Goal: Transaction & Acquisition: Purchase product/service

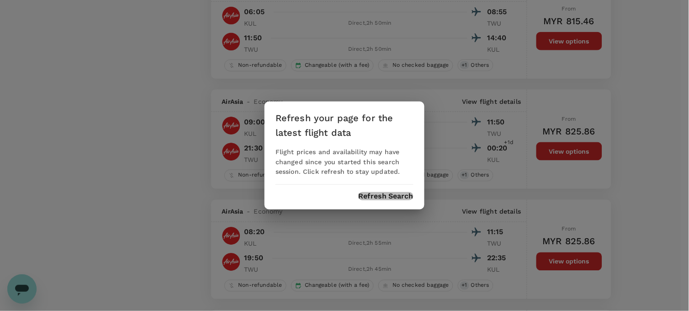
click at [390, 197] on button "Refresh Search" at bounding box center [385, 196] width 55 height 8
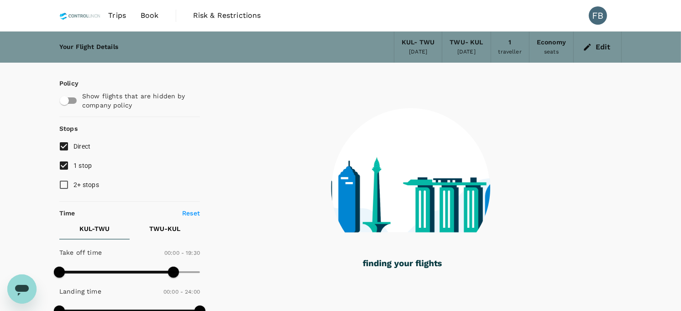
type input "355"
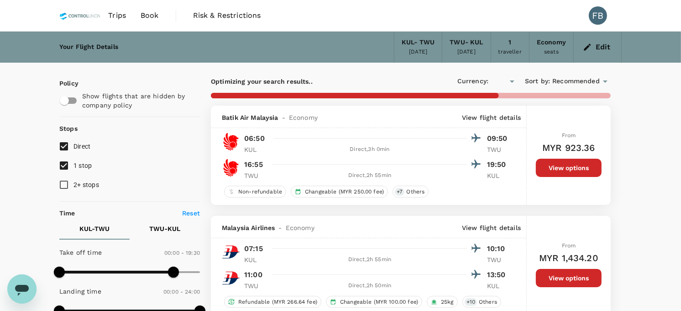
type input "MYR"
type input "410"
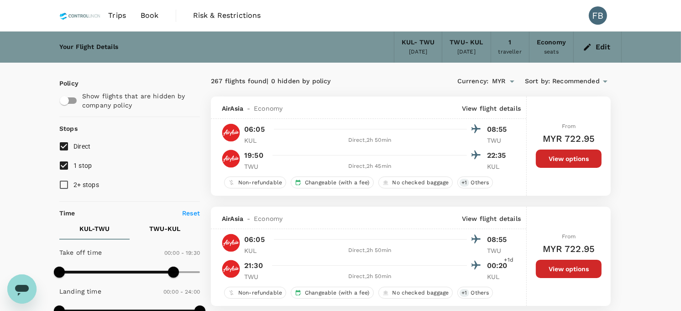
click at [606, 51] on button "Edit" at bounding box center [597, 47] width 33 height 15
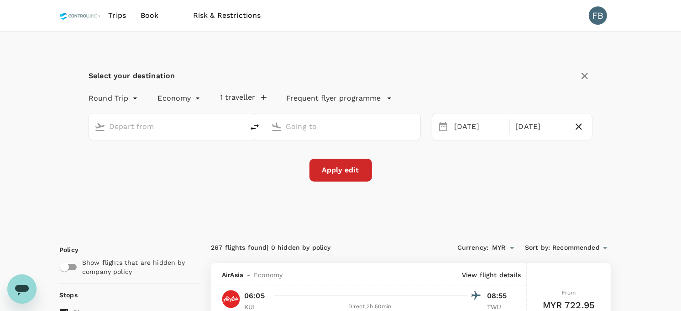
type input "Kuala Lumpur Intl ([GEOGRAPHIC_DATA])"
type input "Tawau (TWU)"
click at [152, 125] on input "Kuala Lumpur Intl ([GEOGRAPHIC_DATA])" at bounding box center [167, 126] width 116 height 14
click at [165, 159] on p "Soekarno-Hatta Intl" at bounding box center [180, 161] width 160 height 9
type input "Soekarno-Hatta Intl (CGK)"
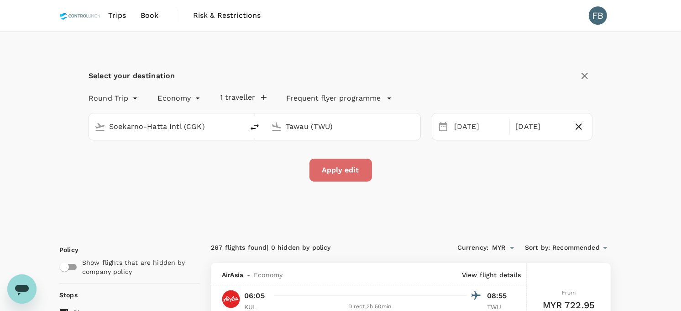
click at [332, 158] on button "Apply edit" at bounding box center [341, 169] width 63 height 23
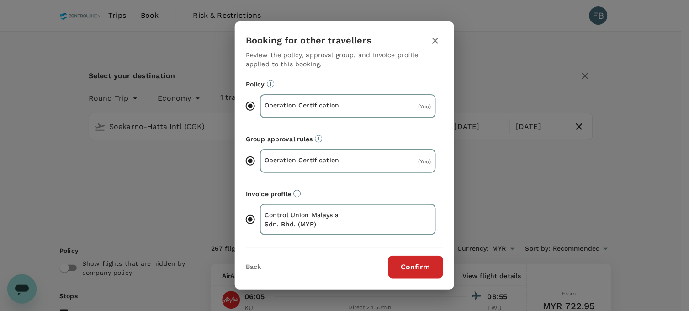
click at [407, 267] on button "Confirm" at bounding box center [415, 266] width 55 height 23
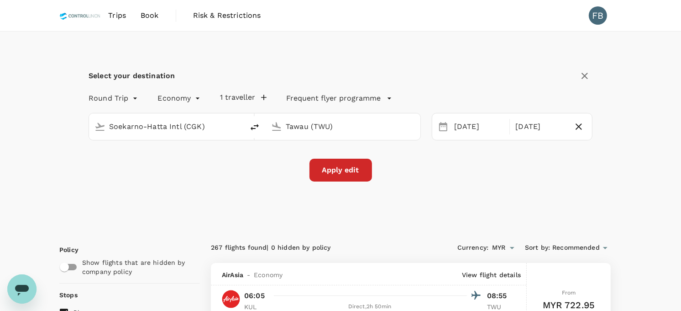
checkbox input "false"
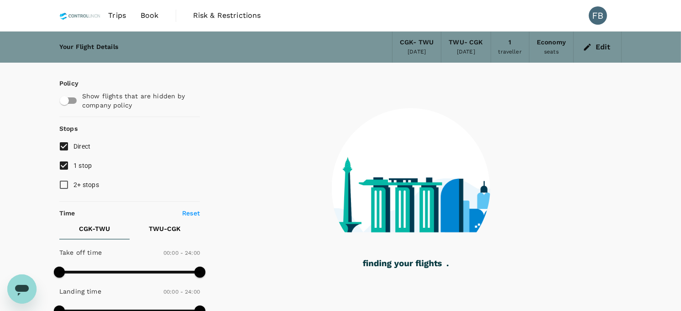
type input "1315"
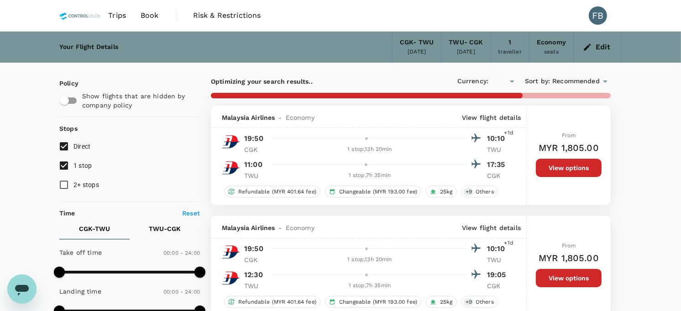
checkbox input "true"
type input "MYR"
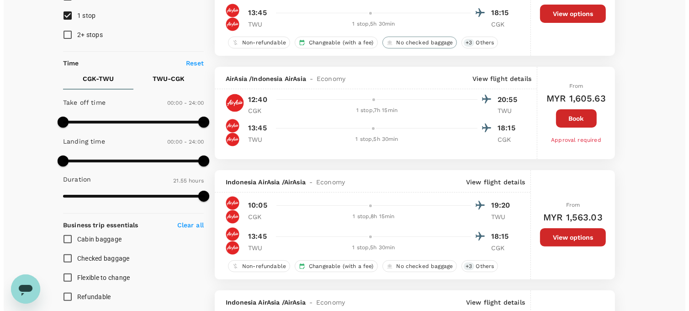
scroll to position [203, 0]
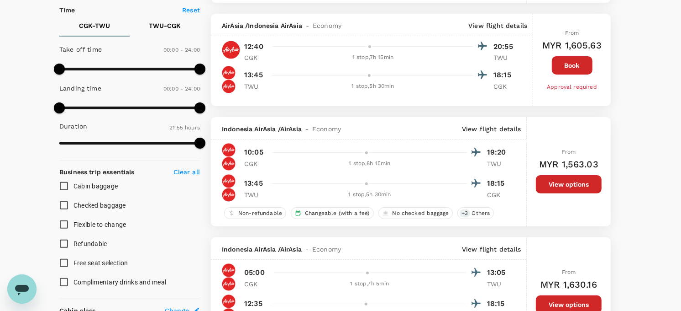
click at [499, 133] on p "View flight details" at bounding box center [491, 128] width 59 height 9
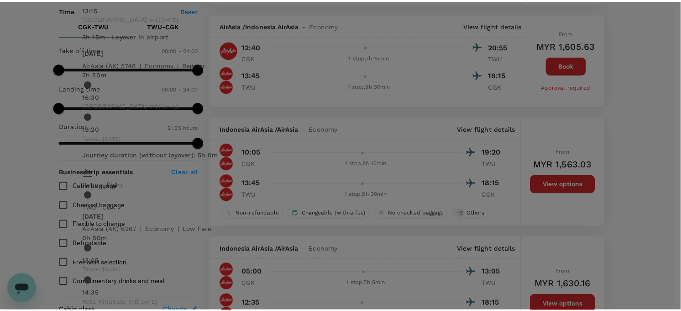
scroll to position [0, 0]
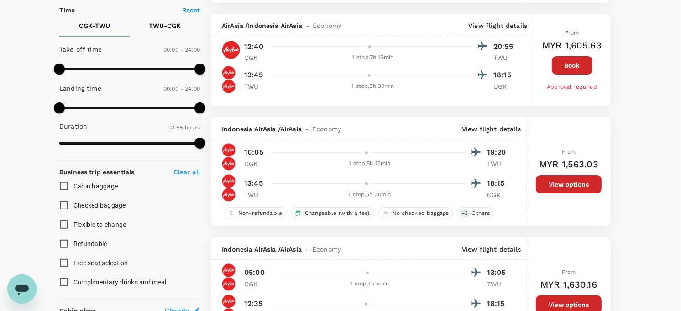
click at [549, 181] on button "View options" at bounding box center [569, 184] width 66 height 18
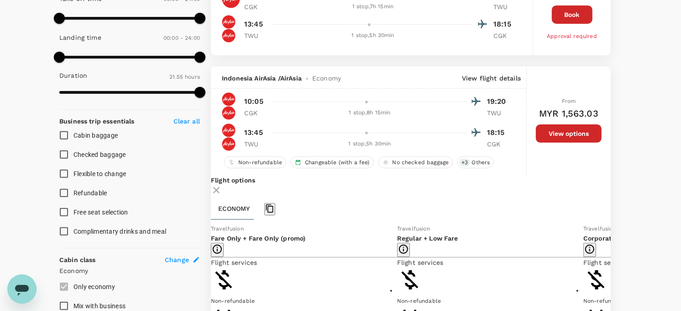
scroll to position [320, 0]
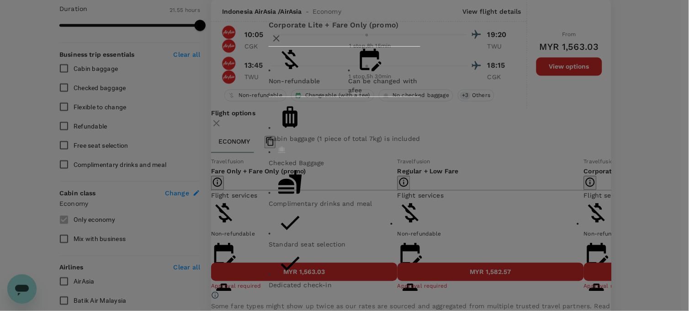
click at [626, 208] on div "Corporate Lite + Fare Only (promo) Non-refundable Can be changed with a fee Cab…" at bounding box center [344, 155] width 689 height 311
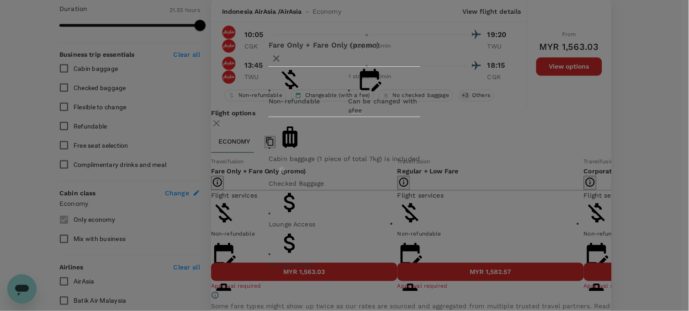
click at [640, 187] on div "Fare Only + Fare Only (promo) Non-refundable Can be changed with a fee Cabin ba…" at bounding box center [344, 155] width 689 height 311
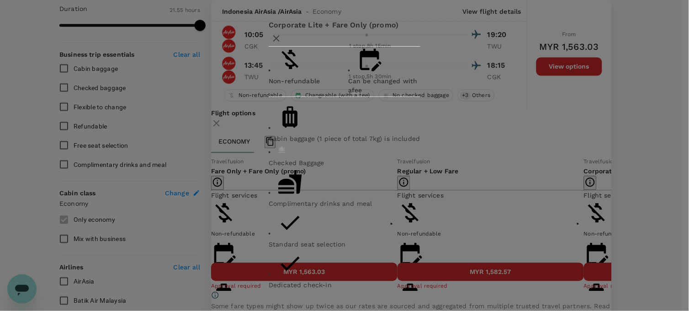
click at [618, 224] on div "Corporate Lite + Fare Only (promo) Non-refundable Can be changed with a fee Cab…" at bounding box center [344, 155] width 689 height 311
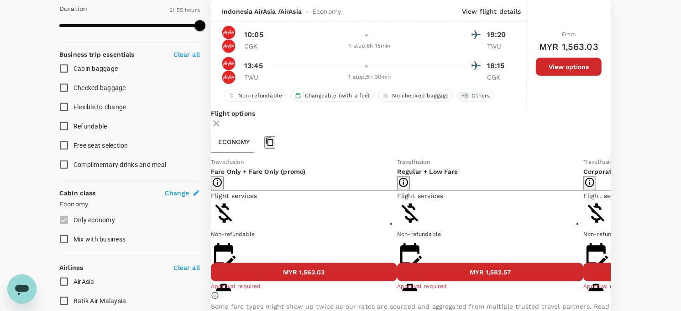
click at [584, 281] on button "MYR 1,662.95" at bounding box center [677, 272] width 186 height 18
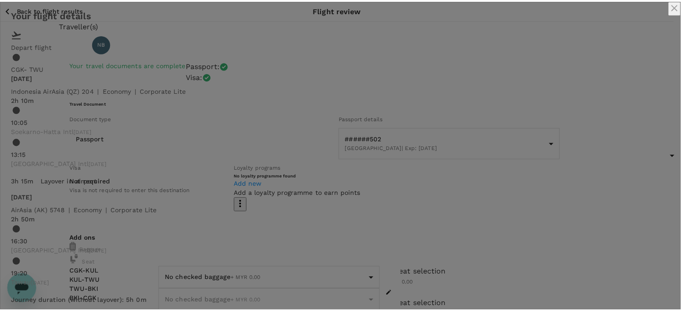
scroll to position [307, 0]
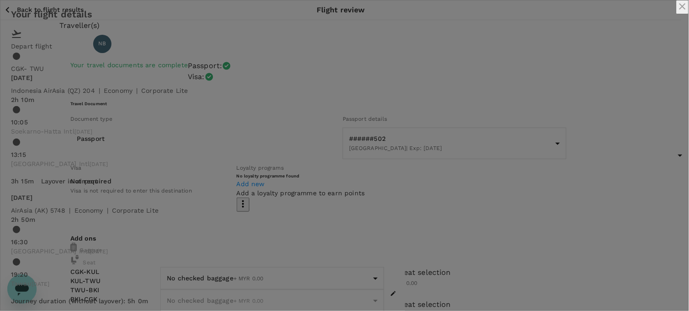
click at [659, 111] on div "Your flight details Depart flight CGK - TWU [DATE] [GEOGRAPHIC_DATA] AirAsia (Q…" at bounding box center [344, 316] width 689 height 633
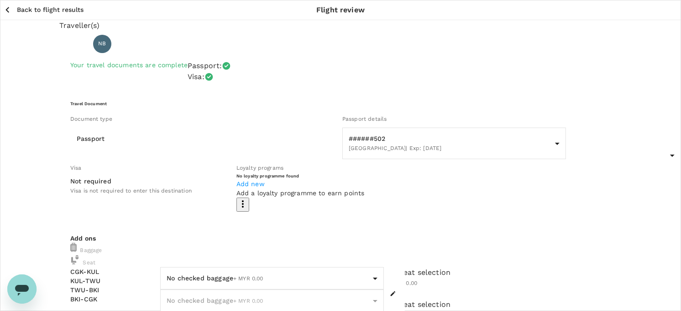
click at [26, 6] on p "Back to flight results" at bounding box center [50, 9] width 67 height 9
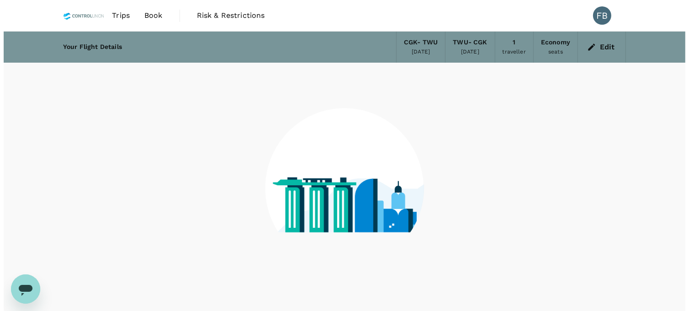
scroll to position [29, 0]
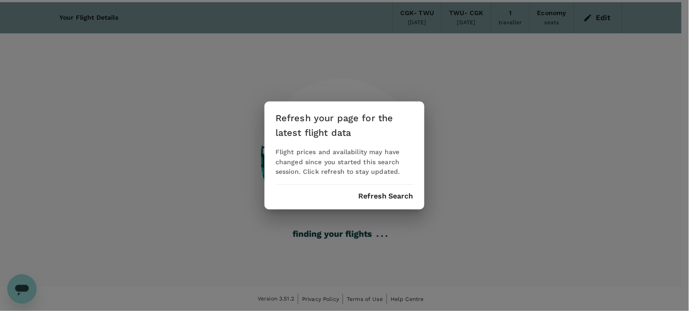
click at [358, 194] on div "Refresh Search" at bounding box center [344, 196] width 138 height 8
click at [363, 193] on button "Refresh Search" at bounding box center [385, 196] width 55 height 8
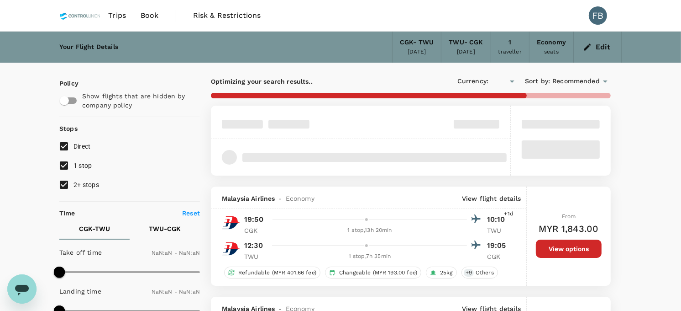
type input "MYR"
type input "1440"
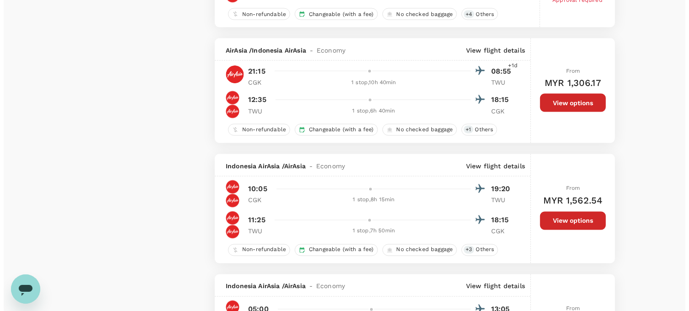
scroll to position [1370, 0]
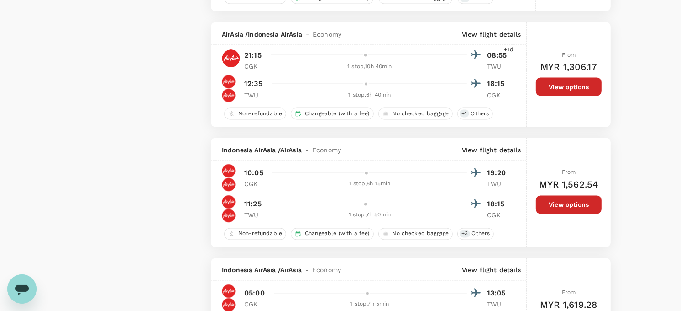
click at [490, 150] on p "View flight details" at bounding box center [491, 149] width 59 height 9
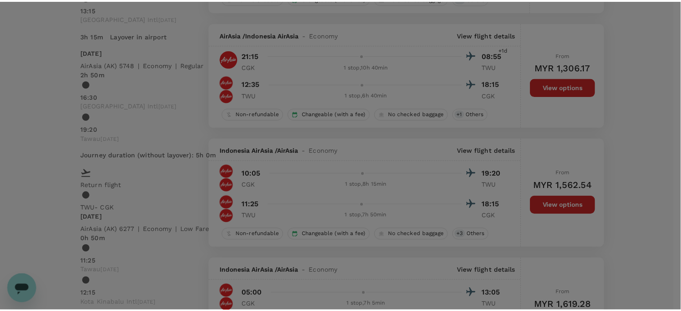
scroll to position [277, 0]
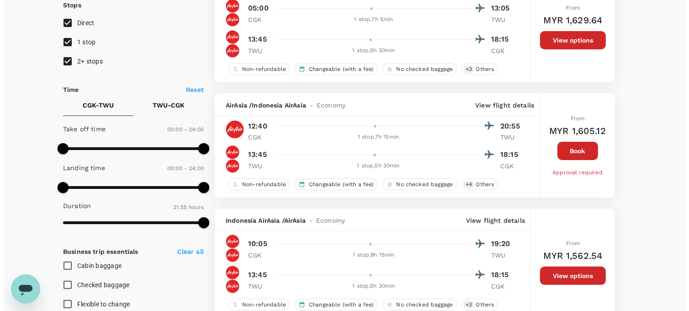
scroll to position [101, 0]
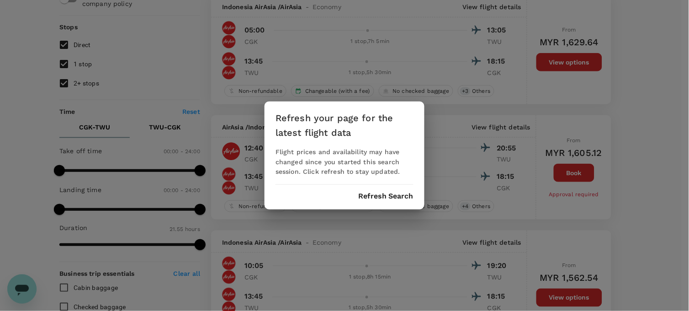
click at [370, 198] on button "Refresh Search" at bounding box center [385, 196] width 55 height 8
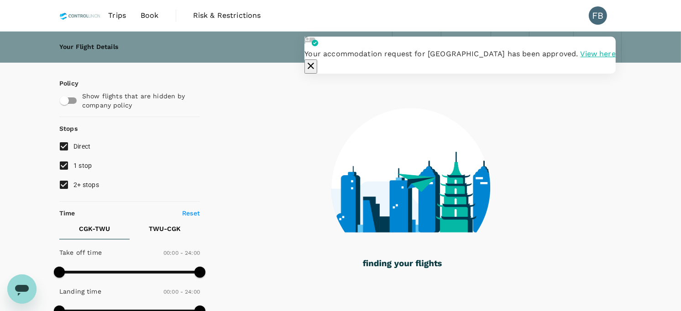
click at [316, 60] on icon "button" at bounding box center [310, 65] width 11 height 11
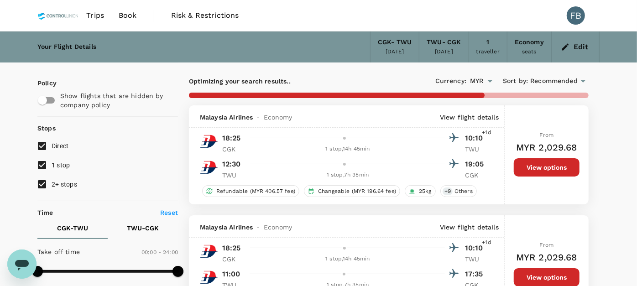
type input "1315"
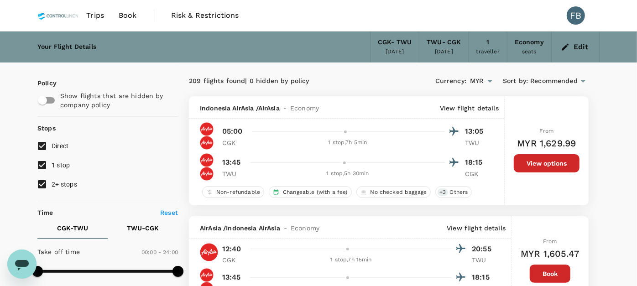
drag, startPoint x: 43, startPoint y: 181, endPoint x: 93, endPoint y: 180, distance: 49.8
click at [43, 181] on input "2+ stops" at bounding box center [41, 184] width 19 height 19
checkbox input "false"
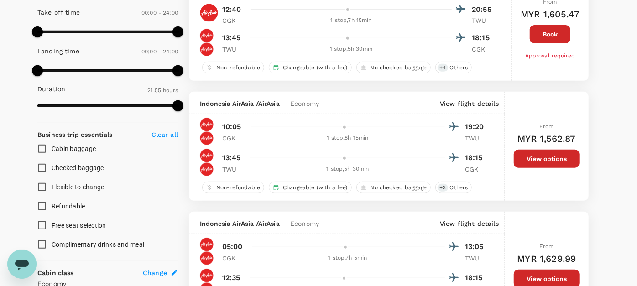
scroll to position [253, 0]
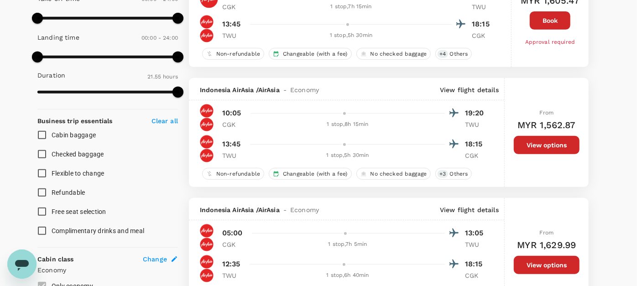
click at [550, 141] on button "View options" at bounding box center [547, 145] width 66 height 18
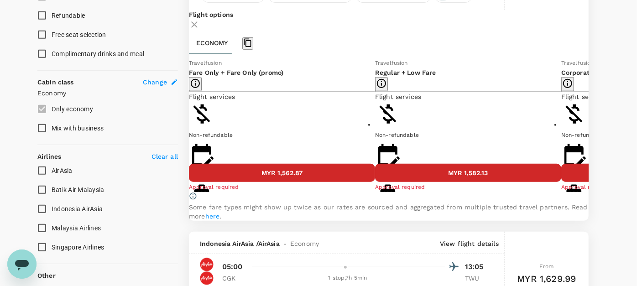
scroll to position [432, 0]
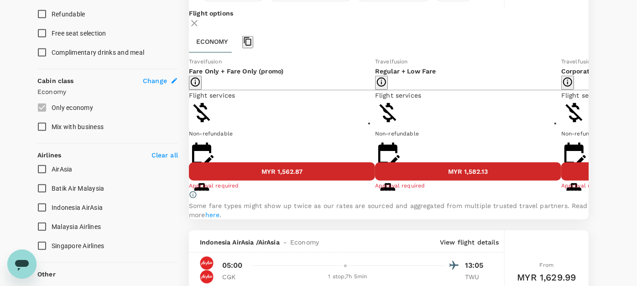
click at [562, 246] on button "Show more" at bounding box center [592, 255] width 61 height 18
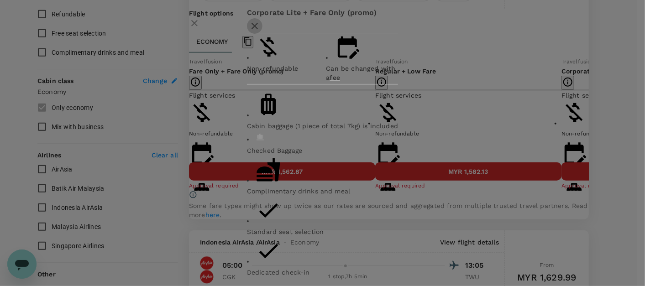
click at [258, 29] on icon "button" at bounding box center [255, 26] width 6 height 6
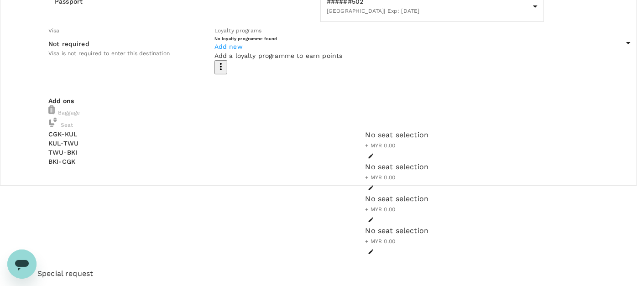
scroll to position [121, 0]
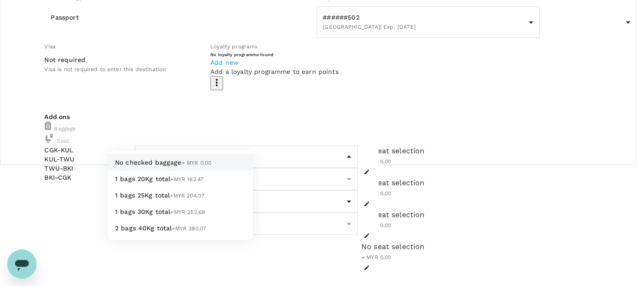
click at [179, 137] on body "Back to flight results Flight review Traveller(s) Traveller 1 : NB NUR [PERSON_…" at bounding box center [318, 280] width 637 height 802
click at [171, 183] on span "+MYR 162.47" at bounding box center [187, 179] width 33 height 6
type input "1 - 162.47"
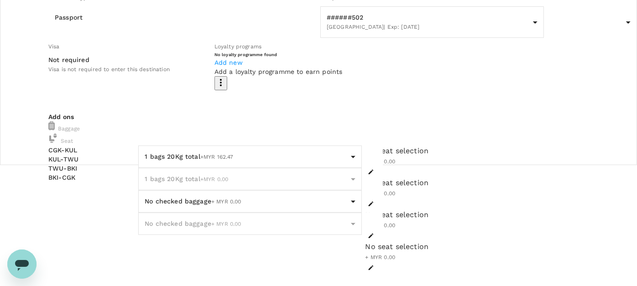
click at [159, 175] on span "1 bags 20Kg total" at bounding box center [173, 178] width 56 height 7
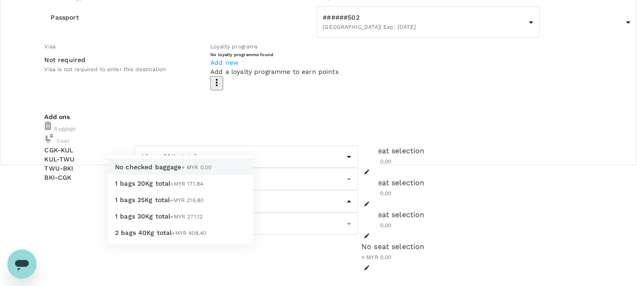
click at [159, 202] on body "Back to flight results Flight review Traveller(s) Traveller 1 : NB NUR [PERSON_…" at bounding box center [318, 280] width 637 height 802
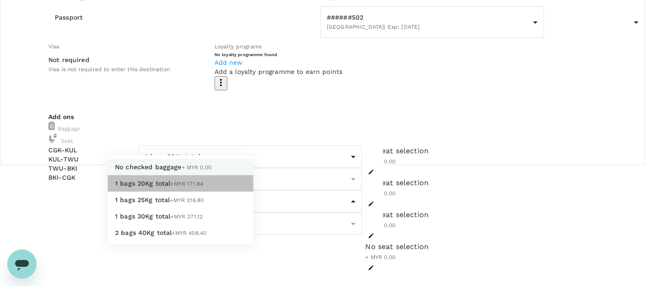
click at [162, 187] on span "1 bags 20Kg total" at bounding box center [143, 183] width 56 height 7
type input "1 - 171.84"
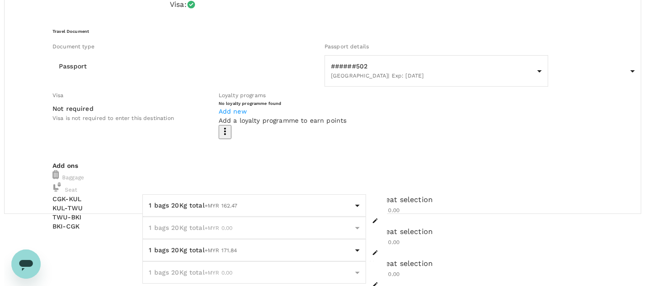
scroll to position [123, 0]
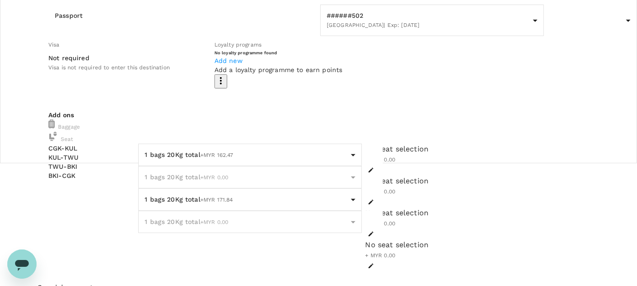
click at [177, 134] on body "Back to flight results Flight review Traveller(s) Traveller 1 : NB NUR [PERSON_…" at bounding box center [318, 278] width 637 height 802
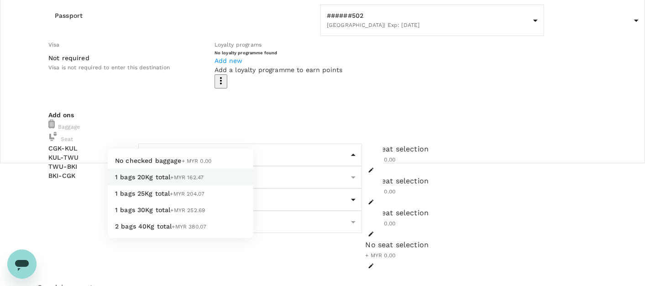
click at [388, 134] on div at bounding box center [322, 143] width 645 height 286
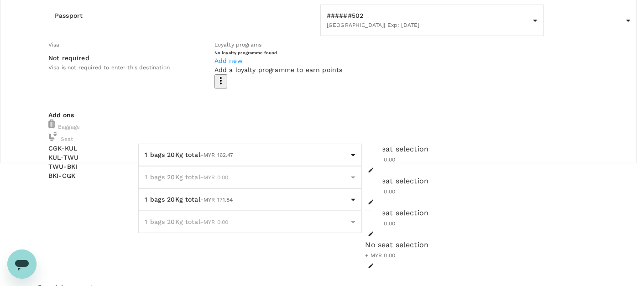
click at [374, 168] on icon "button" at bounding box center [371, 170] width 5 height 5
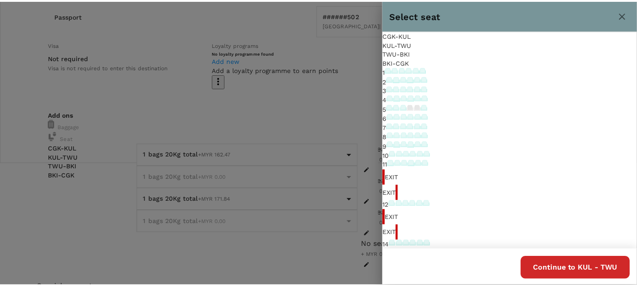
scroll to position [203, 0]
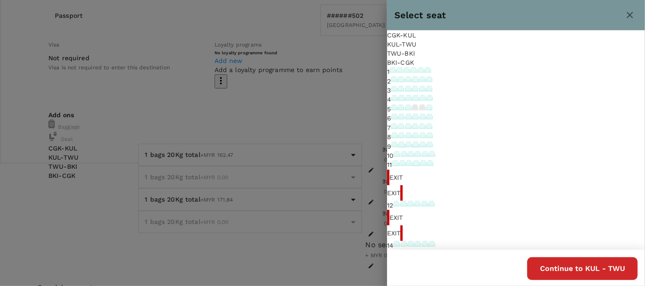
click at [349, 102] on div at bounding box center [322, 143] width 645 height 286
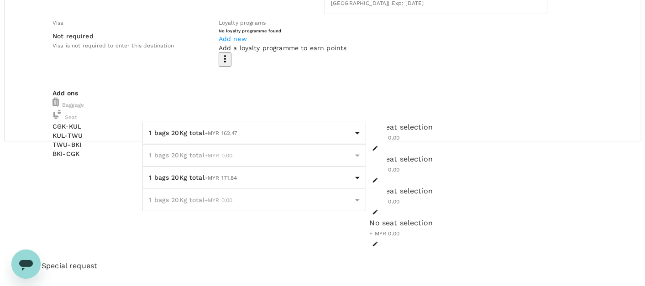
scroll to position [123, 0]
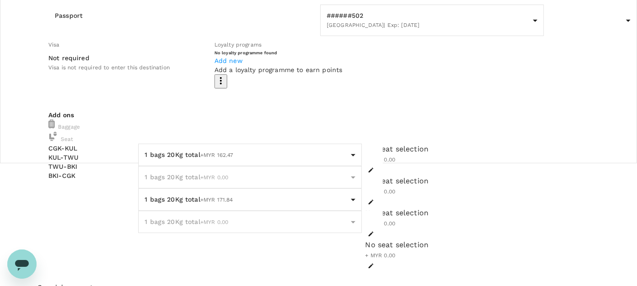
click at [374, 167] on icon "button" at bounding box center [371, 170] width 6 height 6
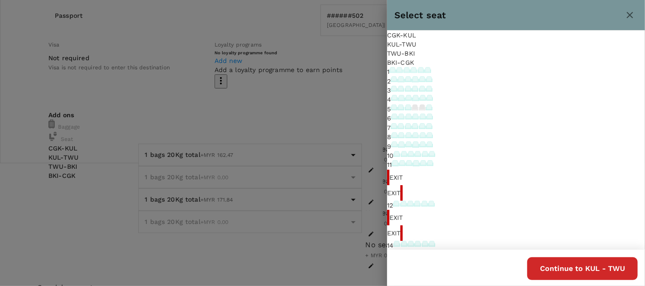
scroll to position [152, 0]
click at [435, 151] on icon at bounding box center [432, 153] width 5 height 5
click at [563, 119] on p "Select" at bounding box center [533, 123] width 91 height 9
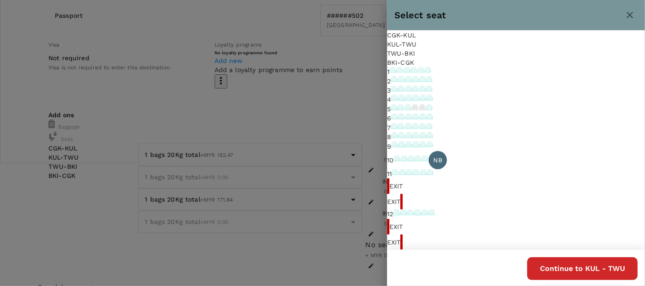
click at [348, 146] on div at bounding box center [322, 143] width 645 height 286
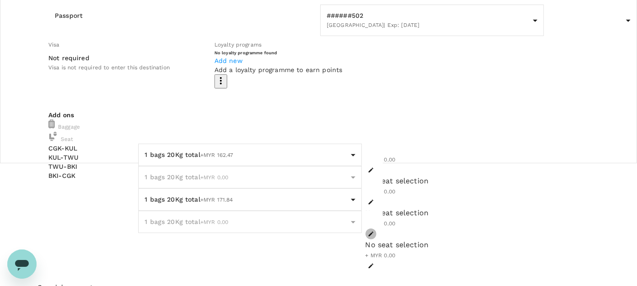
click at [374, 231] on icon "button" at bounding box center [371, 234] width 6 height 6
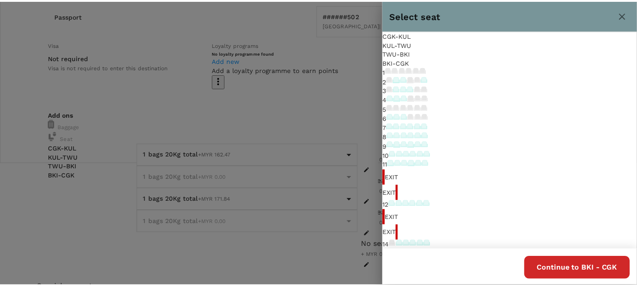
scroll to position [355, 0]
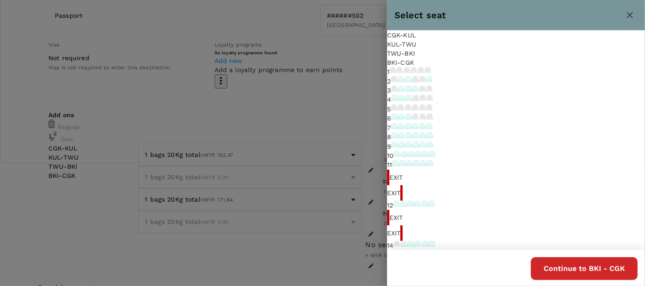
click at [399, 269] on icon at bounding box center [396, 271] width 5 height 5
click at [631, 15] on icon "close" at bounding box center [630, 15] width 11 height 11
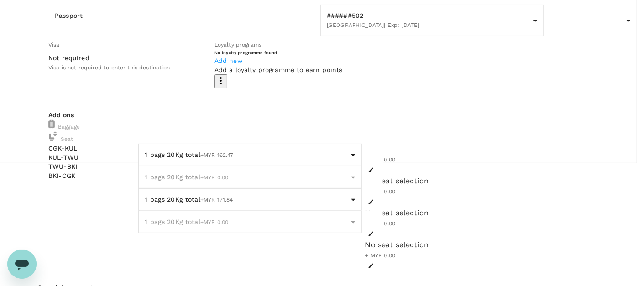
scroll to position [0, 0]
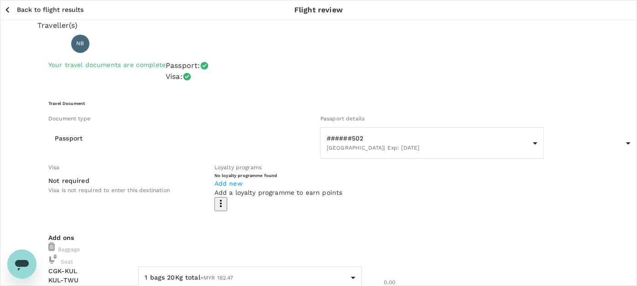
click at [48, 5] on p "Back to flight results" at bounding box center [50, 9] width 67 height 9
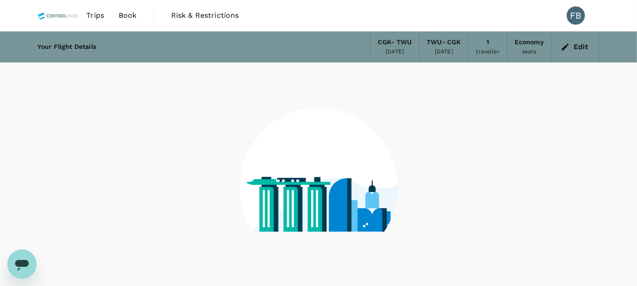
scroll to position [53, 0]
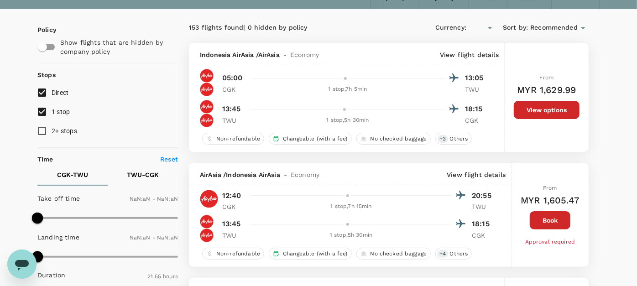
type input "MYR"
type input "1440"
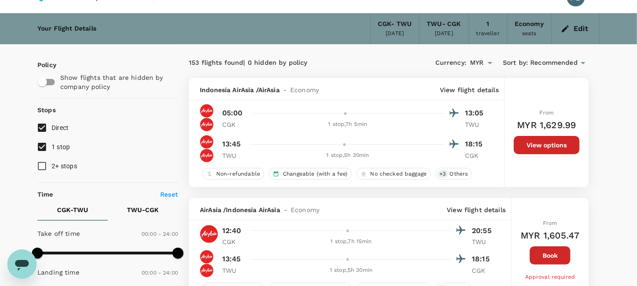
scroll to position [0, 0]
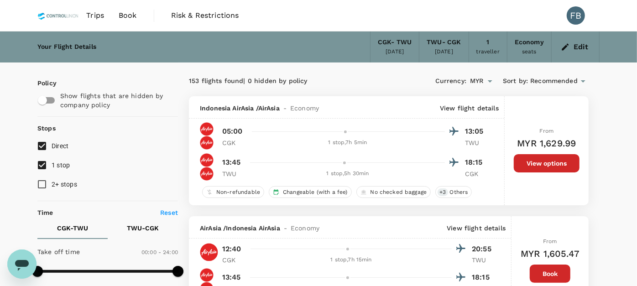
click at [352, 75] on div "153 flights found | 0 hidden by policy Currency : MYR Sort by : Recommended" at bounding box center [389, 82] width 400 height 16
click at [574, 47] on button "Edit" at bounding box center [575, 47] width 33 height 15
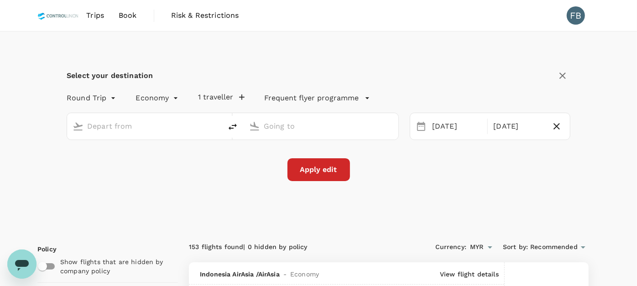
type input "Soekarno-Hatta Intl (CGK)"
type input "Tawau (TWU)"
click at [243, 97] on icon "button" at bounding box center [241, 97] width 9 height 9
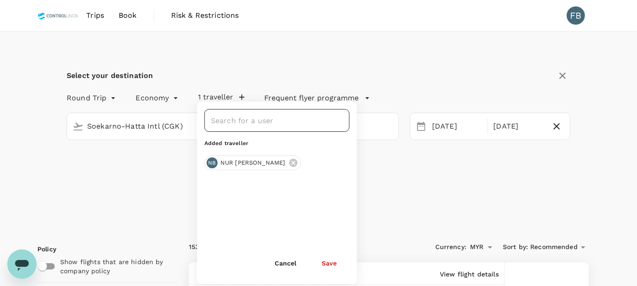
click at [238, 121] on input "text" at bounding box center [270, 120] width 123 height 17
drag, startPoint x: 301, startPoint y: 163, endPoint x: 285, endPoint y: 144, distance: 25.3
click at [297, 162] on icon at bounding box center [293, 163] width 8 height 8
click at [263, 117] on input "text" at bounding box center [270, 120] width 123 height 17
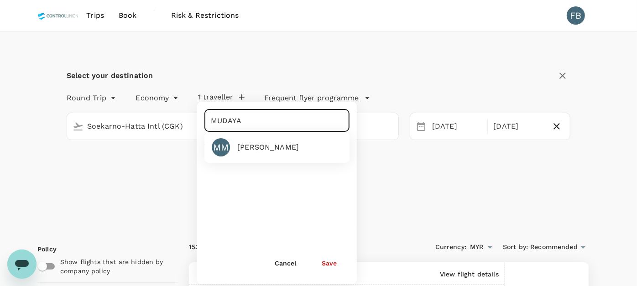
click at [279, 152] on div "[PERSON_NAME]" at bounding box center [268, 147] width 62 height 11
type input "[PERSON_NAME]"
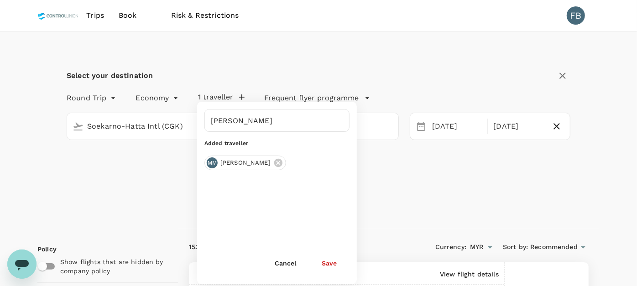
click at [326, 262] on button "Save" at bounding box center [329, 263] width 41 height 18
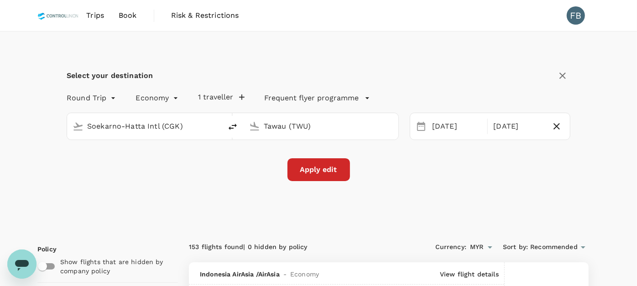
click at [318, 170] on button "Apply edit" at bounding box center [319, 169] width 63 height 23
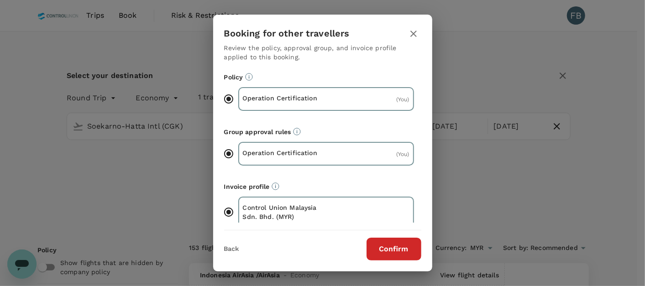
click at [398, 250] on button "Confirm" at bounding box center [394, 249] width 55 height 23
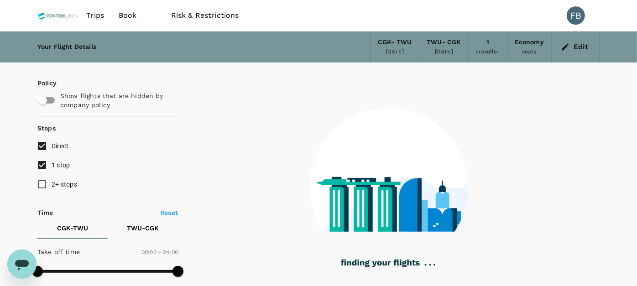
checkbox input "true"
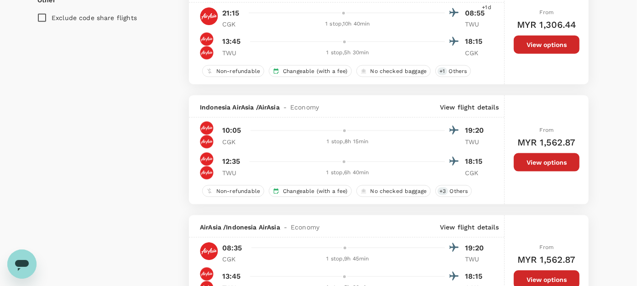
scroll to position [710, 0]
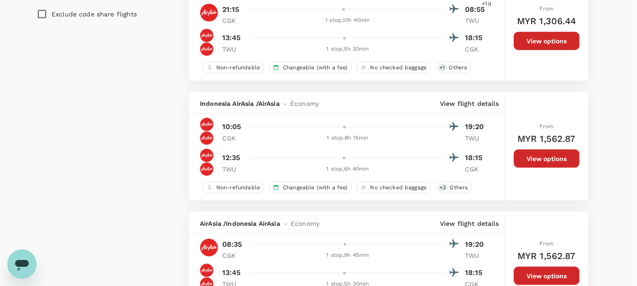
click at [531, 161] on button "View options" at bounding box center [547, 159] width 66 height 18
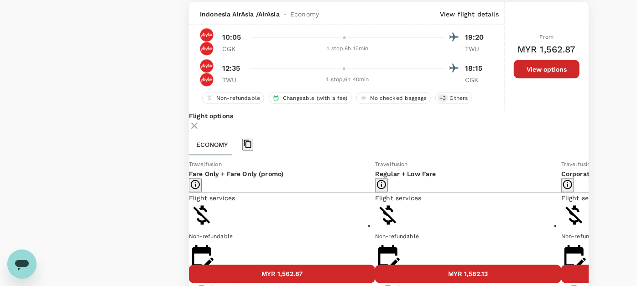
scroll to position [850, 0]
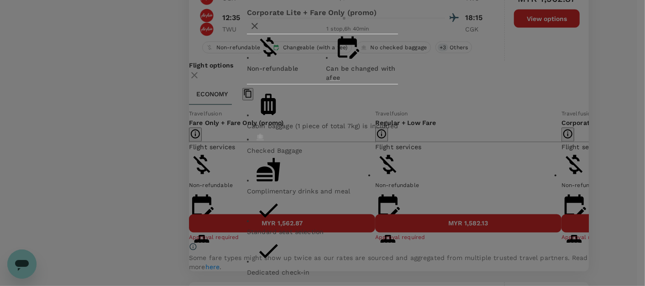
click at [592, 158] on div "Corporate Lite + Fare Only (promo) Non-refundable Can be changed with a fee Cab…" at bounding box center [322, 143] width 645 height 286
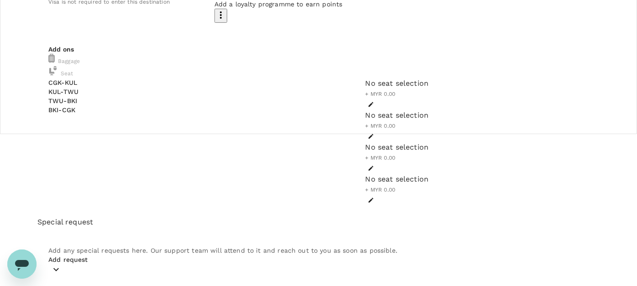
scroll to position [172, 0]
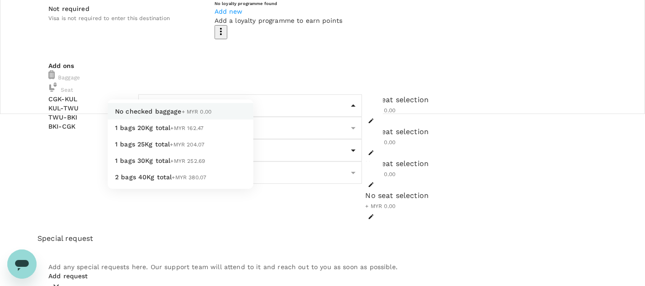
click at [165, 86] on body "Back to flight results Flight review Traveller(s) Traveller 1 : MM [PERSON_NAME…" at bounding box center [322, 229] width 645 height 802
click at [170, 136] on li "1 bags 20Kg total +MYR 162.47" at bounding box center [181, 128] width 146 height 16
type input "1 - 162.47"
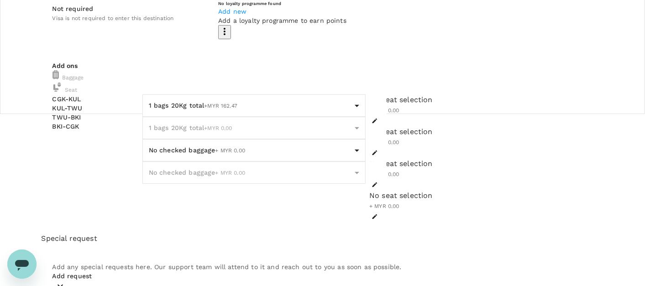
click at [159, 160] on body "Back to flight results Flight review Traveller(s) Traveller 1 : MM [PERSON_NAME…" at bounding box center [322, 229] width 645 height 802
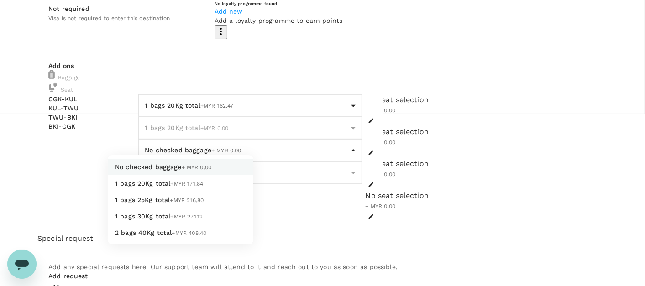
click at [171, 187] on span "+MYR 171.84" at bounding box center [187, 184] width 33 height 6
type input "1 - 171.84"
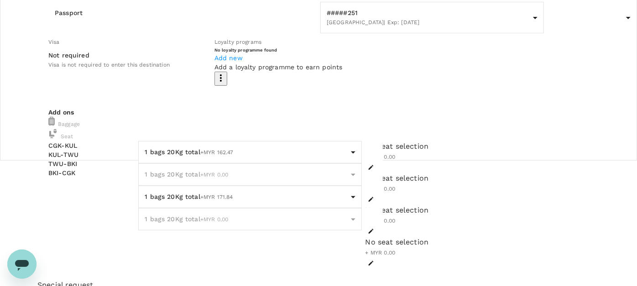
scroll to position [70, 0]
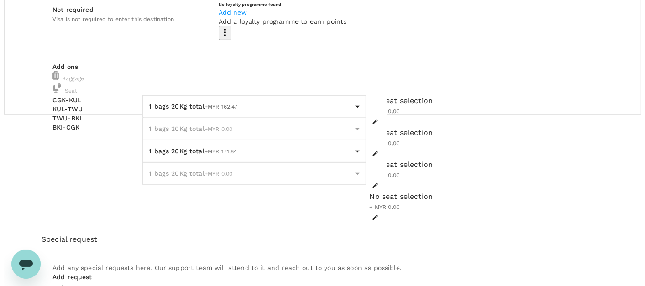
scroll to position [172, 0]
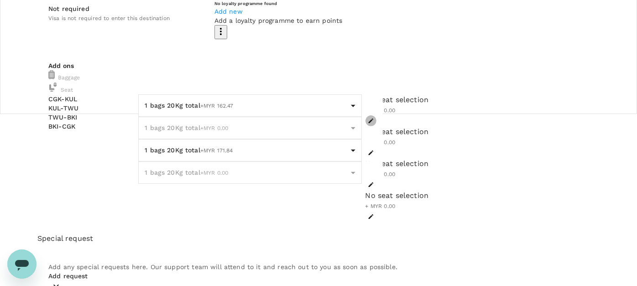
click at [374, 118] on icon "button" at bounding box center [371, 121] width 6 height 6
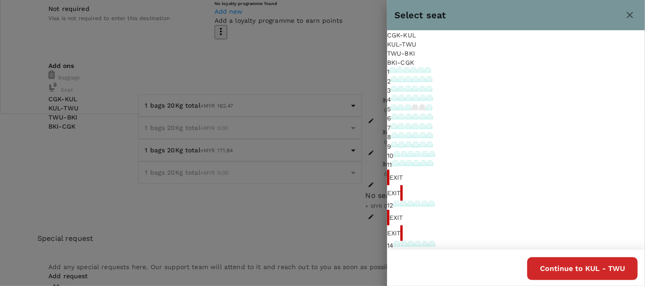
scroll to position [101, 0]
click at [397, 137] on icon at bounding box center [394, 134] width 5 height 5
click at [529, 122] on p "Select" at bounding box center [485, 126] width 88 height 9
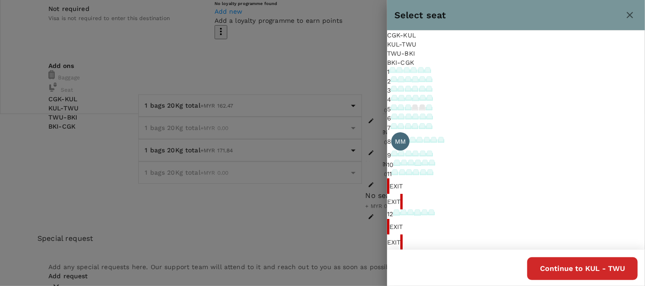
click at [568, 268] on button "Continue to KUL - TWU" at bounding box center [582, 269] width 111 height 23
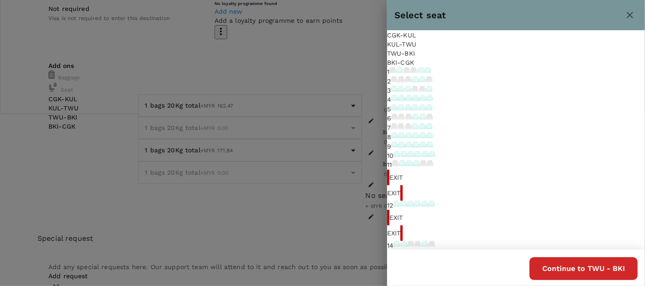
drag, startPoint x: 566, startPoint y: 141, endPoint x: 565, endPoint y: 150, distance: 9.2
click at [432, 137] on icon at bounding box center [429, 134] width 5 height 5
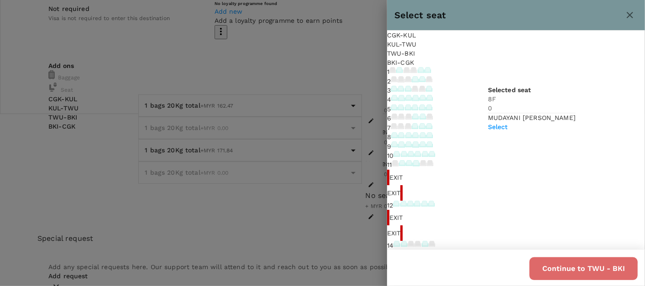
click at [580, 270] on button "Continue to TWU - BKI" at bounding box center [584, 269] width 108 height 23
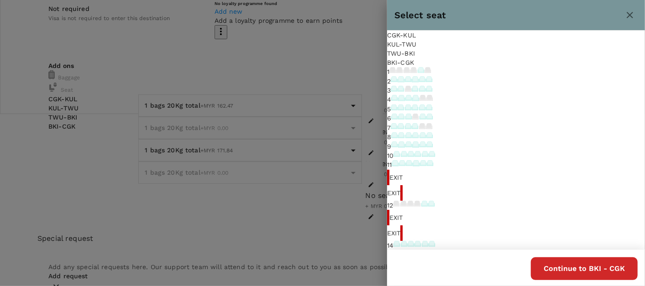
click at [473, 45] on div "KUL - TWU" at bounding box center [516, 44] width 258 height 9
click at [432, 110] on icon at bounding box center [429, 107] width 5 height 5
click at [607, 167] on div "1 2 3 4 5 6 7 8 9 10 11 Exit Exit 12 Exit Exit 14 15 16 17 18 19 20 21 22 23 24…" at bounding box center [516, 238] width 258 height 342
click at [436, 260] on icon at bounding box center [432, 263] width 7 height 7
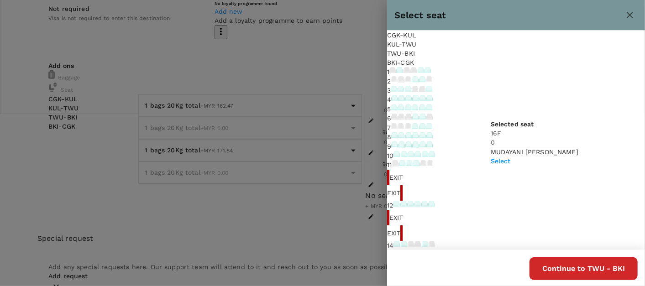
click at [564, 157] on p "Select" at bounding box center [535, 161] width 88 height 9
click at [518, 49] on div "TWU - BKI" at bounding box center [516, 53] width 258 height 9
click at [397, 132] on icon at bounding box center [394, 134] width 5 height 5
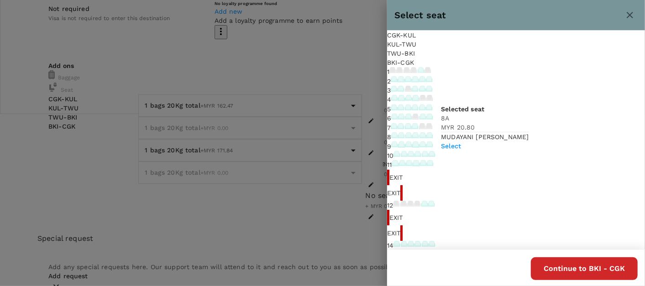
click at [529, 142] on p "Select" at bounding box center [485, 146] width 88 height 9
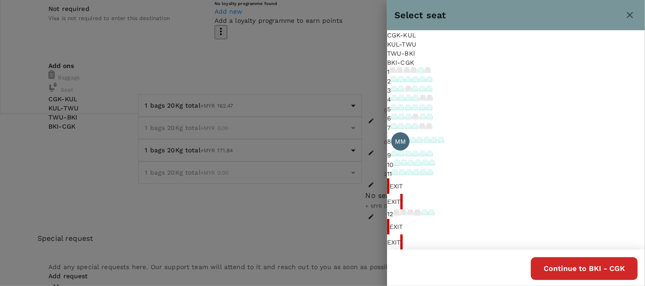
click at [406, 137] on p "MM" at bounding box center [400, 141] width 11 height 9
click at [529, 139] on p "Remove" at bounding box center [485, 143] width 88 height 9
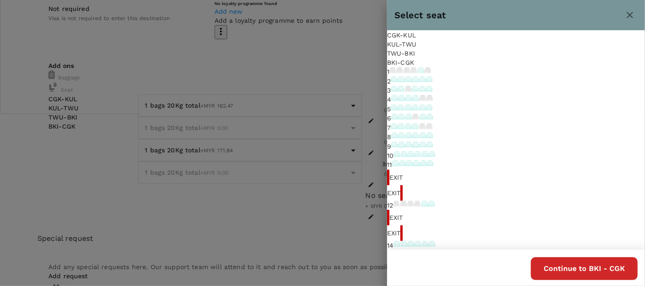
click at [559, 58] on div "BKI - CGK" at bounding box center [516, 62] width 258 height 9
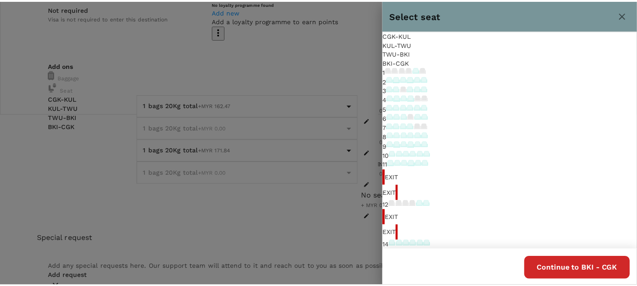
scroll to position [0, 0]
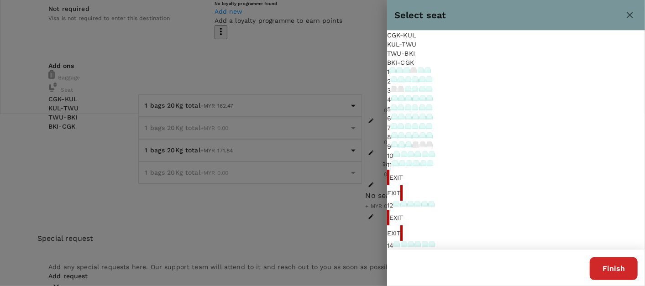
click at [432, 110] on icon at bounding box center [429, 107] width 5 height 5
click at [583, 114] on div "5" at bounding box center [516, 109] width 258 height 9
click at [397, 82] on icon at bounding box center [394, 79] width 5 height 5
drag, startPoint x: 597, startPoint y: 117, endPoint x: 601, endPoint y: 142, distance: 25.1
click at [597, 117] on div "1 2 3 4 5 6 7 8 9 10 11 Exit Exit 12 Exit Exit 14 15 16 17 18 19 20 21 22 23 24…" at bounding box center [516, 238] width 258 height 342
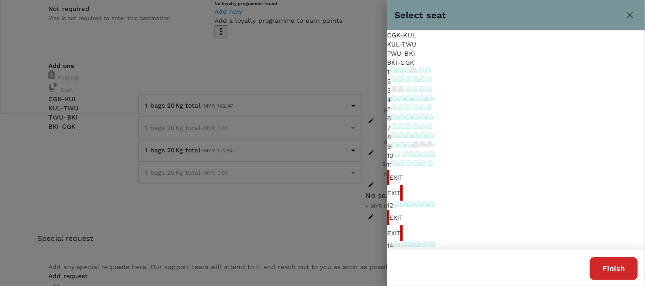
click at [606, 264] on button "Finish" at bounding box center [614, 269] width 48 height 23
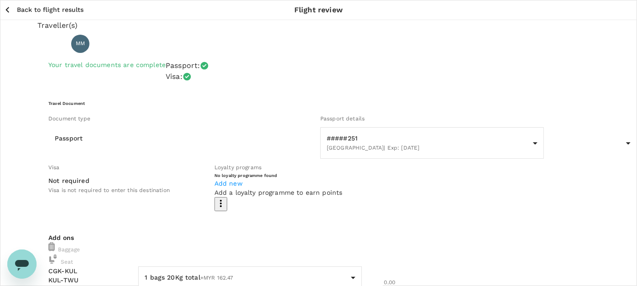
click at [55, 11] on p "Back to flight results" at bounding box center [50, 9] width 67 height 9
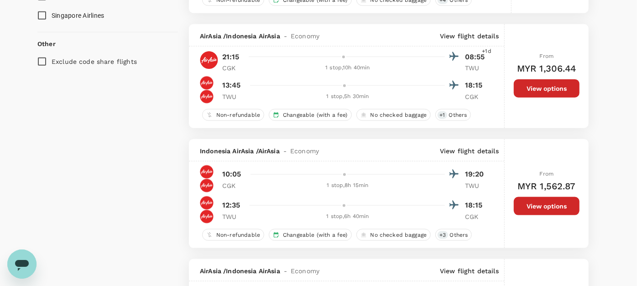
scroll to position [713, 0]
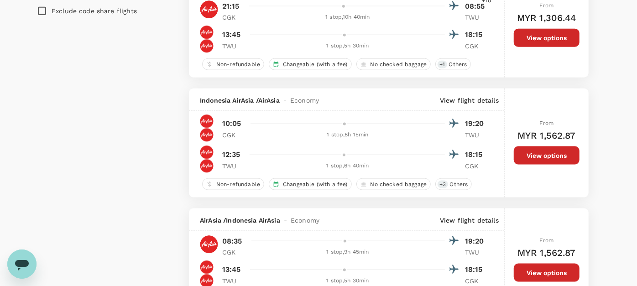
click at [537, 147] on button "View options" at bounding box center [547, 156] width 66 height 18
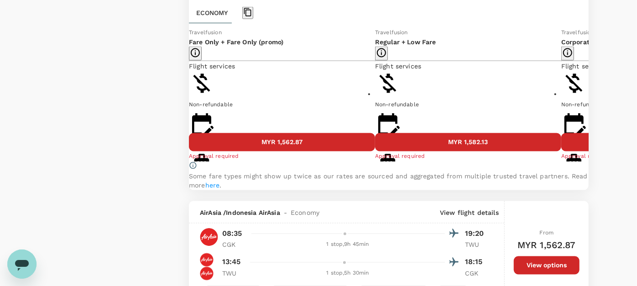
scroll to position [952, 0]
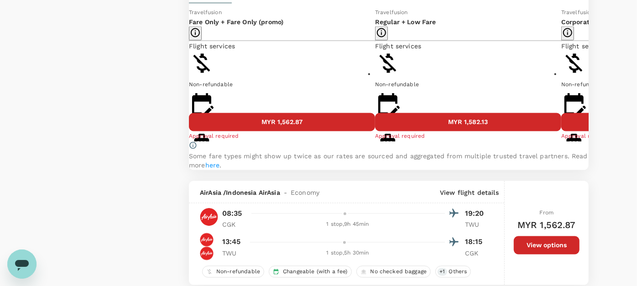
click at [226, 197] on button "Show more" at bounding box center [219, 206] width 61 height 18
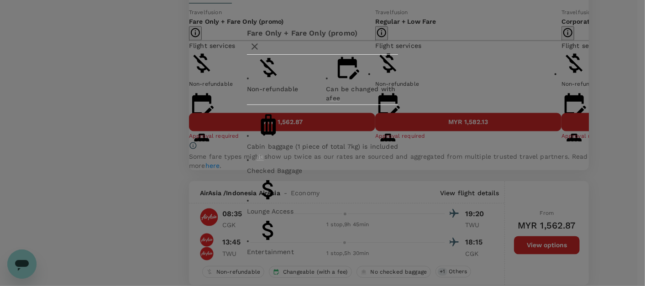
click at [130, 90] on div "Fare Only + Fare Only (promo) Non-refundable Can be changed with a fee Cabin ba…" at bounding box center [322, 143] width 645 height 286
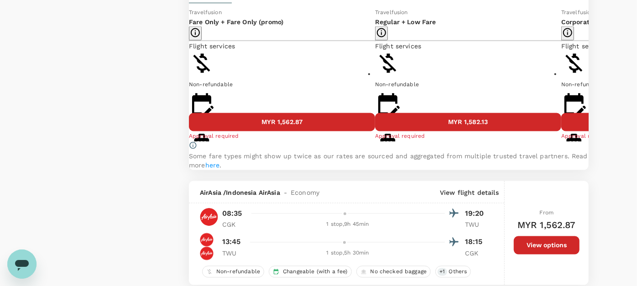
click at [416, 132] on button "MYR 1,582.13" at bounding box center [468, 122] width 186 height 18
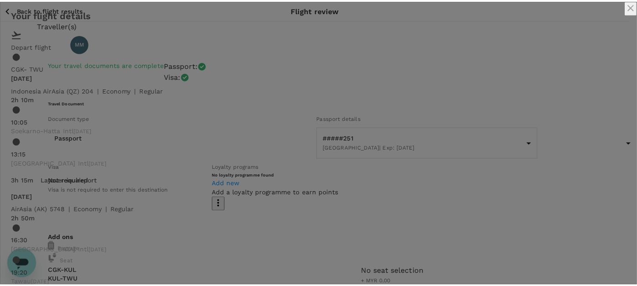
scroll to position [353, 0]
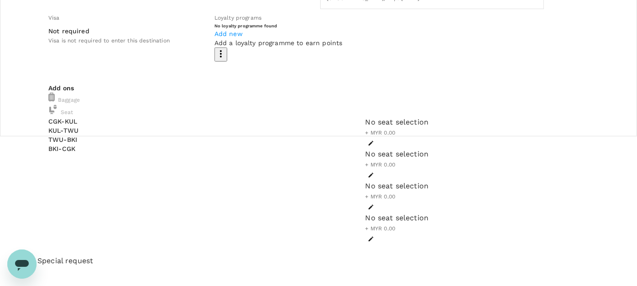
scroll to position [152, 0]
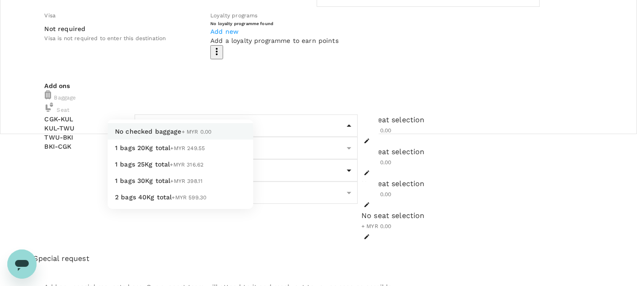
click at [206, 100] on body "Back to flight results Flight review Traveller(s) Traveller 1 : MM [PERSON_NAME…" at bounding box center [318, 249] width 637 height 802
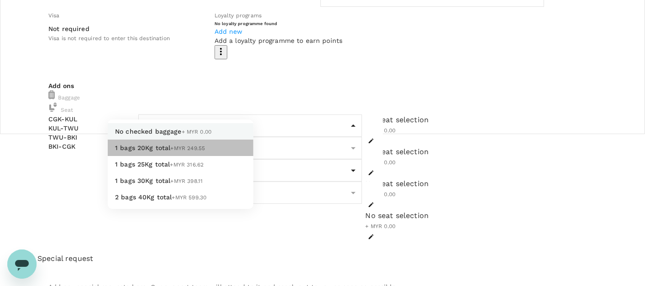
click at [188, 148] on li "1 bags 20Kg total +MYR 249.55" at bounding box center [181, 148] width 146 height 16
type input "1 - 249.55"
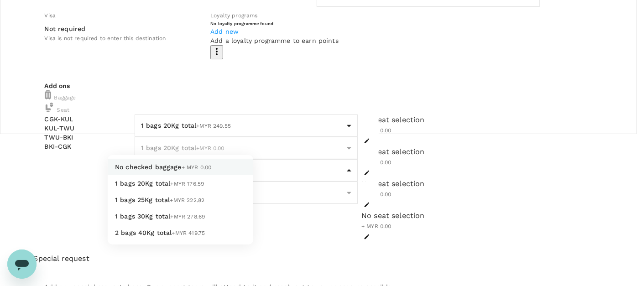
click at [191, 176] on body "Back to flight results Flight review Traveller(s) Traveller 1 : MM [PERSON_NAME…" at bounding box center [318, 249] width 637 height 802
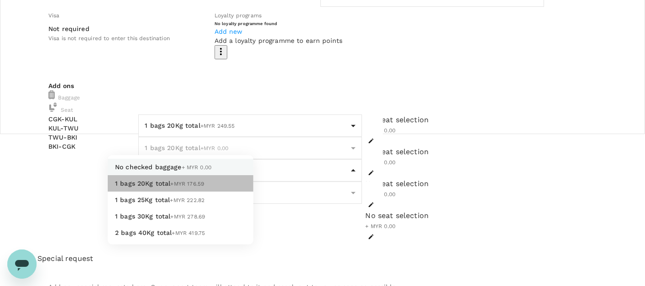
click at [186, 192] on li "1 bags 20Kg total +MYR 176.59" at bounding box center [181, 183] width 146 height 16
type input "1 - 176.59"
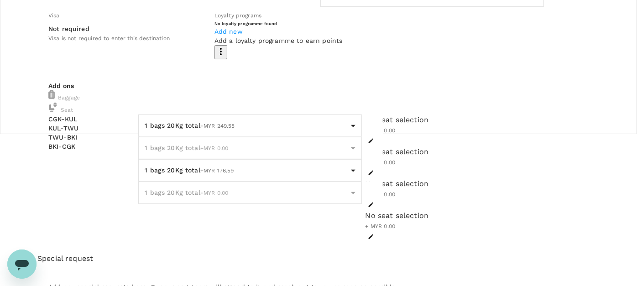
click at [622, 163] on div "Traveller(s) Traveller 1 : MM [PERSON_NAME] Your travel documents are complete …" at bounding box center [318, 246] width 637 height 757
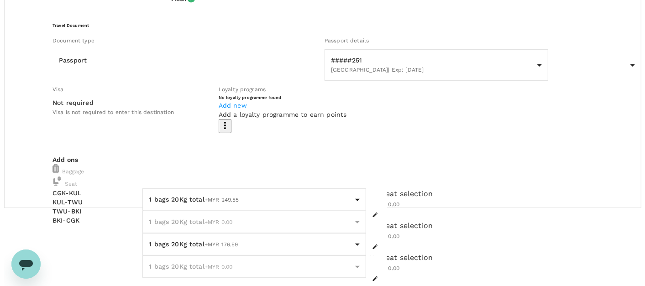
scroll to position [101, 0]
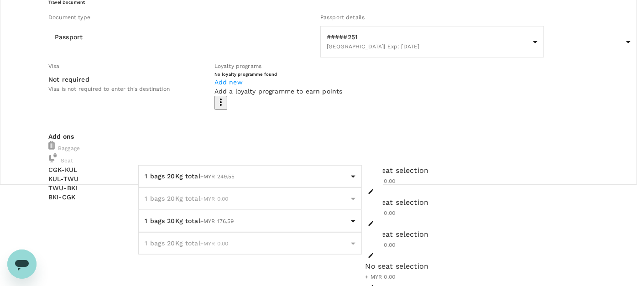
click at [379, 165] on div "No seat selection + MYR 0.00" at bounding box center [477, 181] width 223 height 32
click at [393, 121] on div "Add ons Baggage Seat CGK - KUL KUL - TWU TWU - BKI BKI - CGK 1 bags 20Kg total …" at bounding box center [318, 212] width 563 height 183
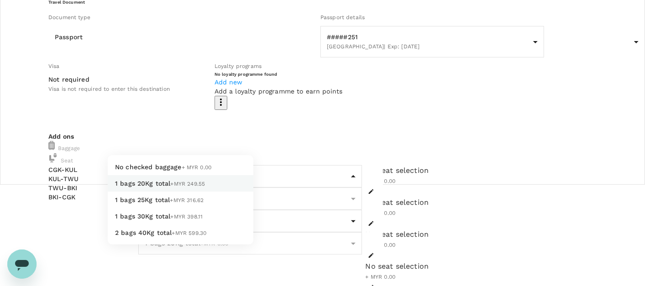
click at [183, 184] on li "1 bags 20Kg total +MYR 249.55" at bounding box center [181, 183] width 146 height 16
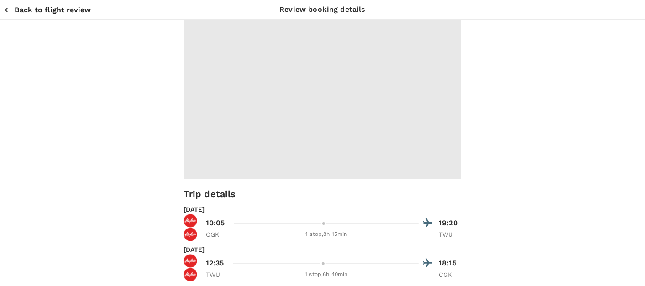
type input "9e254831-a140-43d4-90d9-f4bdc71b84d3"
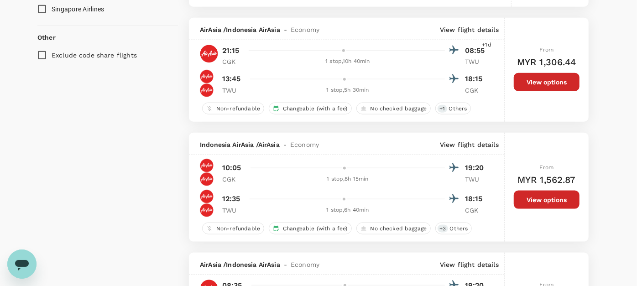
scroll to position [713, 0]
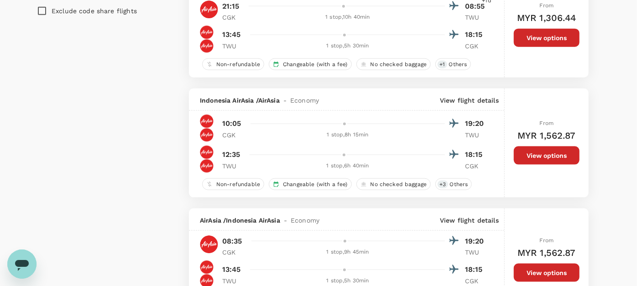
click at [553, 149] on button "View options" at bounding box center [547, 156] width 66 height 18
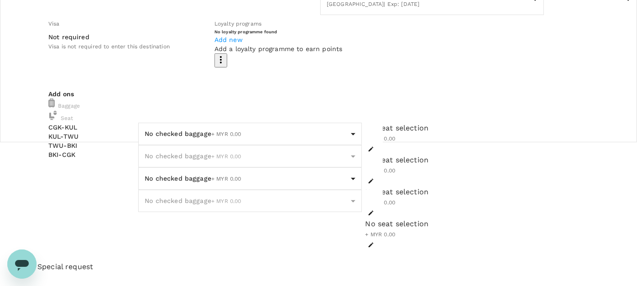
scroll to position [152, 0]
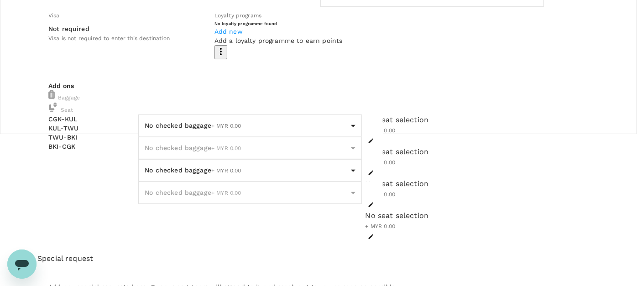
click at [176, 112] on body "Back to flight results Flight review Traveller(s) Traveller 1 : MM [PERSON_NAME…" at bounding box center [318, 249] width 637 height 802
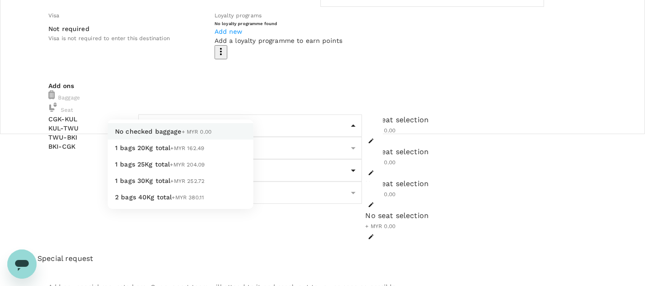
click at [203, 150] on li "1 bags 20Kg total +MYR 162.49" at bounding box center [181, 148] width 146 height 16
type input "1 - 162.49"
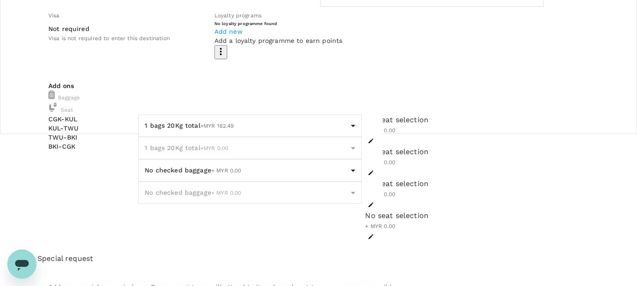
click at [190, 182] on body "Back to flight results Flight review Traveller(s) Traveller 1 : MM [PERSON_NAME…" at bounding box center [318, 249] width 637 height 802
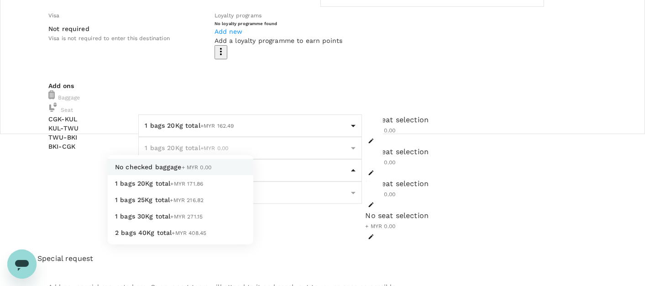
click at [171, 187] on span "+MYR 171.86" at bounding box center [187, 184] width 33 height 6
type input "1 - 171.86"
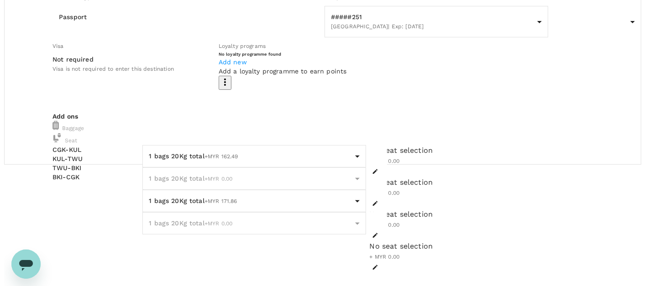
scroll to position [101, 0]
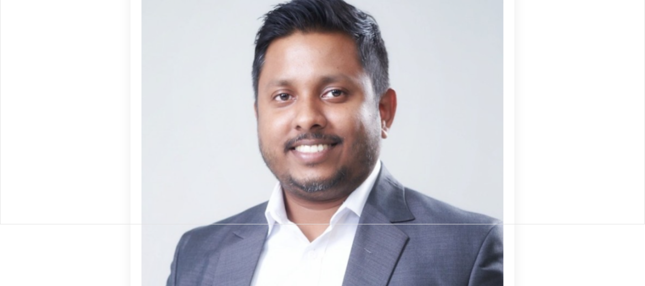
scroll to position [9, 0]
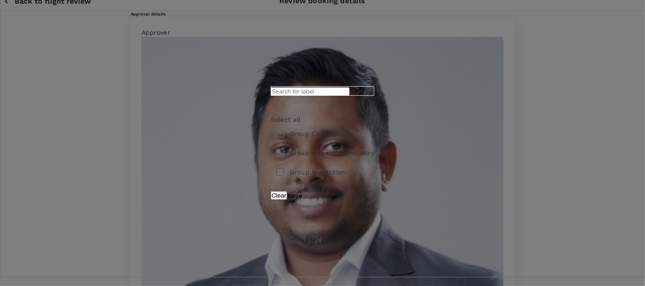
click at [290, 137] on p "Group Certification" at bounding box center [321, 133] width 63 height 9
click at [271, 138] on input "checkbox" at bounding box center [280, 133] width 19 height 19
checkbox input "true"
click at [302, 200] on button "Save" at bounding box center [294, 195] width 15 height 7
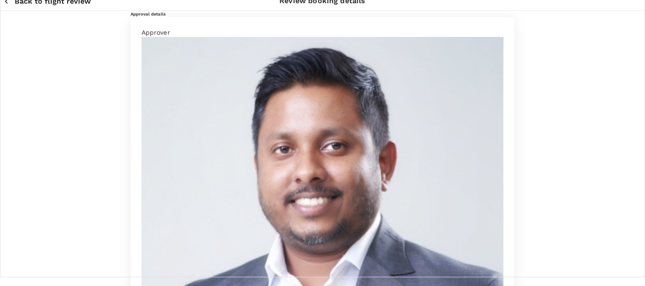
paste textarea "Dear [PERSON_NAME]/Chathuranga, Kindly assist to review and approve the hotel b…"
drag, startPoint x: 169, startPoint y: 138, endPoint x: 176, endPoint y: 146, distance: 10.7
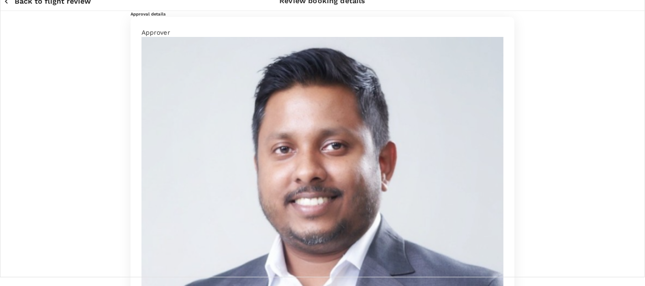
scroll to position [42, 0]
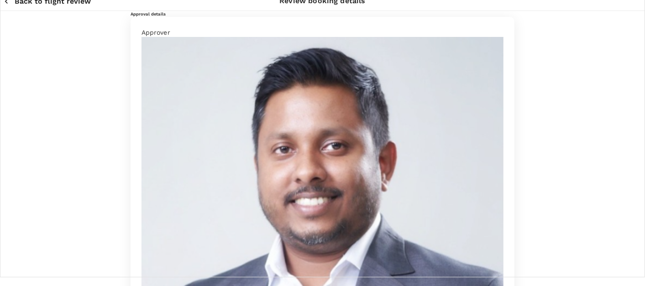
paste textarea "Travel"
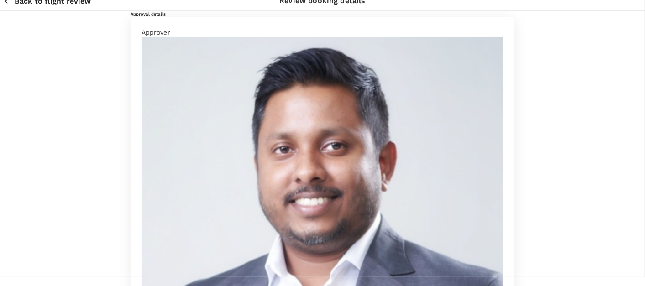
drag, startPoint x: 188, startPoint y: 164, endPoint x: 110, endPoint y: 160, distance: 77.7
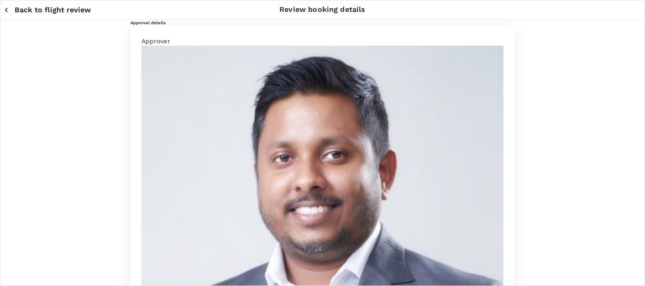
type textarea "Dear [PERSON_NAME]/[GEOGRAPHIC_DATA], Kindly assist to review and approve the h…"
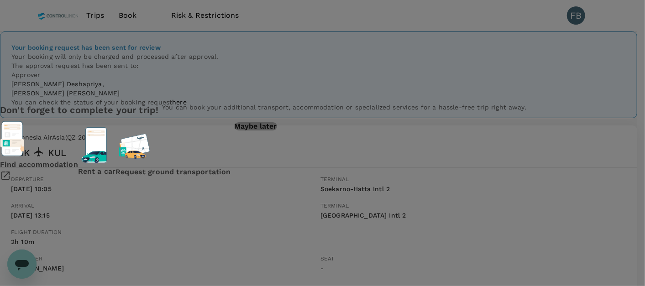
click at [277, 131] on p "Maybe later" at bounding box center [256, 126] width 42 height 8
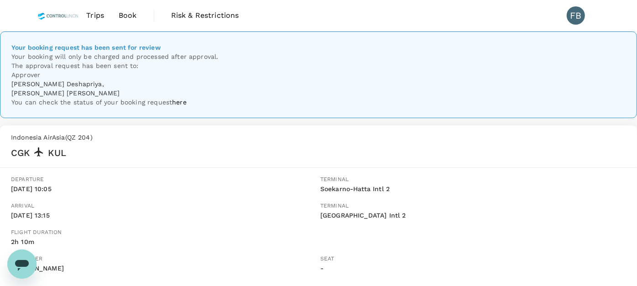
click at [134, 16] on span "Book" at bounding box center [128, 15] width 18 height 11
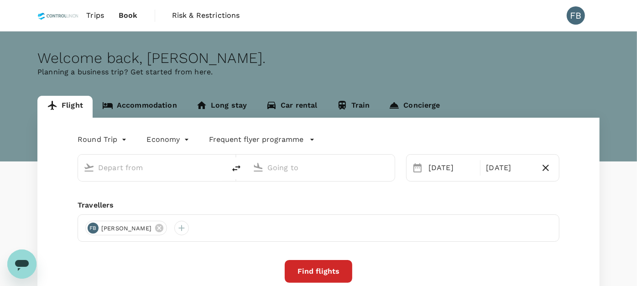
type input "Soekarno-Hatta Intl (CGK)"
type input "Tawau (TWU)"
type input "Soekarno-Hatta Intl (CGK)"
type input "Tawau (TWU)"
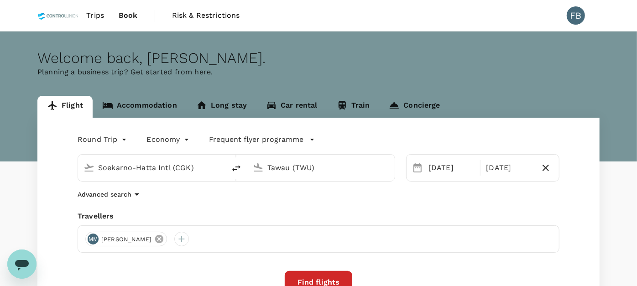
click at [163, 239] on icon at bounding box center [159, 239] width 8 height 8
click at [90, 238] on div at bounding box center [92, 239] width 15 height 15
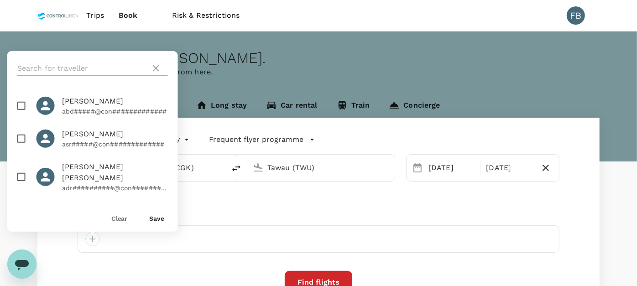
click at [78, 62] on input "text" at bounding box center [82, 68] width 130 height 15
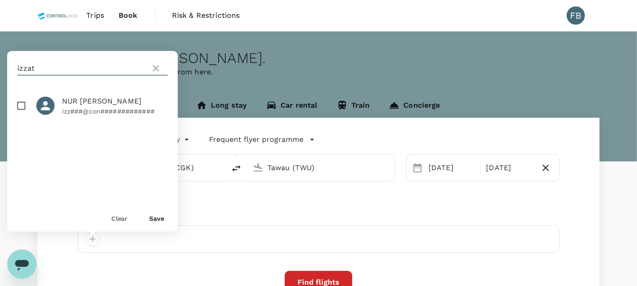
type input "izzat"
click at [18, 105] on input "checkbox" at bounding box center [21, 105] width 19 height 19
checkbox input "true"
click at [156, 225] on div "Clear Save" at bounding box center [89, 214] width 178 height 35
click at [156, 219] on button "Save" at bounding box center [157, 218] width 15 height 7
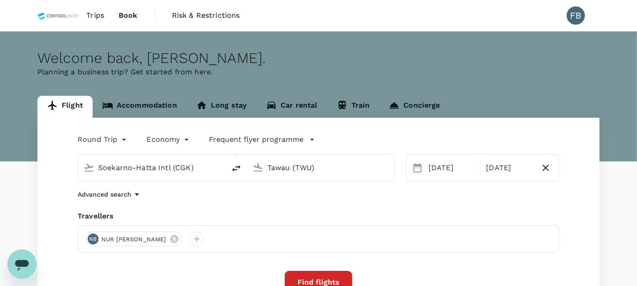
click at [158, 167] on input "Soekarno-Hatta Intl (CGK)" at bounding box center [152, 168] width 108 height 14
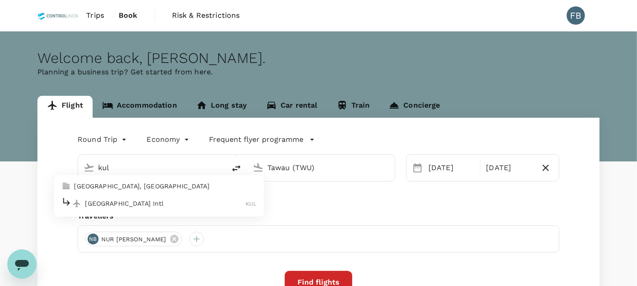
click at [123, 205] on p "[GEOGRAPHIC_DATA] Intl" at bounding box center [165, 203] width 161 height 9
type input "Kuala Lumpur Intl ([GEOGRAPHIC_DATA])"
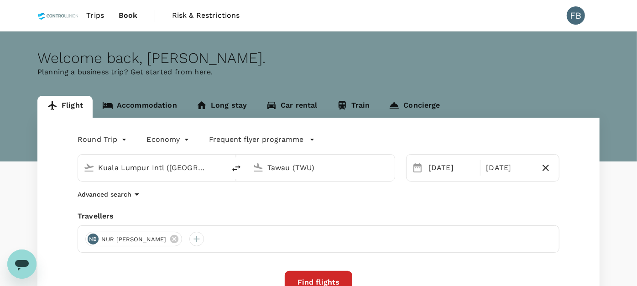
click at [316, 196] on div "Advanced search" at bounding box center [319, 194] width 482 height 11
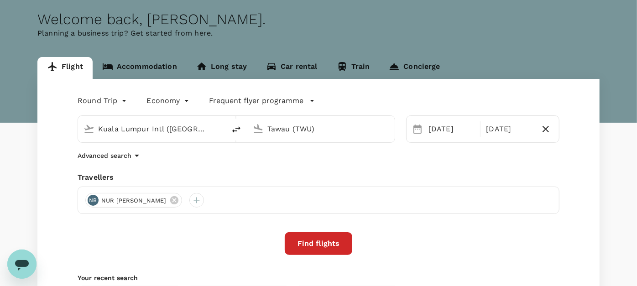
scroll to position [101, 0]
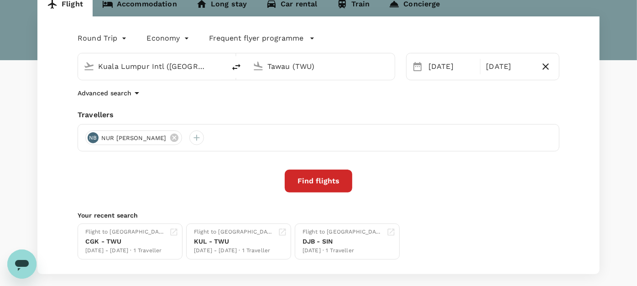
click at [312, 181] on button "Find flights" at bounding box center [319, 181] width 68 height 23
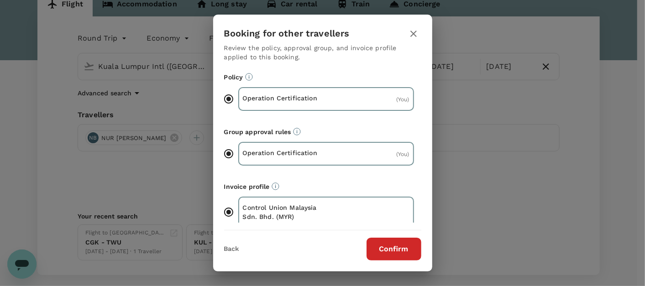
click at [395, 239] on button "Confirm" at bounding box center [394, 249] width 55 height 23
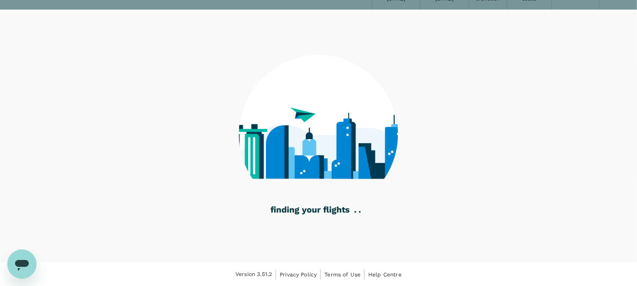
scroll to position [53, 0]
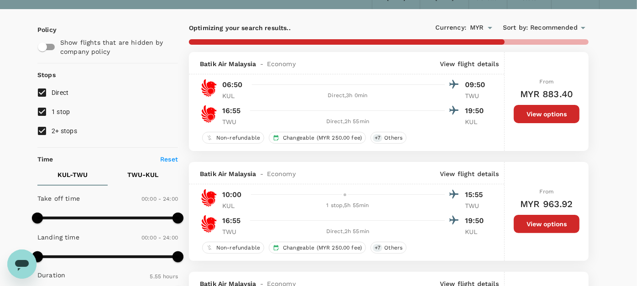
click at [47, 129] on input "2+ stops" at bounding box center [41, 130] width 19 height 19
checkbox input "false"
click at [44, 113] on input "1 stop" at bounding box center [41, 111] width 19 height 19
checkbox input "false"
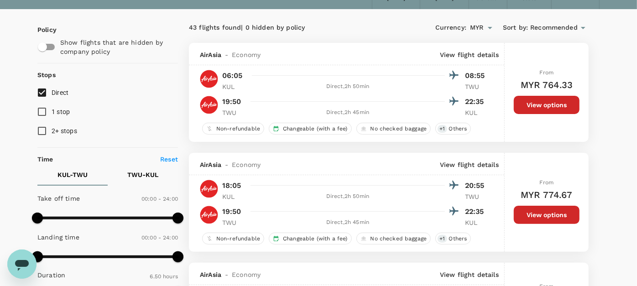
type input "410"
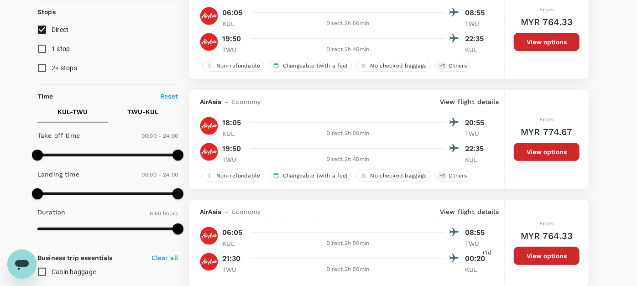
scroll to position [152, 0]
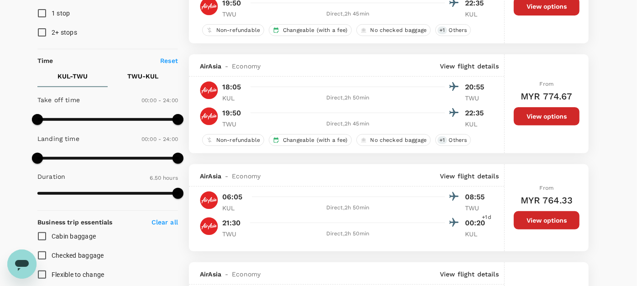
click at [150, 77] on p "TWU - KUL" at bounding box center [142, 76] width 31 height 9
type input "660"
drag, startPoint x: 35, startPoint y: 121, endPoint x: 101, endPoint y: 131, distance: 67.0
click at [101, 131] on div "Take off time 11:00 - 24:00 Landing time 00:00 - 24:00 Duration 6.30 hours" at bounding box center [106, 147] width 144 height 113
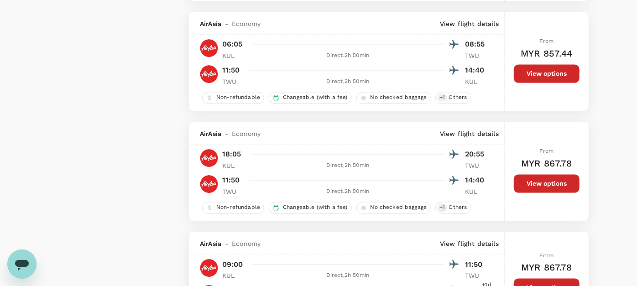
scroll to position [1065, 0]
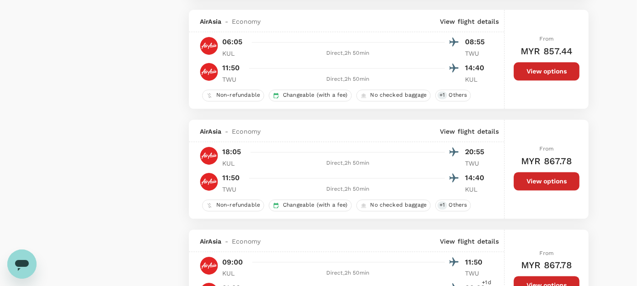
click at [536, 176] on button "View options" at bounding box center [547, 182] width 66 height 18
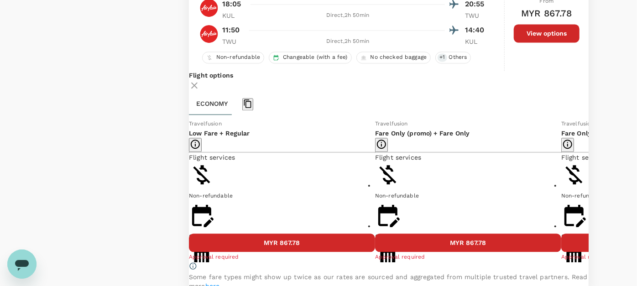
scroll to position [1234, 0]
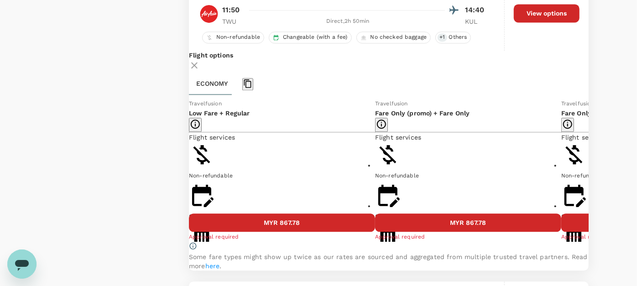
click at [591, 175] on icon at bounding box center [595, 170] width 9 height 9
click at [187, 175] on icon at bounding box center [182, 170] width 9 height 9
click at [390, 229] on button "MYR 867.78" at bounding box center [468, 223] width 186 height 18
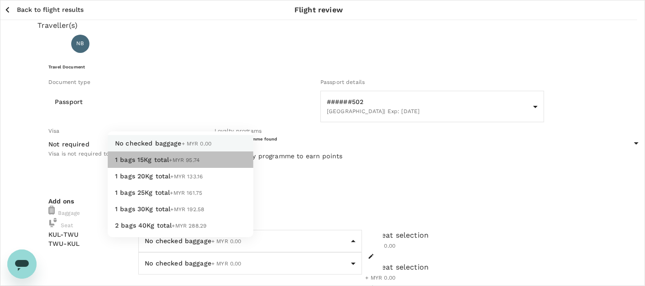
click at [175, 164] on li "1 bags 15Kg total +MYR 95.74" at bounding box center [181, 160] width 146 height 16
type input "1 - 95.74"
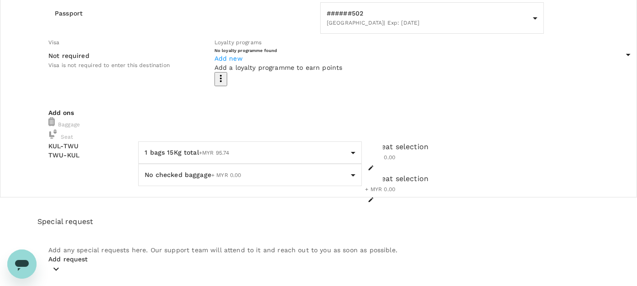
scroll to position [101, 0]
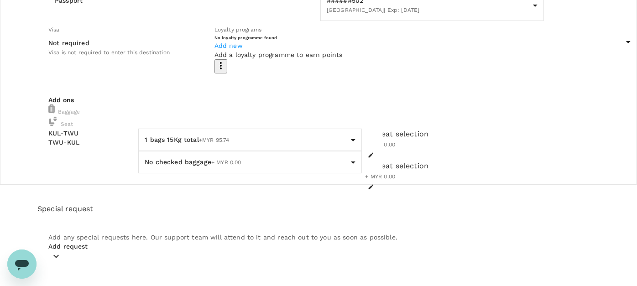
click at [162, 169] on body "Back to flight results Flight review Traveller(s) Traveller 1 : NB NUR IZZATI […" at bounding box center [318, 244] width 637 height 691
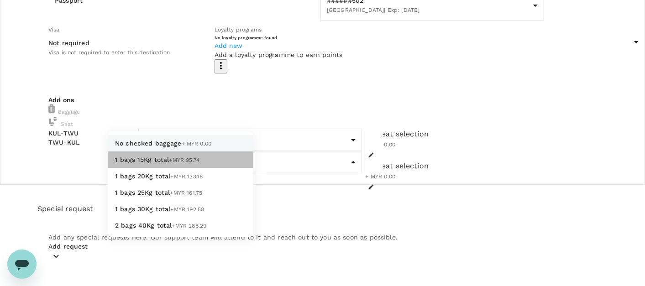
click at [158, 161] on span "1 bags 15Kg total" at bounding box center [142, 159] width 54 height 7
type input "1 - 95.74"
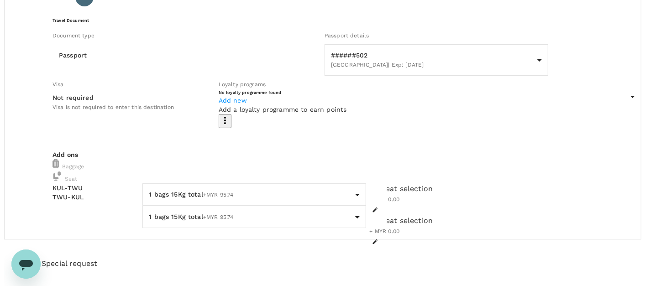
scroll to position [31, 0]
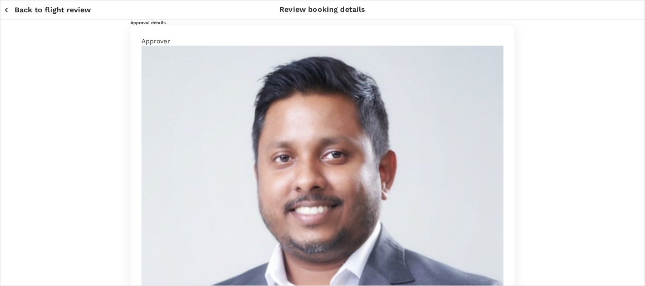
paste textarea "Dear [PERSON_NAME]/Chathuranga, Kindly assist to review and approve the hotel b…"
drag, startPoint x: 171, startPoint y: 147, endPoint x: 183, endPoint y: 179, distance: 35.0
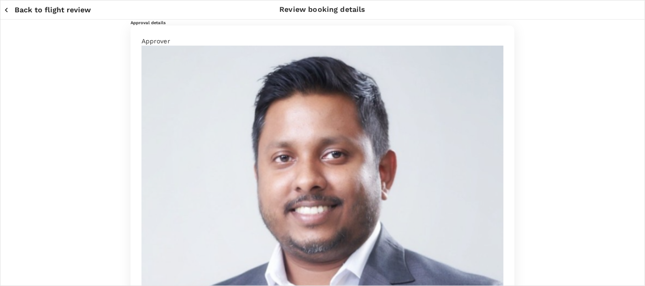
scroll to position [24, 0]
drag, startPoint x: 278, startPoint y: 145, endPoint x: 293, endPoint y: 169, distance: 28.9
drag, startPoint x: 150, startPoint y: 151, endPoint x: 162, endPoint y: 174, distance: 25.9
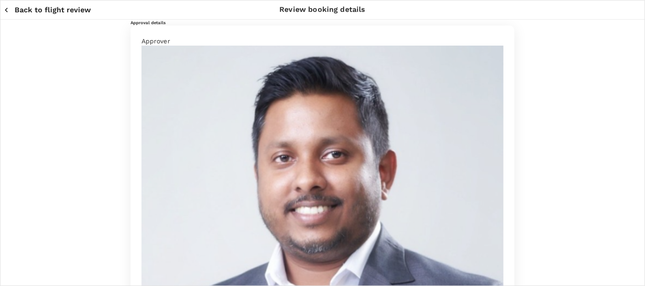
drag, startPoint x: 179, startPoint y: 171, endPoint x: 190, endPoint y: 199, distance: 29.9
drag, startPoint x: 141, startPoint y: 170, endPoint x: 153, endPoint y: 205, distance: 36.2
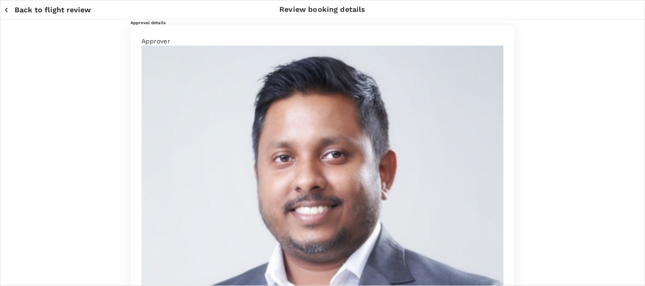
scroll to position [0, 0]
type textarea "Dear [PERSON_NAME]/[GEOGRAPHIC_DATA], Kindly assist to review and approve the h…"
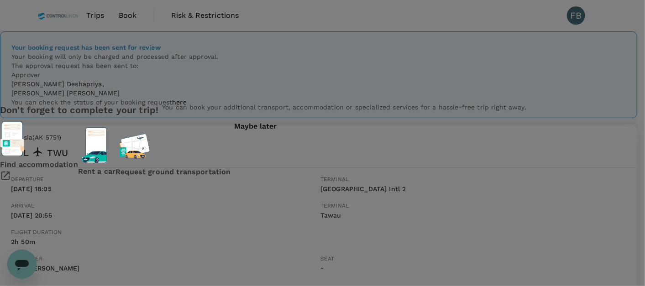
click at [558, 75] on div "Don't forget to complete your trip! You can book your additional transport, acc…" at bounding box center [322, 143] width 645 height 286
click at [277, 131] on p "Maybe later" at bounding box center [256, 126] width 42 height 8
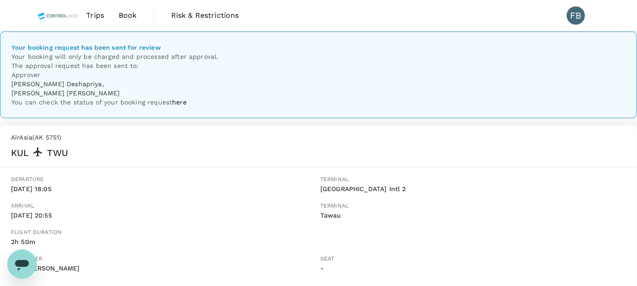
click at [127, 21] on link "Book" at bounding box center [127, 15] width 33 height 31
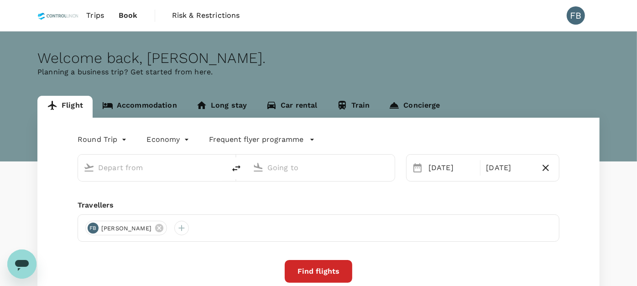
type input "Kuala Lumpur Intl ([GEOGRAPHIC_DATA])"
type input "Tawau (TWU)"
type input "Kuala Lumpur Intl ([GEOGRAPHIC_DATA])"
type input "Tawau (TWU)"
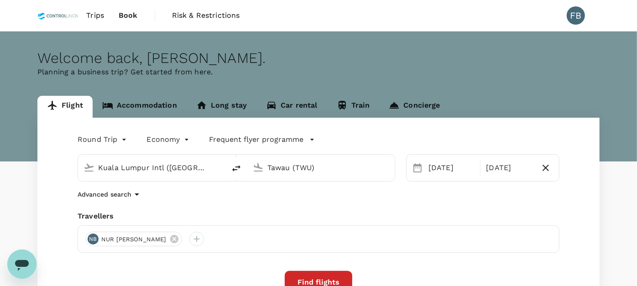
click at [175, 167] on input "Kuala Lumpur Intl ([GEOGRAPHIC_DATA])" at bounding box center [152, 168] width 108 height 14
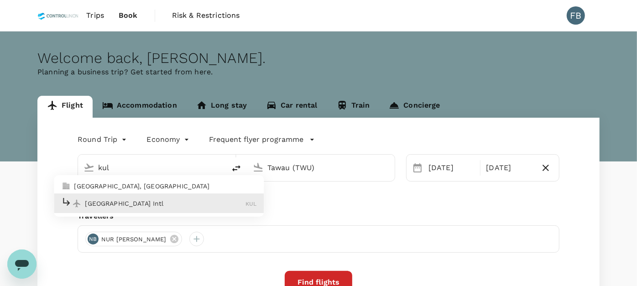
click at [190, 205] on p "[GEOGRAPHIC_DATA] Intl" at bounding box center [165, 203] width 161 height 9
type input "Kuala Lumpur Intl ([GEOGRAPHIC_DATA])"
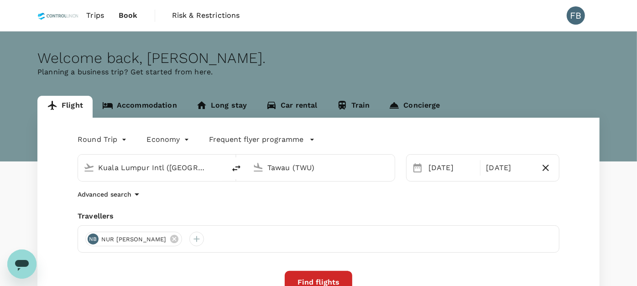
click at [294, 165] on input "Tawau (TWU)" at bounding box center [322, 168] width 108 height 14
click at [289, 210] on div "Miri Intl MYY" at bounding box center [328, 204] width 195 height 14
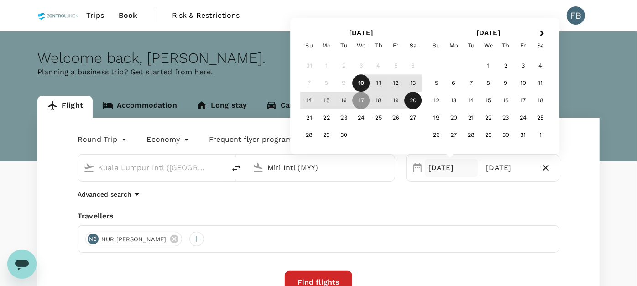
type input "Miri Intl (MYY)"
drag, startPoint x: 226, startPoint y: 80, endPoint x: 244, endPoint y: 75, distance: 19.3
click at [226, 81] on div "Welcome back , [PERSON_NAME] . Planning a business trip? Get started from here." at bounding box center [318, 97] width 637 height 130
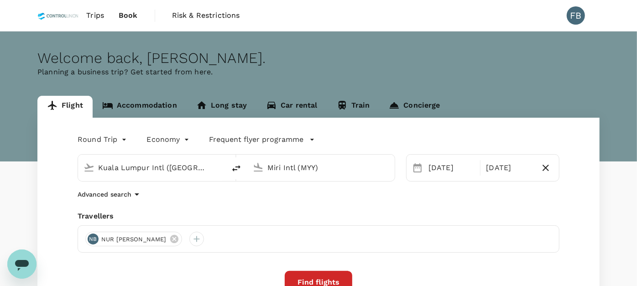
click at [100, 19] on span "Trips" at bounding box center [95, 15] width 18 height 11
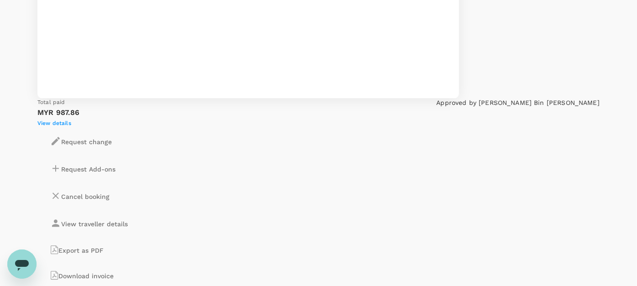
scroll to position [1320, 0]
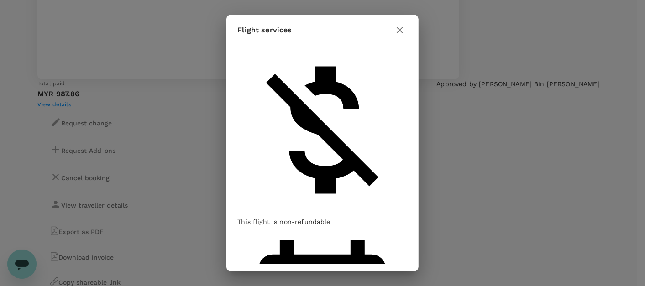
click at [405, 36] on icon "button" at bounding box center [400, 30] width 11 height 11
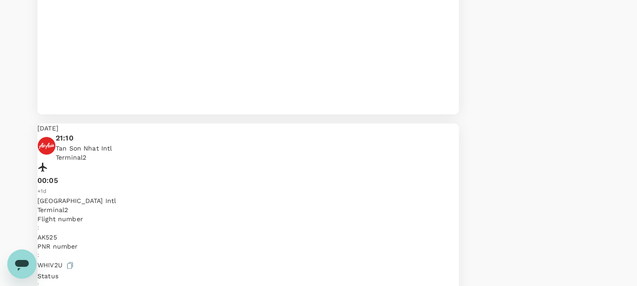
scroll to position [660, 0]
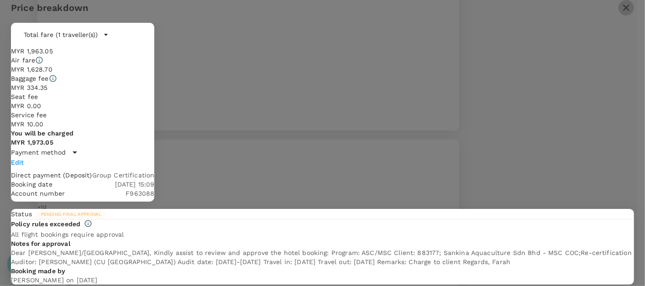
click at [621, 13] on icon "button" at bounding box center [626, 7] width 11 height 11
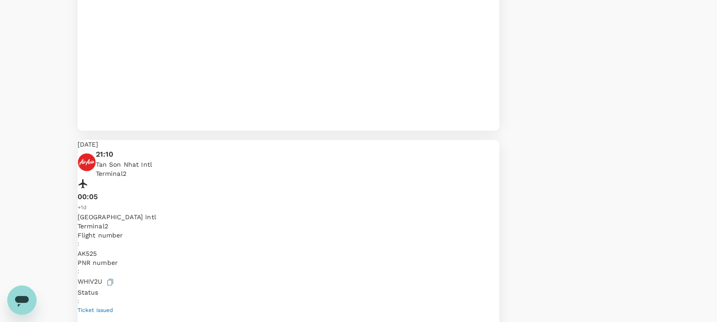
drag, startPoint x: 644, startPoint y: 0, endPoint x: 31, endPoint y: 104, distance: 622.0
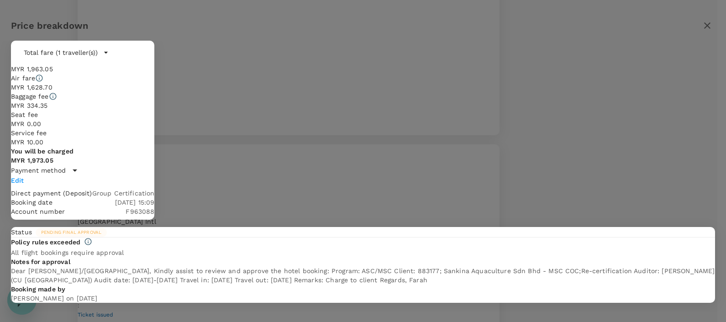
click at [98, 57] on p "Total fare (1 traveller(s))" at bounding box center [61, 52] width 74 height 9
click at [688, 26] on icon "button" at bounding box center [707, 25] width 11 height 11
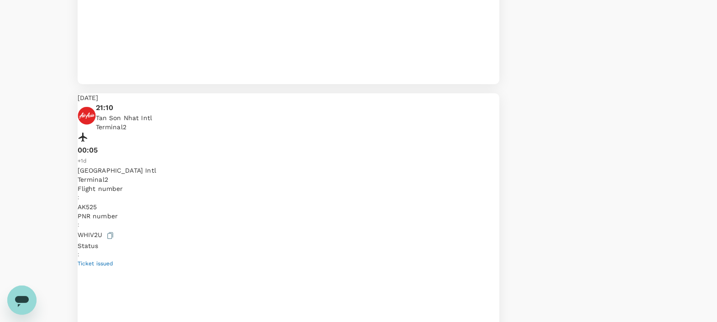
scroll to position [769, 0]
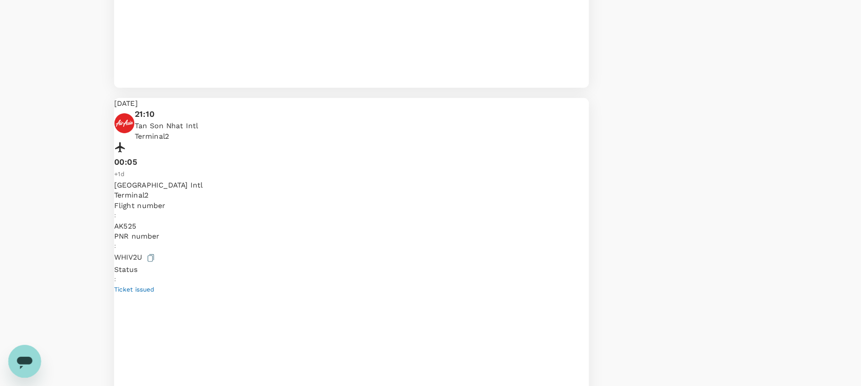
scroll to position [713, 0]
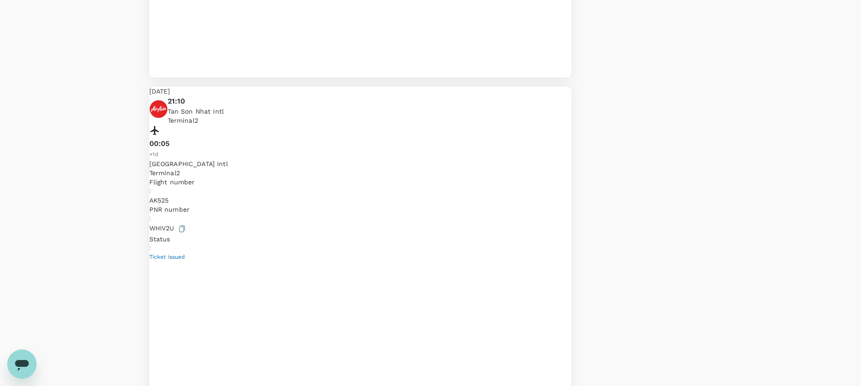
drag, startPoint x: 685, startPoint y: 0, endPoint x: 82, endPoint y: 151, distance: 621.6
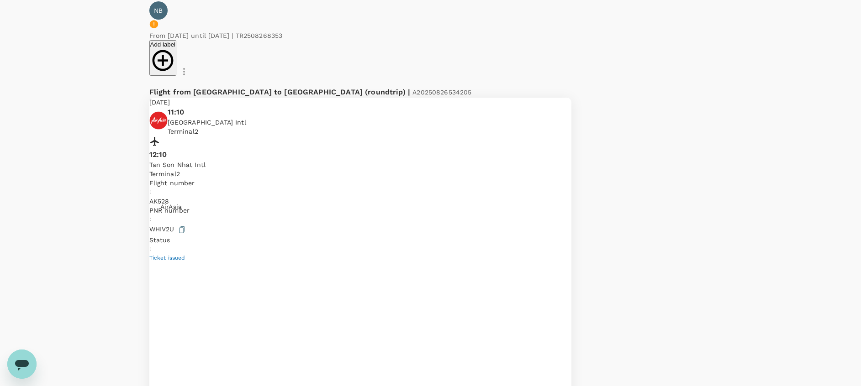
scroll to position [0, 0]
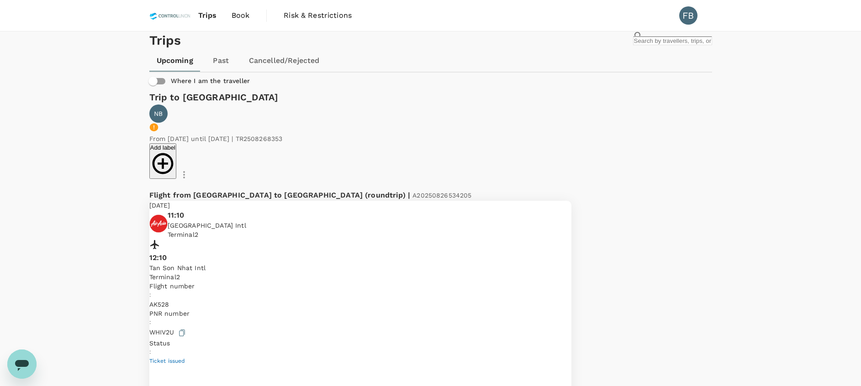
click at [246, 15] on span "Book" at bounding box center [241, 15] width 18 height 11
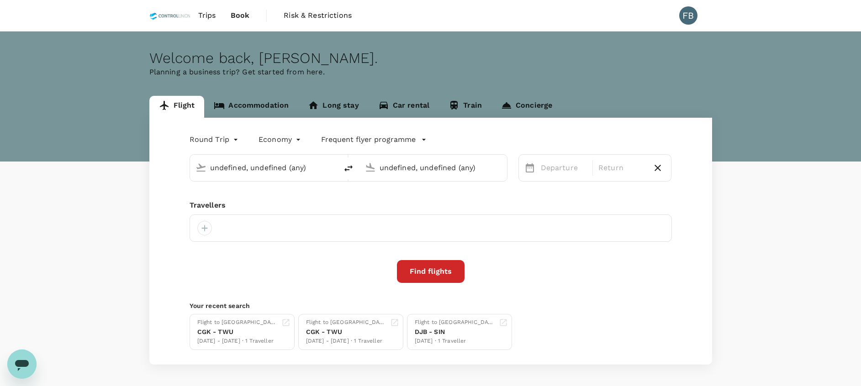
type input "Kuala Lumpur Intl ([GEOGRAPHIC_DATA])"
type input "Miri Intl (MYY)"
click at [275, 228] on icon at bounding box center [271, 228] width 8 height 8
type input "Kuala Lumpur Intl ([GEOGRAPHIC_DATA])"
type input "Tawau (TWU)"
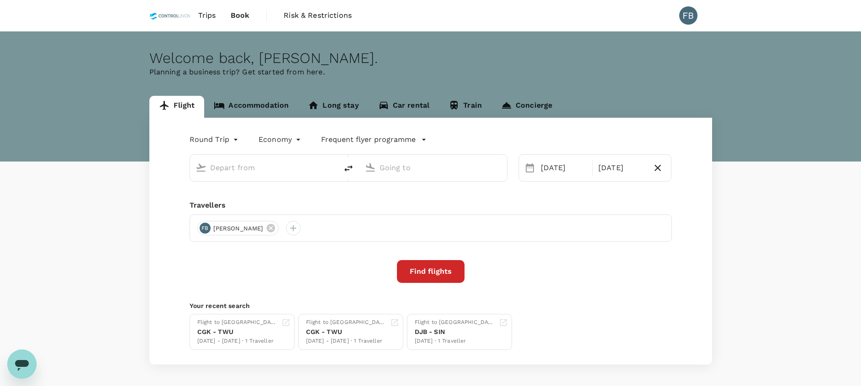
type input "Kuala Lumpur Intl ([GEOGRAPHIC_DATA])"
type input "Tawau (TWU)"
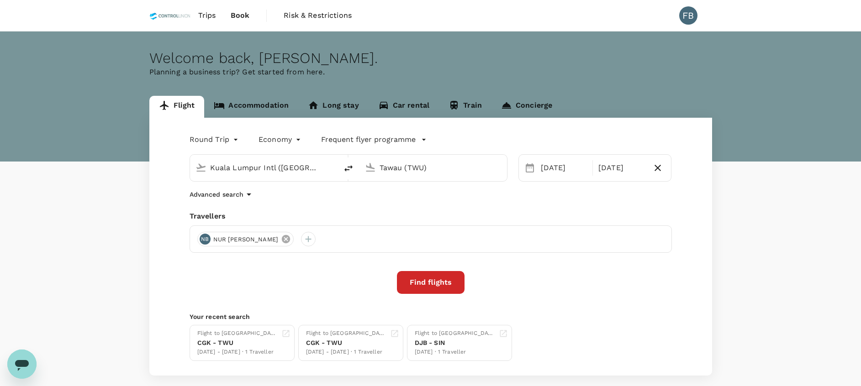
click at [290, 238] on icon at bounding box center [286, 239] width 8 height 8
click at [205, 239] on div at bounding box center [204, 239] width 15 height 15
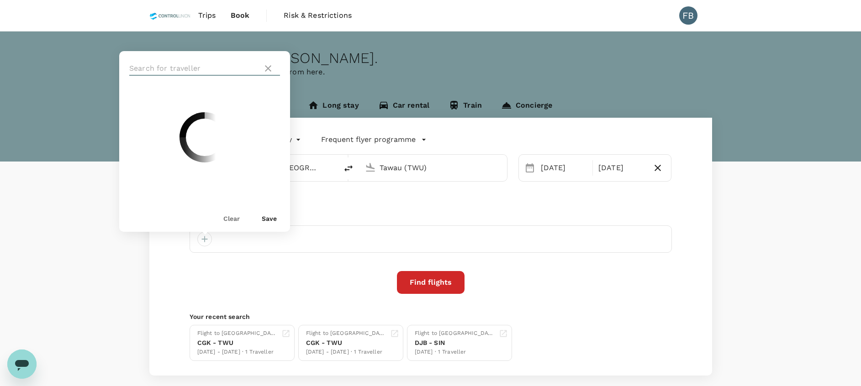
click at [195, 71] on input "text" at bounding box center [194, 68] width 130 height 15
type input "azli"
click at [134, 105] on input "checkbox" at bounding box center [133, 111] width 19 height 19
checkbox input "true"
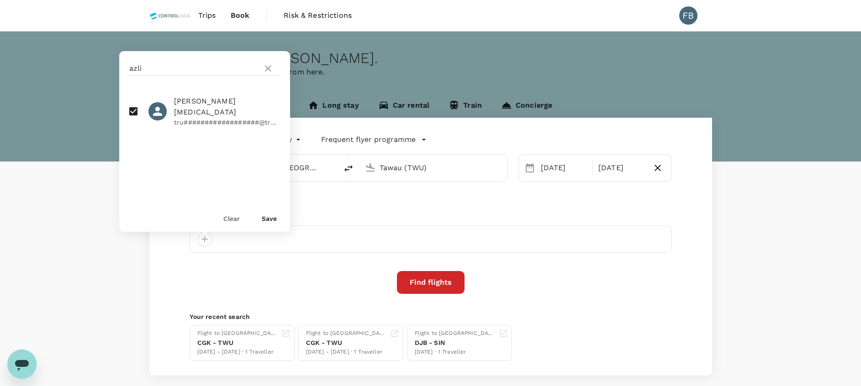
click at [272, 220] on button "Save" at bounding box center [269, 218] width 15 height 7
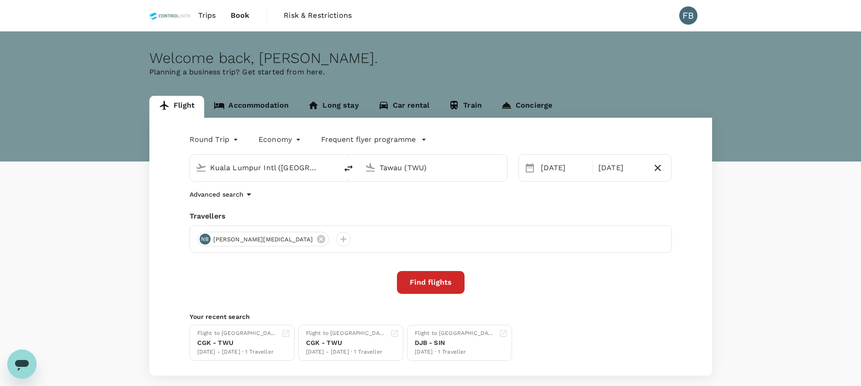
click at [277, 165] on input "Kuala Lumpur Intl ([GEOGRAPHIC_DATA])" at bounding box center [264, 168] width 108 height 14
click at [419, 168] on input "Tawau (TWU)" at bounding box center [433, 168] width 108 height 14
type input "Tawau (TWU)"
click at [565, 176] on div "[DATE]" at bounding box center [563, 168] width 53 height 18
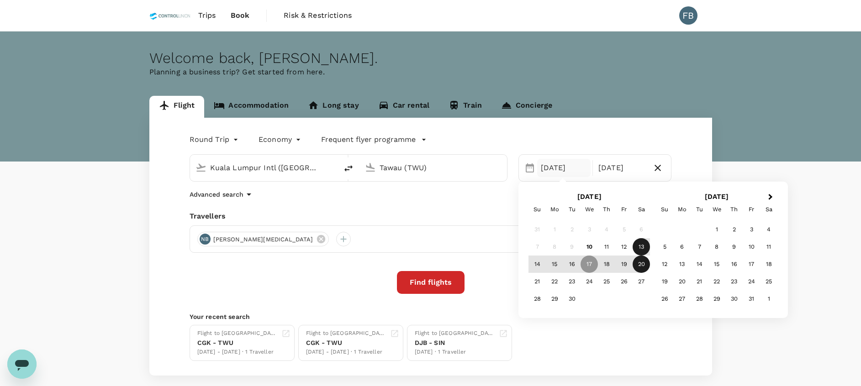
click at [636, 247] on div "13" at bounding box center [640, 246] width 17 height 17
click at [657, 165] on icon "button" at bounding box center [657, 168] width 11 height 11
type input "oneway"
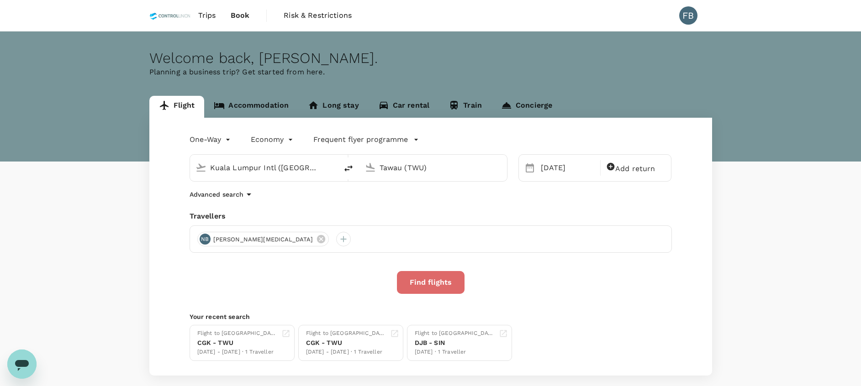
click at [428, 285] on button "Find flights" at bounding box center [431, 282] width 68 height 23
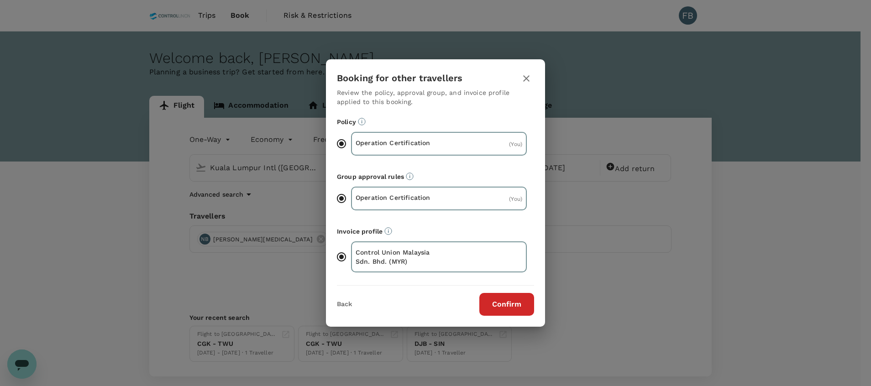
click at [498, 299] on button "Confirm" at bounding box center [506, 304] width 55 height 23
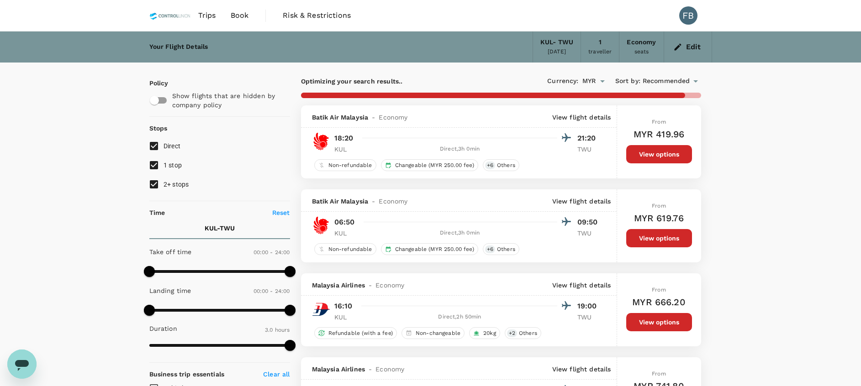
type input "1550"
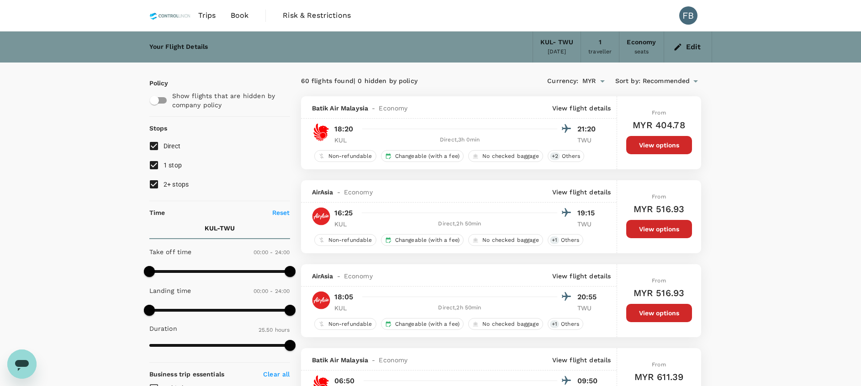
click at [684, 47] on button "Edit" at bounding box center [687, 47] width 33 height 15
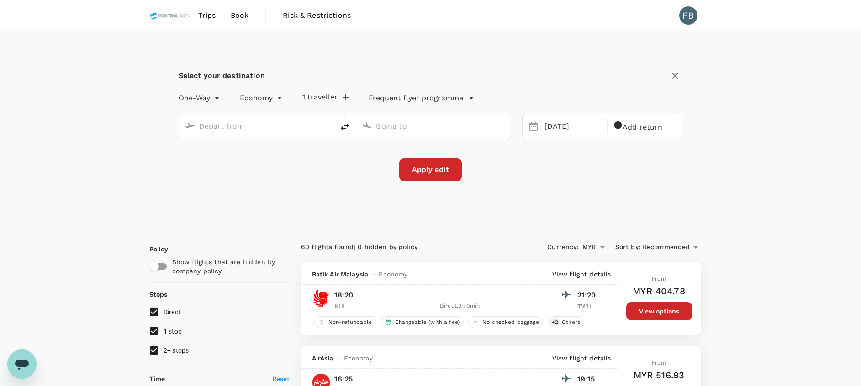
type input "Kuala Lumpur Intl ([GEOGRAPHIC_DATA])"
click at [321, 100] on button "1 traveller" at bounding box center [325, 97] width 46 height 9
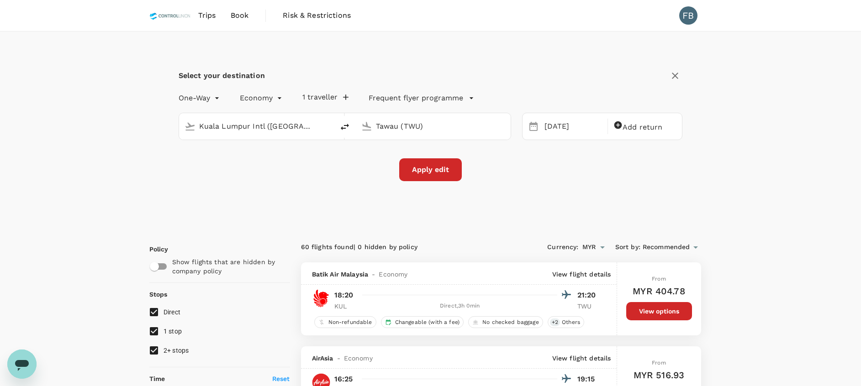
click at [439, 125] on input "Tawau (TWU)" at bounding box center [434, 126] width 116 height 14
click at [436, 158] on p "Miri Intl" at bounding box center [447, 162] width 161 height 9
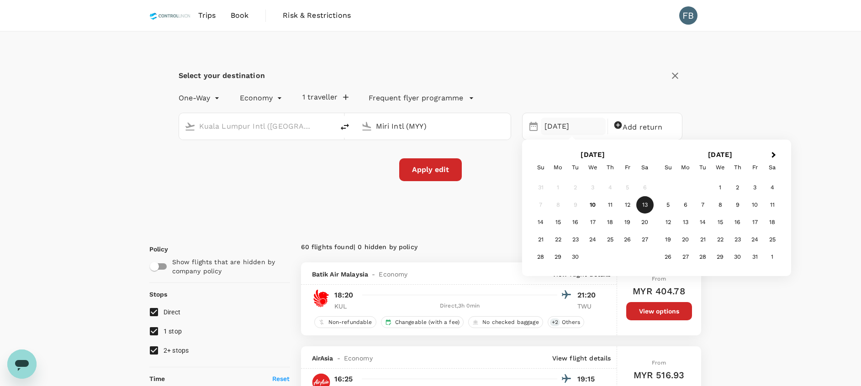
type input "Miri Intl (MYY)"
click at [437, 174] on button "Apply edit" at bounding box center [430, 169] width 63 height 23
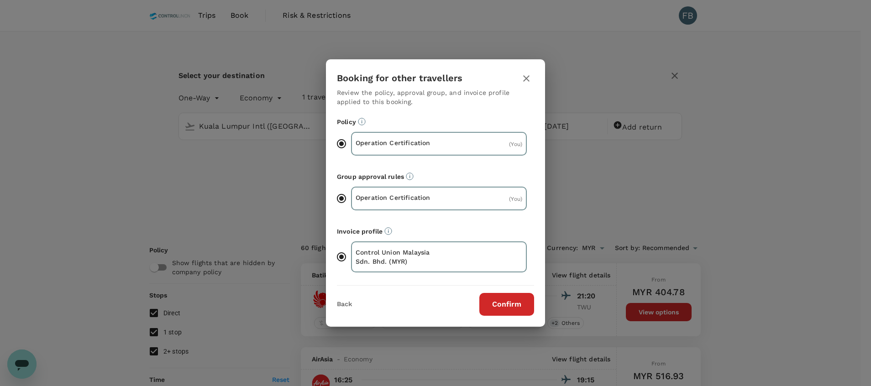
drag, startPoint x: 506, startPoint y: 305, endPoint x: 626, endPoint y: 263, distance: 126.2
click at [506, 305] on button "Confirm" at bounding box center [506, 304] width 55 height 23
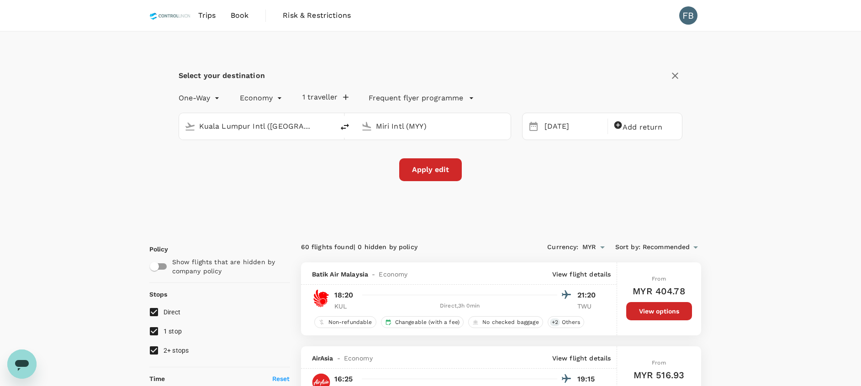
checkbox input "false"
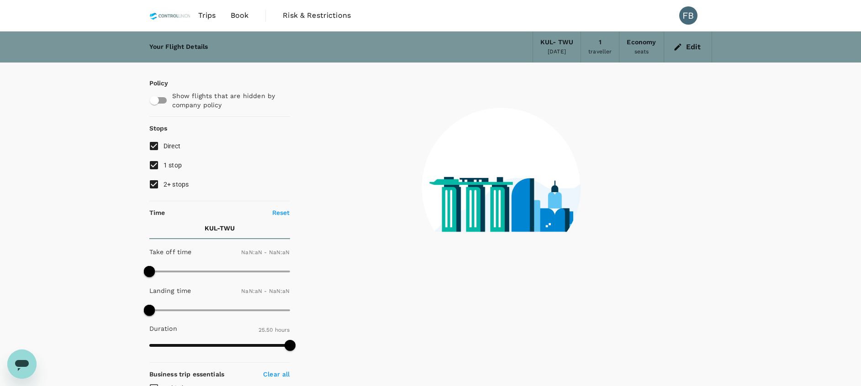
type input "1440"
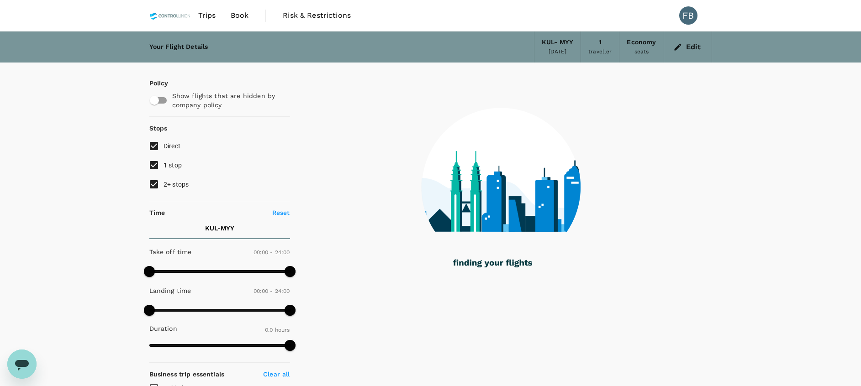
checkbox input "true"
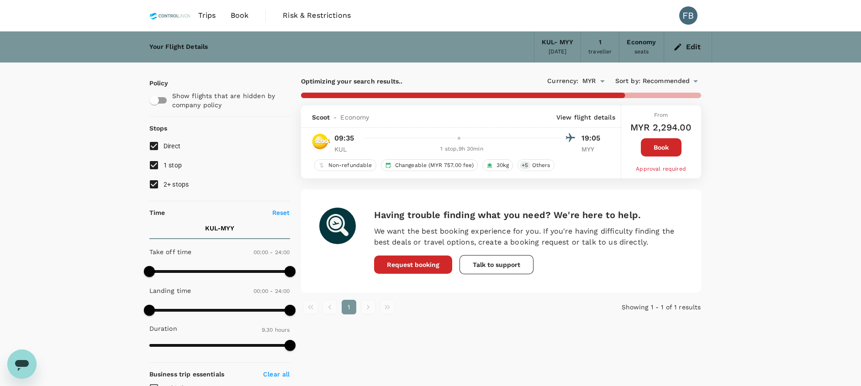
type input "1070"
checkbox input "false"
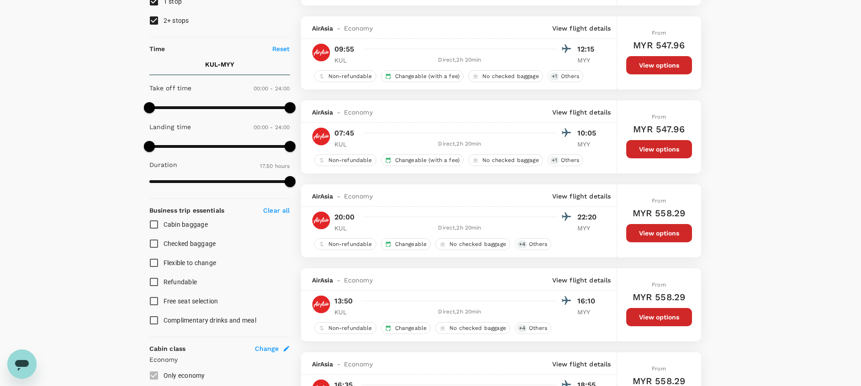
scroll to position [137, 0]
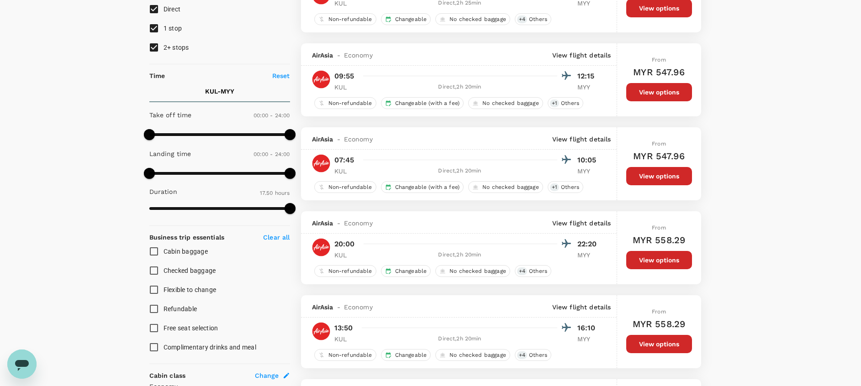
click at [655, 98] on button "View options" at bounding box center [659, 92] width 66 height 18
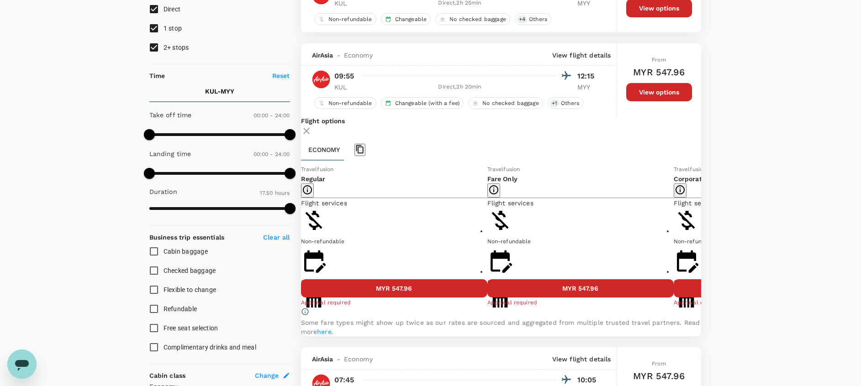
scroll to position [180, 0]
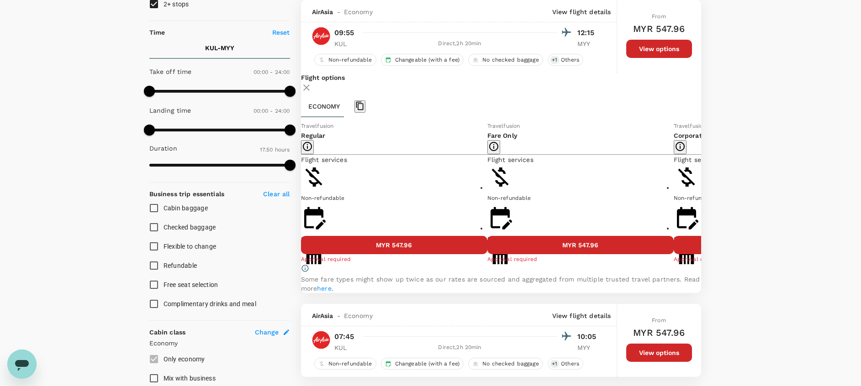
click at [674, 254] on button "MYR 598.22" at bounding box center [767, 245] width 186 height 18
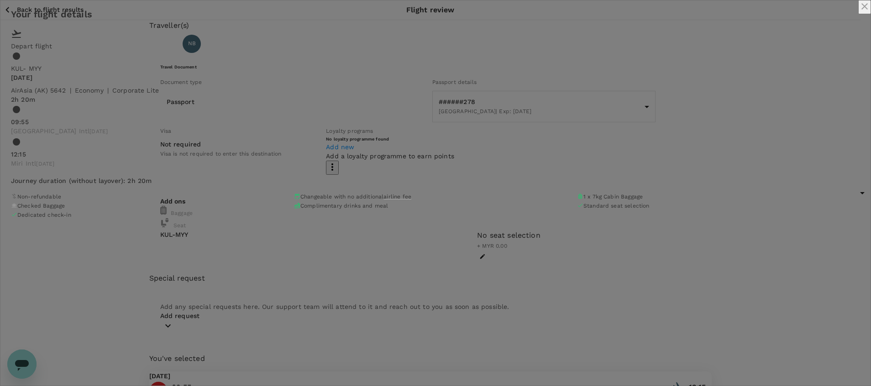
click at [688, 145] on div "Your flight details Depart flight KUL - MYY [DATE] AirAsia ([GEOGRAPHIC_DATA]) …" at bounding box center [435, 114] width 871 height 229
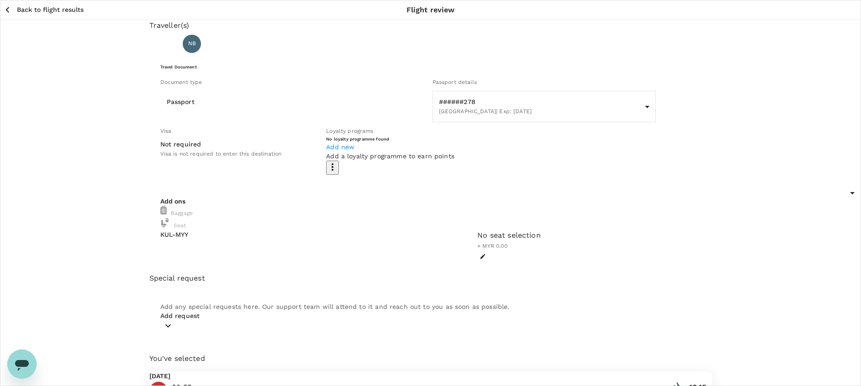
drag, startPoint x: 33, startPoint y: 6, endPoint x: 92, endPoint y: 17, distance: 60.3
click at [33, 6] on p "Back to flight results" at bounding box center [50, 9] width 67 height 9
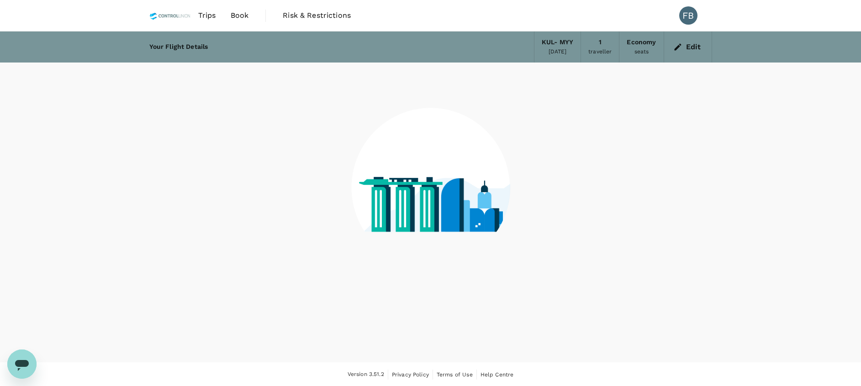
scroll to position [1, 0]
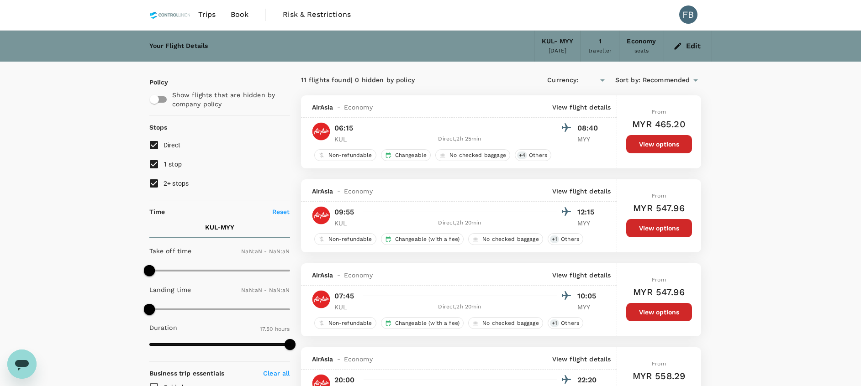
type input "MYR"
type input "1440"
click at [688, 46] on div "Edit" at bounding box center [688, 46] width 48 height 31
click at [688, 46] on button "Edit" at bounding box center [687, 46] width 33 height 15
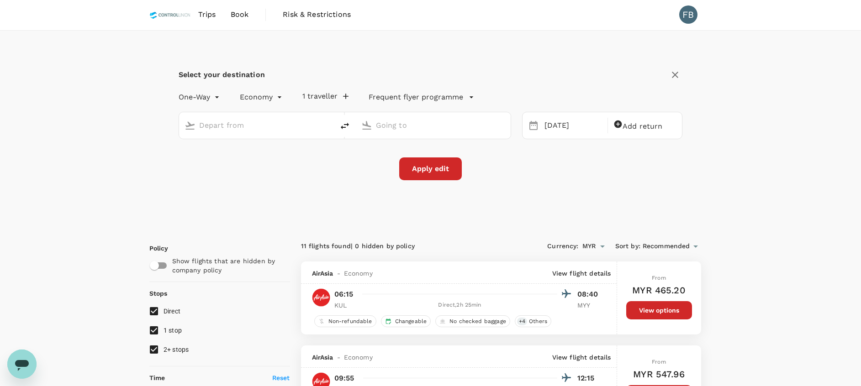
type input "Kuala Lumpur Intl ([GEOGRAPHIC_DATA])"
type input "Miri Intl (MYY)"
click at [293, 127] on input "Kuala Lumpur Intl ([GEOGRAPHIC_DATA])" at bounding box center [257, 125] width 116 height 14
click at [353, 126] on button "delete" at bounding box center [345, 126] width 22 height 22
type input "Miri Intl (MYY)"
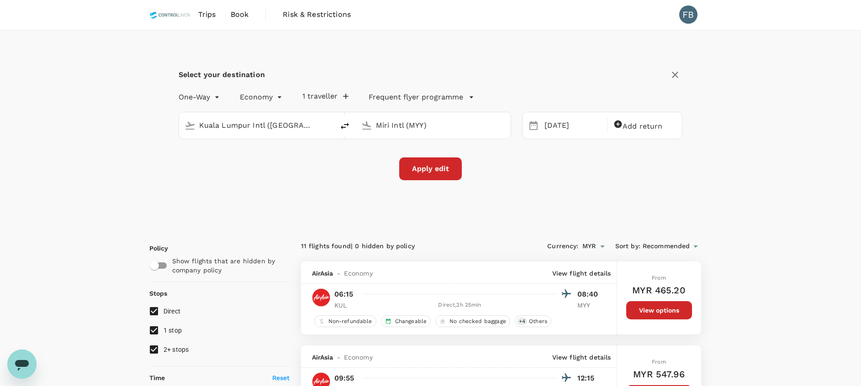
type input "Kuala Lumpur Intl ([GEOGRAPHIC_DATA])"
click at [297, 125] on input "Miri Intl (MYY)" at bounding box center [257, 125] width 116 height 14
click at [272, 157] on p "Brunei Intl" at bounding box center [269, 161] width 158 height 9
type input "Brunei Intl (BWN)"
click at [551, 121] on div "[DATE]" at bounding box center [573, 126] width 65 height 18
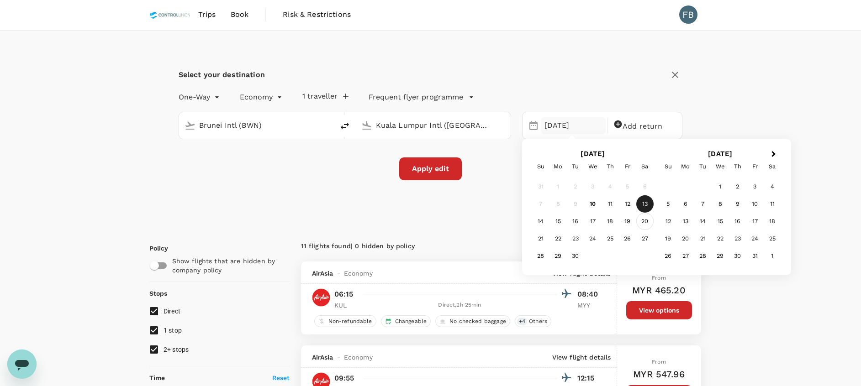
click at [647, 223] on div "20" at bounding box center [644, 221] width 17 height 17
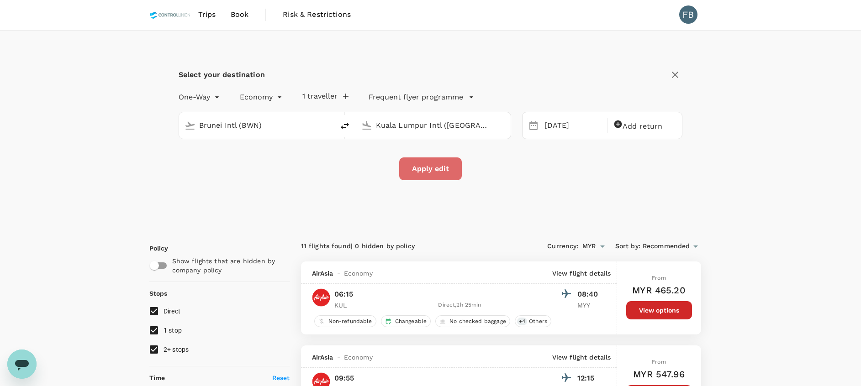
click at [445, 175] on button "Apply edit" at bounding box center [430, 169] width 63 height 23
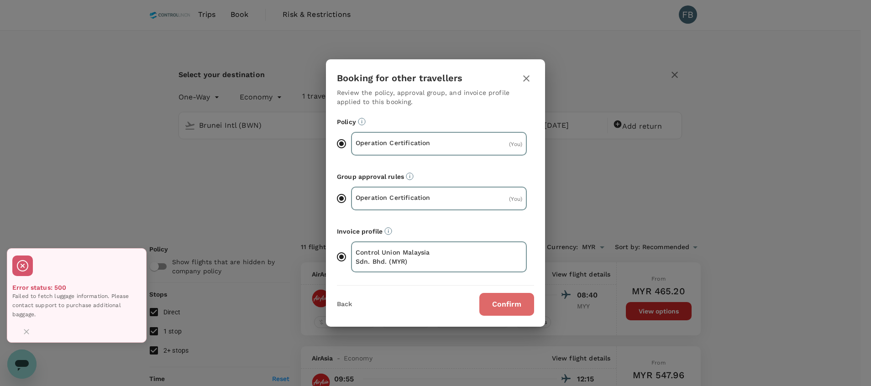
click at [520, 306] on button "Confirm" at bounding box center [506, 304] width 55 height 23
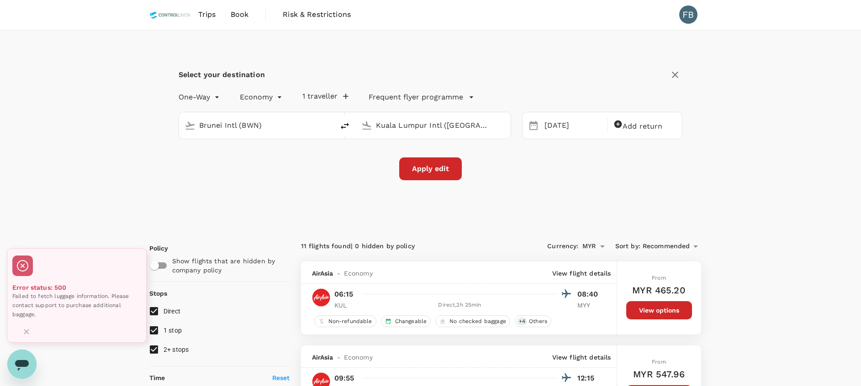
checkbox input "false"
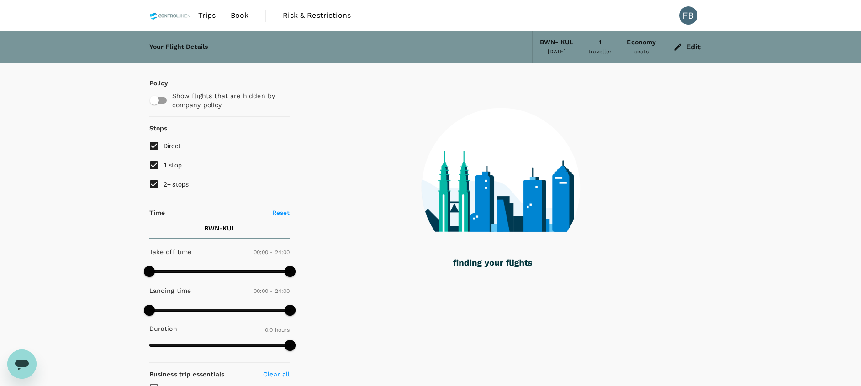
type input "1165"
checkbox input "true"
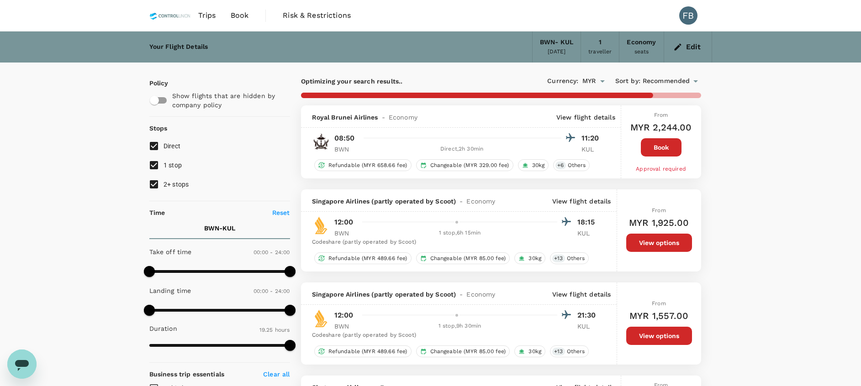
type input "1550"
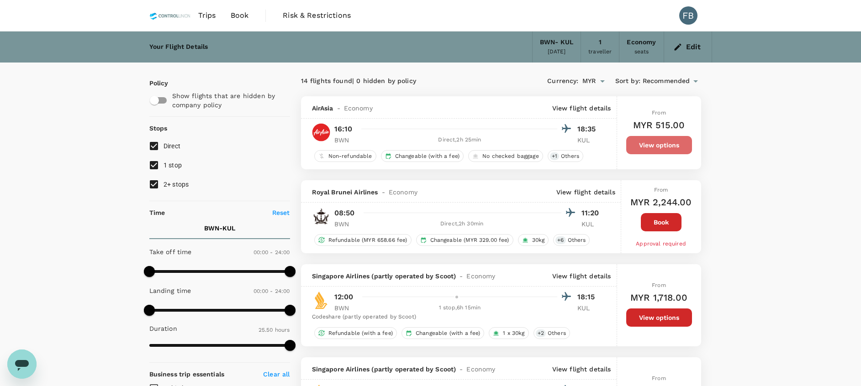
click at [663, 149] on button "View options" at bounding box center [659, 145] width 66 height 18
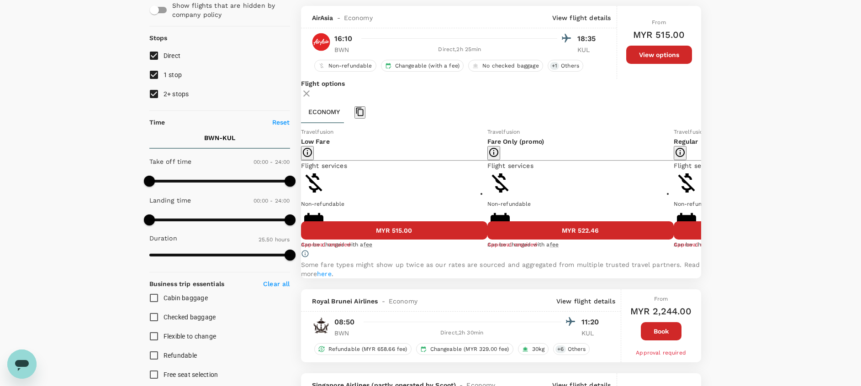
scroll to position [96, 0]
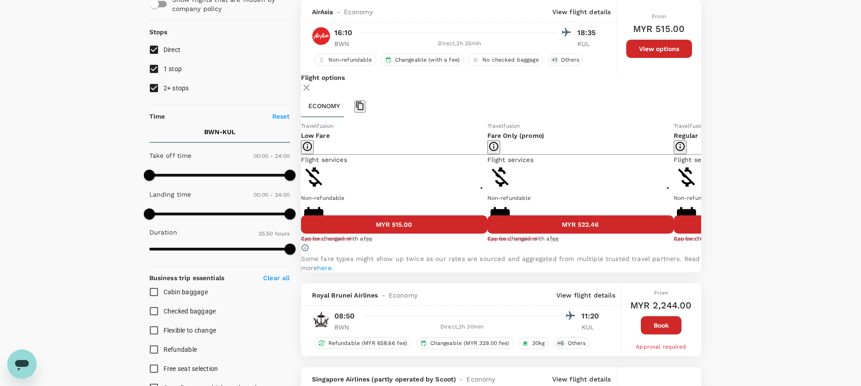
click at [688, 187] on icon at bounding box center [707, 182] width 9 height 9
click at [294, 186] on icon at bounding box center [292, 183] width 5 height 8
click at [512, 234] on button "MYR 522.46" at bounding box center [580, 225] width 186 height 18
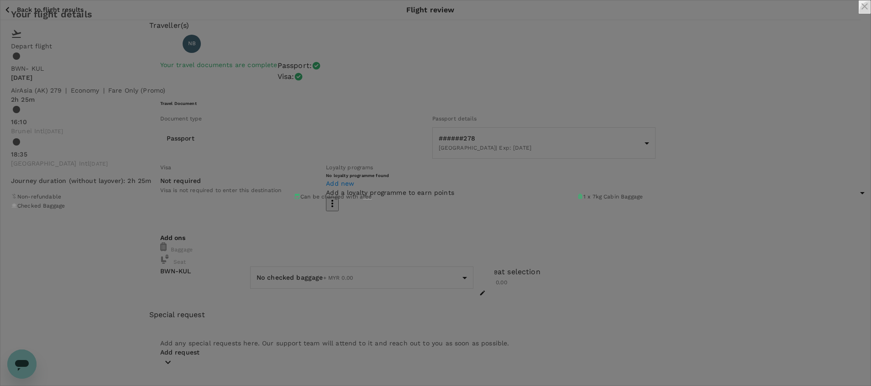
click at [688, 12] on icon "close" at bounding box center [864, 6] width 11 height 11
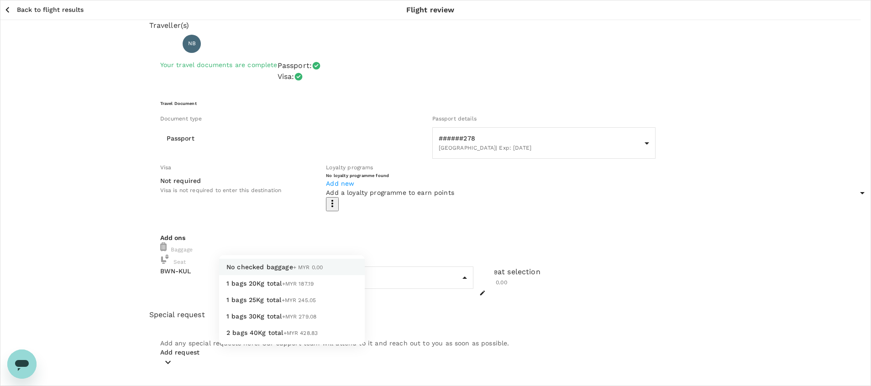
click at [335, 255] on body "Back to flight results Flight review Traveller(s) Traveller 1 : NB NUR [MEDICAL…" at bounding box center [435, 330] width 871 height 661
click at [304, 288] on li "1 bags 20Kg total +MYR 187.19" at bounding box center [292, 283] width 146 height 16
type input "1 - 187.19"
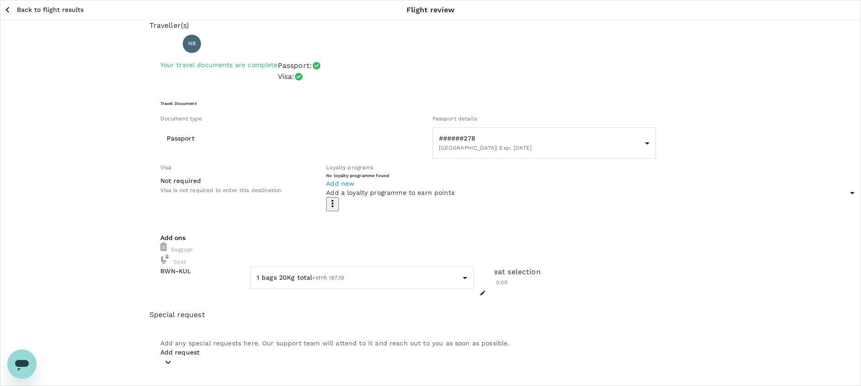
drag, startPoint x: 59, startPoint y: 9, endPoint x: 75, endPoint y: 11, distance: 15.8
click at [59, 9] on p "Back to flight results" at bounding box center [50, 9] width 67 height 9
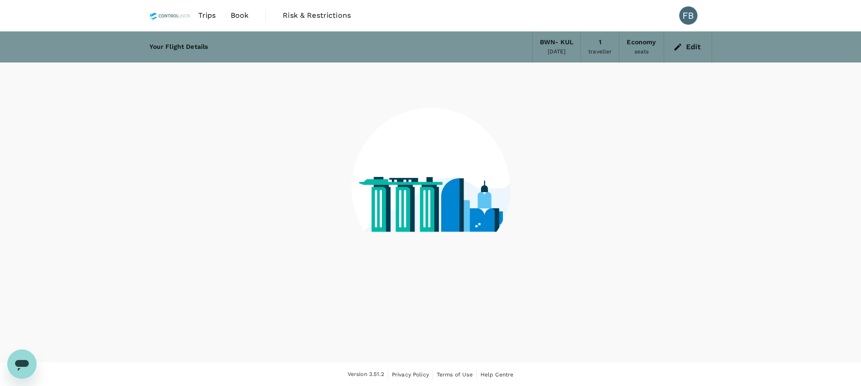
scroll to position [1, 0]
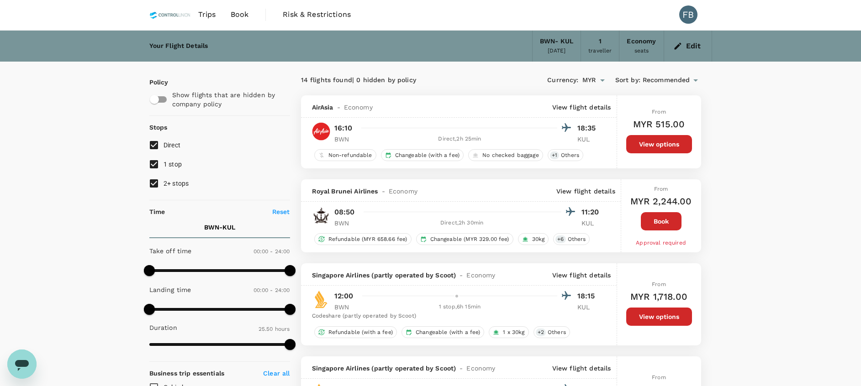
click at [688, 47] on button "Edit" at bounding box center [687, 46] width 33 height 15
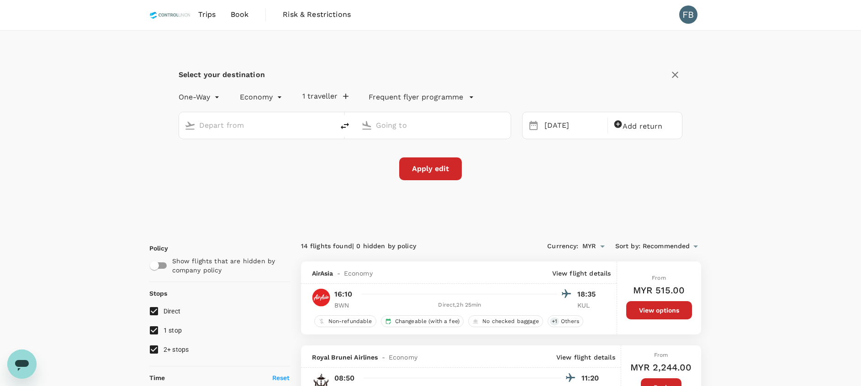
type input "Brunei Intl (BWN)"
type input "Kuala Lumpur Intl ([GEOGRAPHIC_DATA])"
click at [346, 127] on icon "delete" at bounding box center [344, 126] width 11 height 11
type input "Kuala Lumpur Intl ([GEOGRAPHIC_DATA])"
click at [398, 125] on input "Brunei Intl (BWN)" at bounding box center [434, 125] width 116 height 14
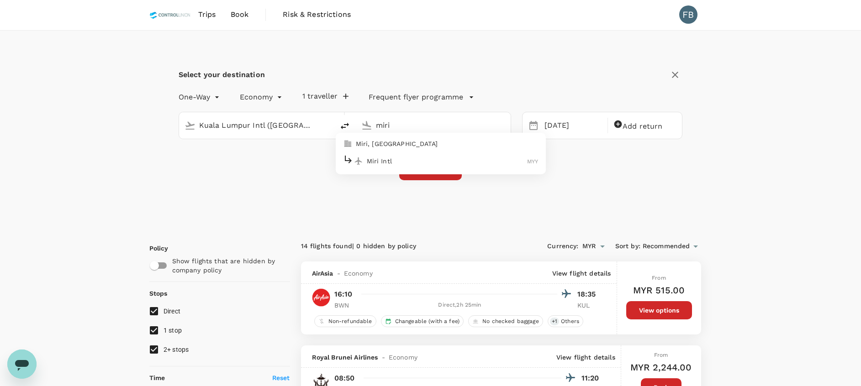
click at [406, 166] on div "Miri Intl MYY" at bounding box center [440, 161] width 195 height 14
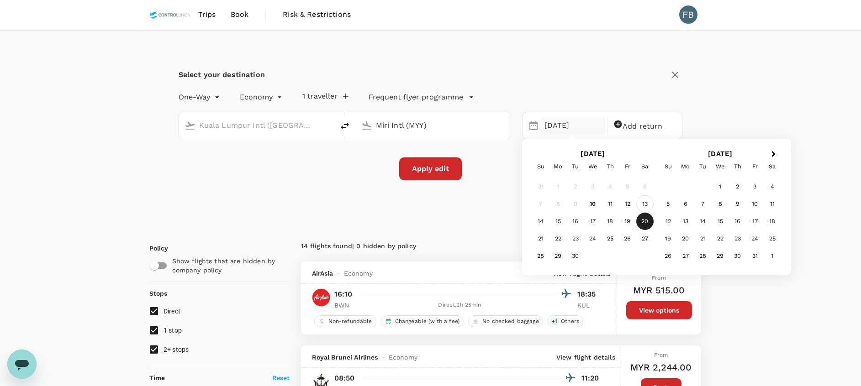
type input "Miri Intl (MYY)"
click at [647, 206] on div "13" at bounding box center [644, 203] width 17 height 17
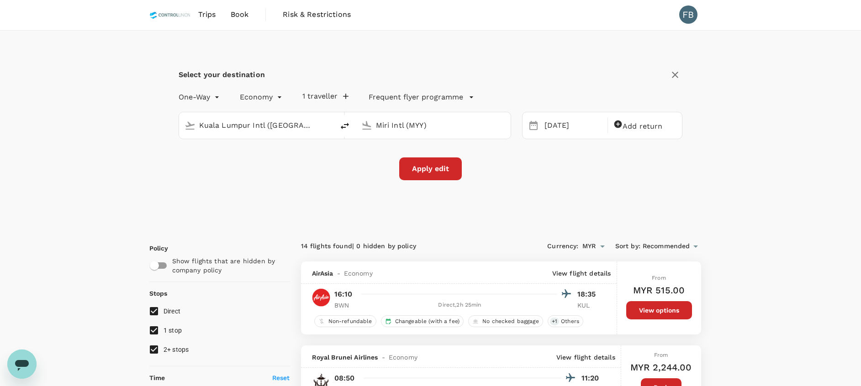
click at [444, 170] on button "Apply edit" at bounding box center [430, 169] width 63 height 23
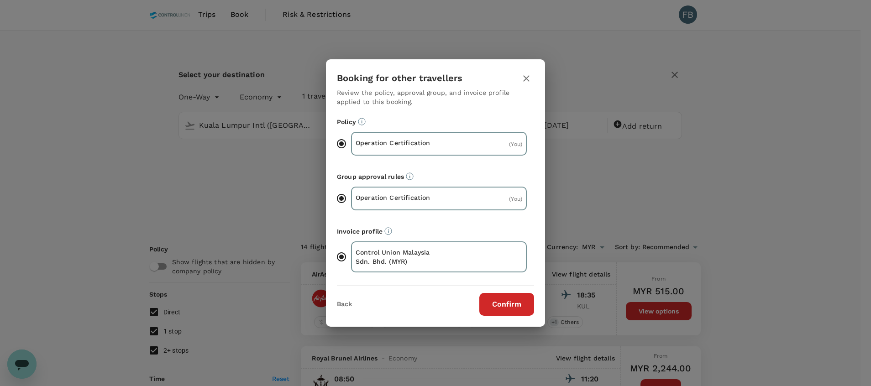
click at [511, 305] on button "Confirm" at bounding box center [506, 304] width 55 height 23
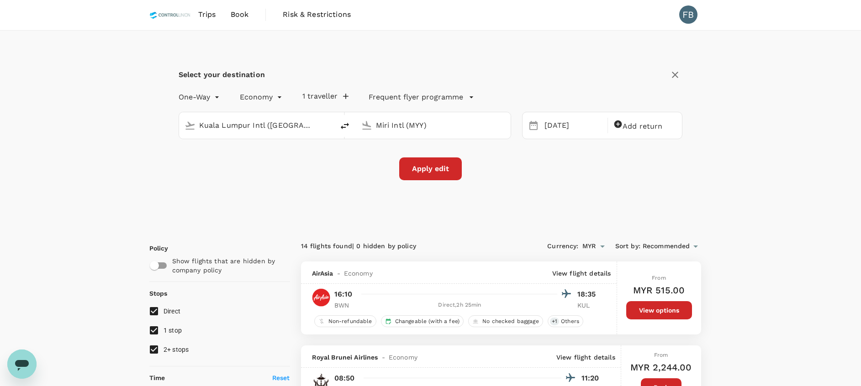
checkbox input "false"
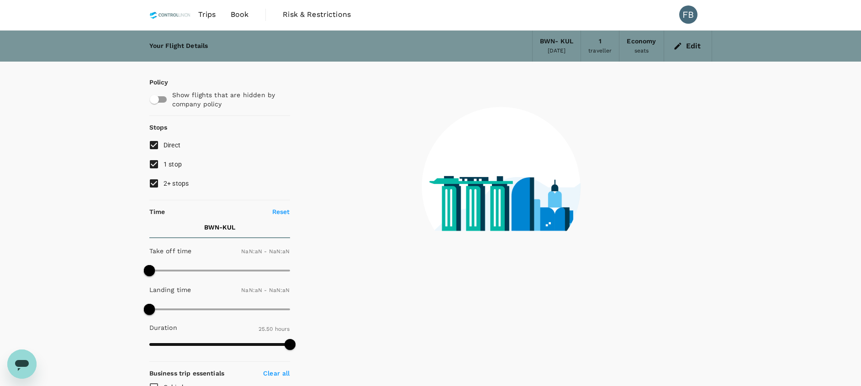
type input "1440"
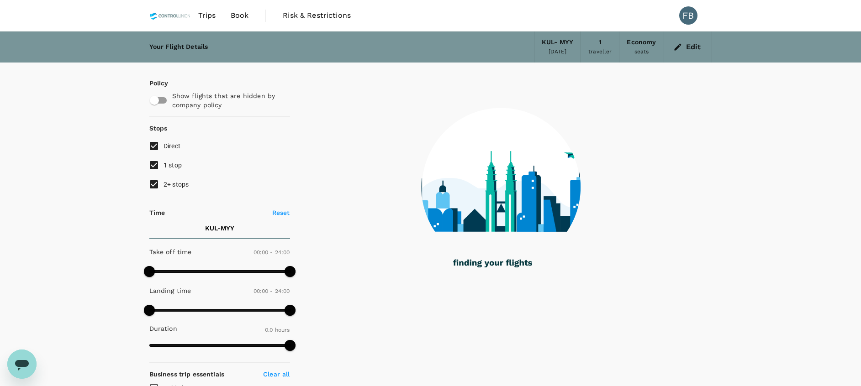
checkbox input "true"
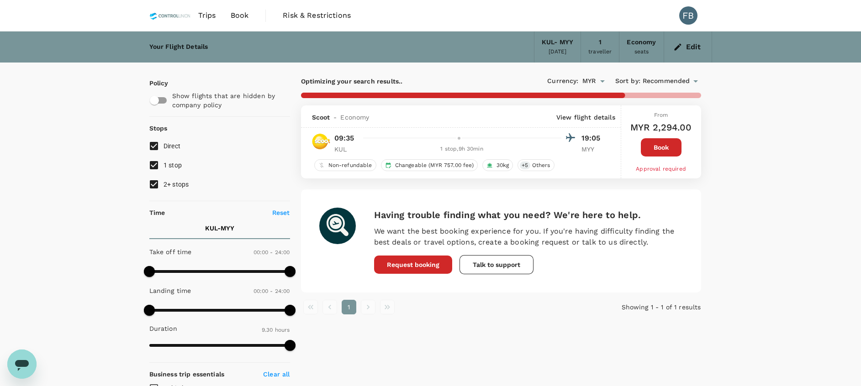
type input "1070"
checkbox input "false"
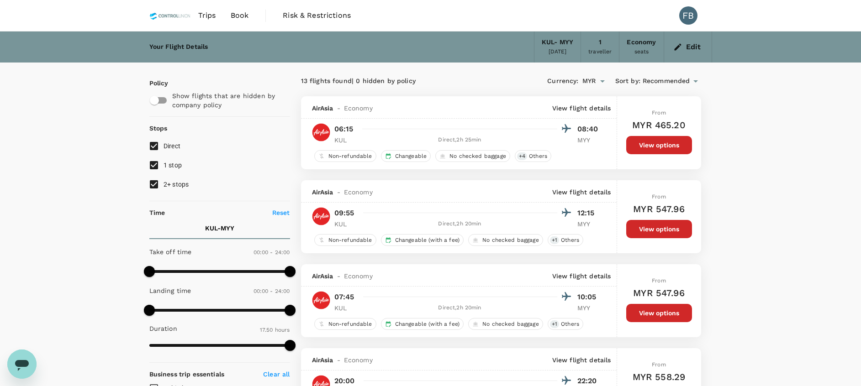
click at [645, 232] on button "View options" at bounding box center [659, 229] width 66 height 18
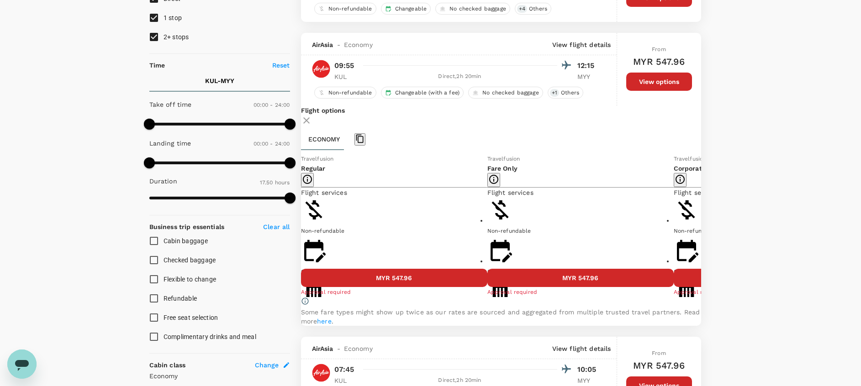
scroll to position [180, 0]
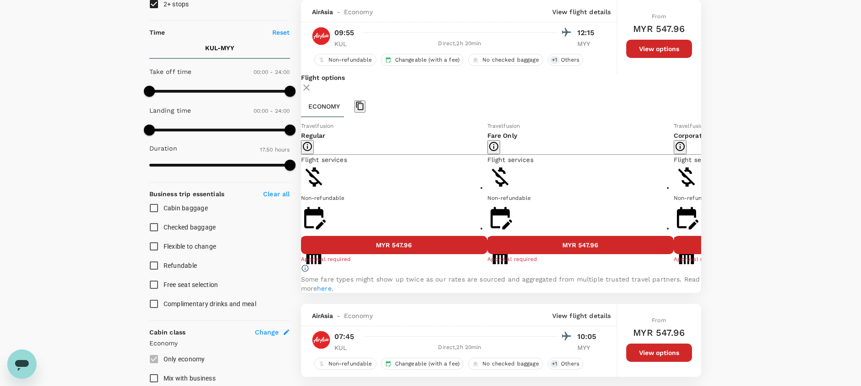
click at [532, 254] on button "MYR 547.96" at bounding box center [580, 245] width 186 height 18
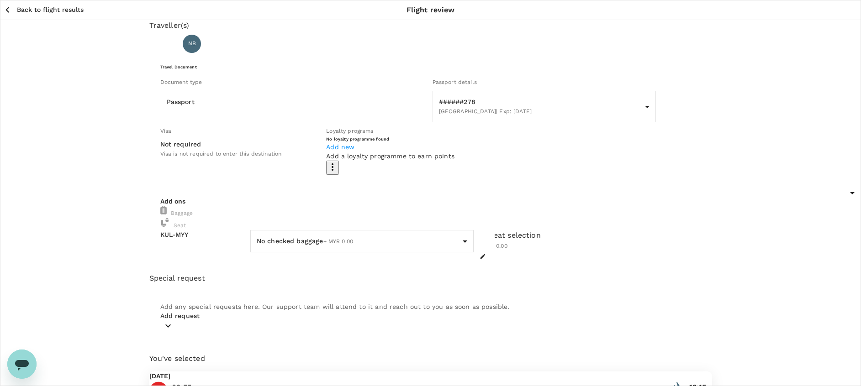
click at [293, 236] on body "Back to flight results Flight review Traveller(s) Traveller 1 : NB NUR [MEDICAL…" at bounding box center [430, 312] width 861 height 625
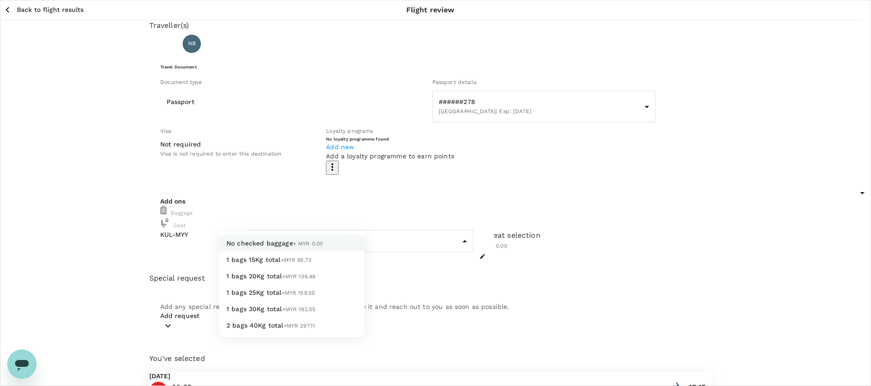
click at [280, 280] on span "1 bags 20Kg total" at bounding box center [254, 276] width 56 height 7
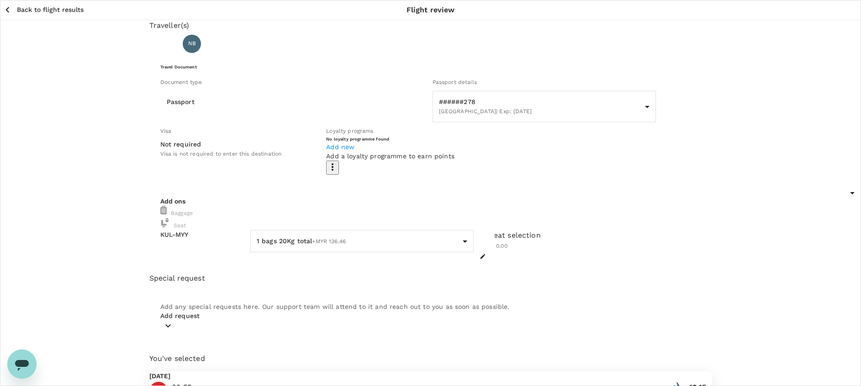
click at [688, 203] on div "Traveller(s) Traveller 1 : NB NUR [MEDICAL_DATA][PERSON_NAME] MAJS Travel Docum…" at bounding box center [430, 282] width 861 height 525
click at [314, 234] on body "Back to flight results Flight review Traveller(s) Traveller 1 : NB NUR [MEDICAL…" at bounding box center [430, 284] width 861 height 569
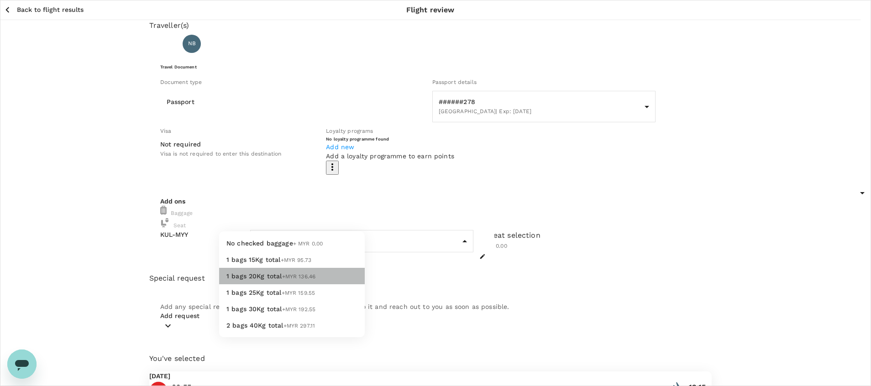
drag, startPoint x: 296, startPoint y: 295, endPoint x: 320, endPoint y: 292, distance: 24.0
click at [297, 284] on li "1 bags 20Kg total +MYR 136.46" at bounding box center [292, 276] width 146 height 16
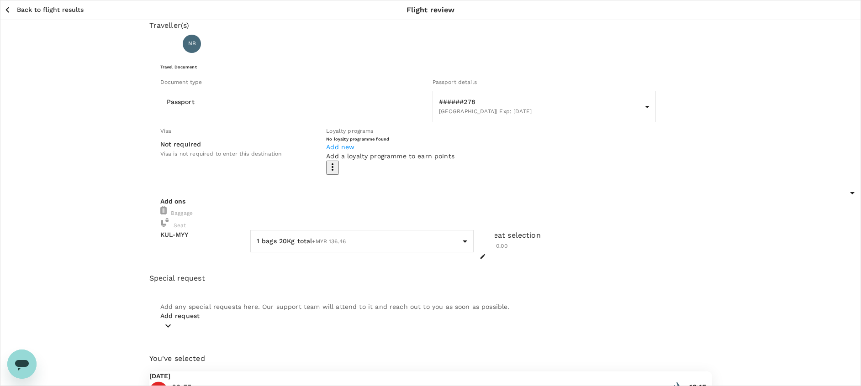
click at [688, 171] on div "Traveller(s) Traveller 1 : NB NUR [MEDICAL_DATA][PERSON_NAME] MAJS Travel Docum…" at bounding box center [430, 282] width 861 height 525
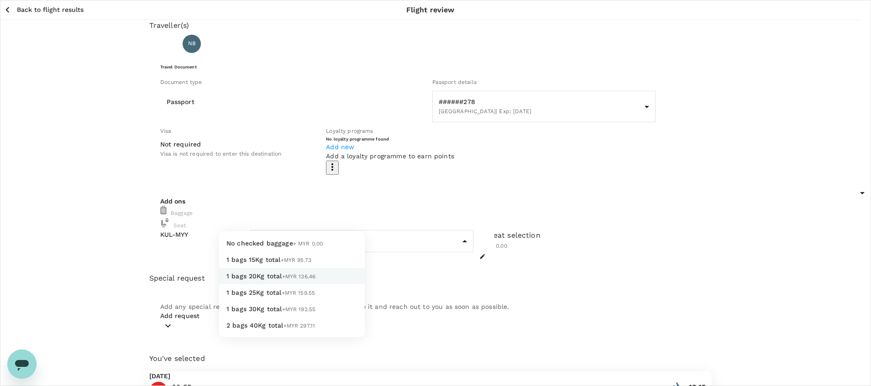
click at [270, 237] on body "Back to flight results Flight review Traveller(s) Traveller 1 : NB NUR [MEDICAL…" at bounding box center [435, 284] width 871 height 569
click at [282, 280] on span "+MYR 136.46" at bounding box center [299, 277] width 34 height 6
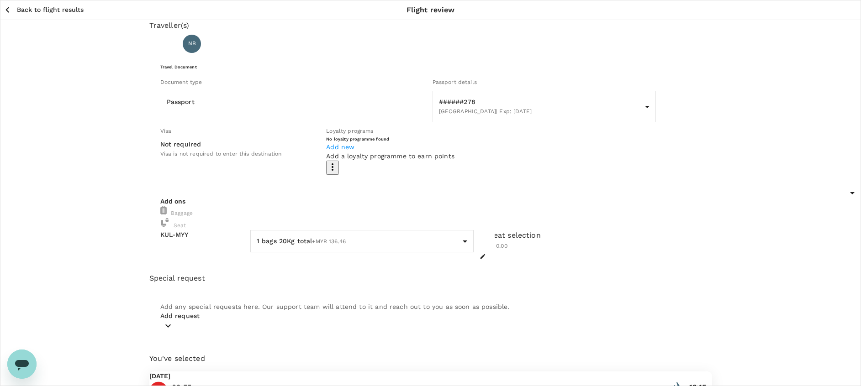
click at [477, 243] on div "No seat selection + MYR 0.00" at bounding box center [588, 246] width 223 height 32
click at [488, 251] on button "button" at bounding box center [482, 256] width 11 height 11
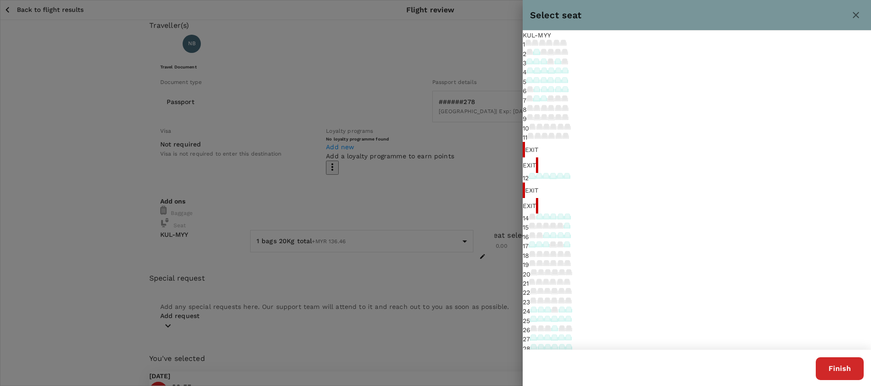
click at [534, 114] on div at bounding box center [530, 109] width 7 height 9
click at [533, 111] on icon at bounding box center [530, 108] width 6 height 3
click at [688, 310] on button "Finish" at bounding box center [840, 369] width 48 height 23
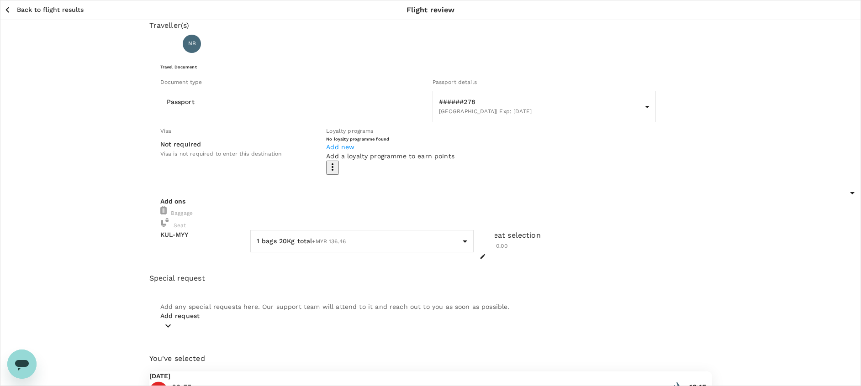
click at [688, 279] on div "Traveller(s) Traveller 1 : NB NUR [MEDICAL_DATA][PERSON_NAME] MAJS Travel Docum…" at bounding box center [430, 282] width 861 height 525
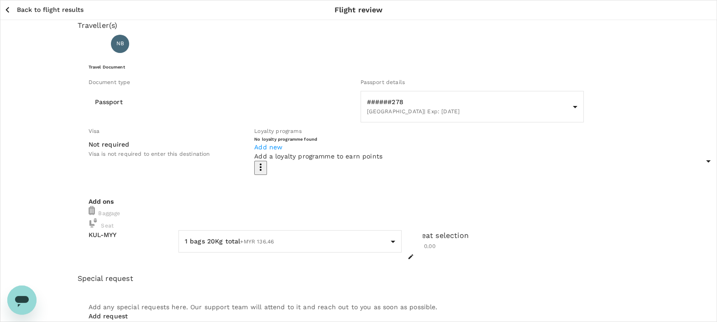
drag, startPoint x: 843, startPoint y: 1, endPoint x: 17, endPoint y: 140, distance: 837.6
click at [18, 140] on div "Traveller(s) Traveller 1 : NB NUR [MEDICAL_DATA][PERSON_NAME] MAJS Travel Docum…" at bounding box center [358, 282] width 717 height 525
click at [256, 240] on body "Back to flight results Flight review Traveller(s) Traveller 1 : NB NUR [MEDICAL…" at bounding box center [358, 284] width 717 height 569
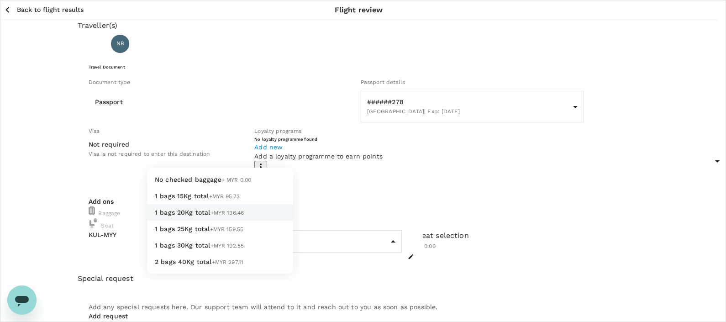
click at [251, 237] on li "1 bags 25Kg total +MYR 159.55" at bounding box center [220, 229] width 146 height 16
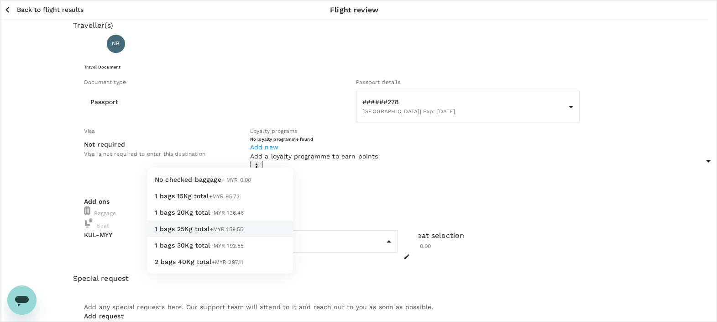
click at [213, 235] on body "Back to flight results Flight review Traveller(s) Traveller 1 : NB NUR [MEDICAL…" at bounding box center [358, 284] width 717 height 569
click at [216, 221] on li "1 bags 20Kg total +MYR 136.46" at bounding box center [220, 212] width 146 height 16
type input "2 - 136.46"
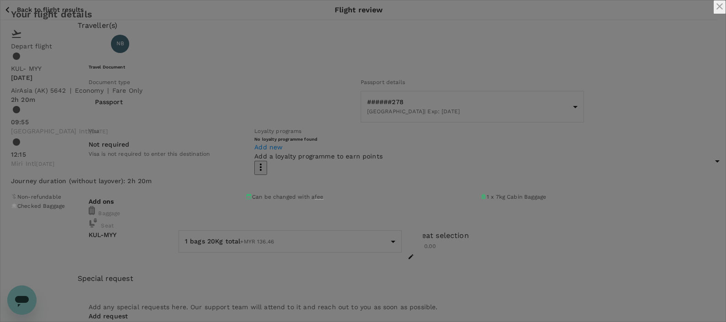
click at [688, 179] on div "Your flight details Depart flight KUL - MYY [DATE] AirAsia ([GEOGRAPHIC_DATA]) …" at bounding box center [363, 110] width 726 height 220
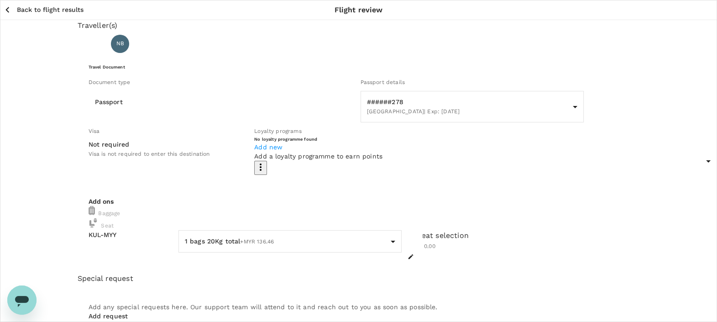
click at [38, 10] on p "Back to flight results" at bounding box center [50, 9] width 67 height 9
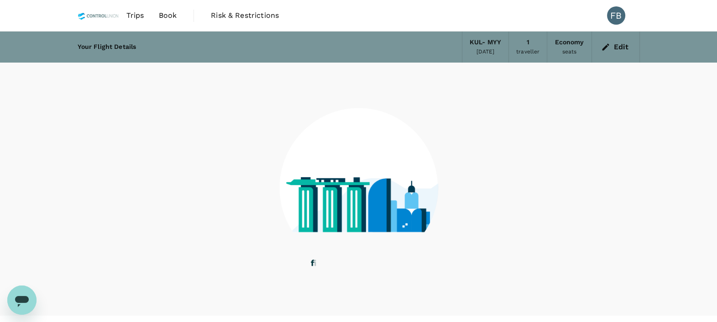
scroll to position [18, 0]
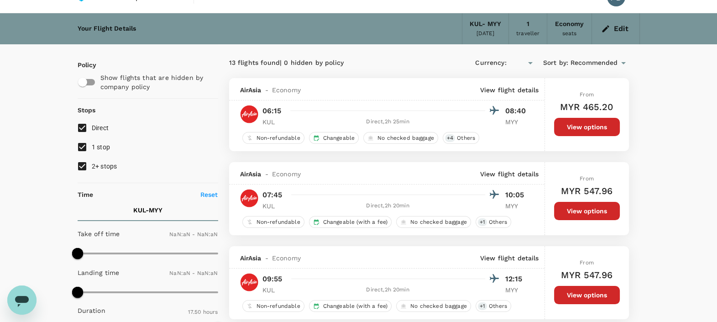
type input "MYR"
type input "1440"
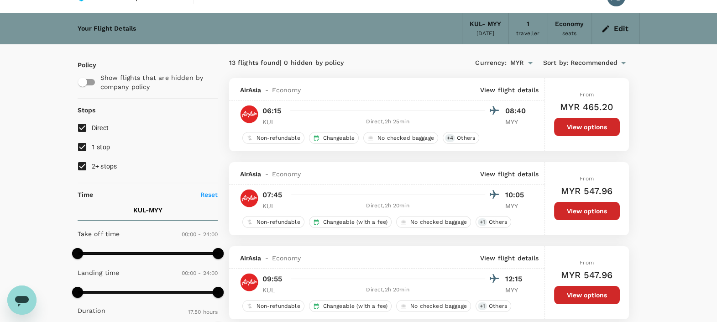
scroll to position [0, 0]
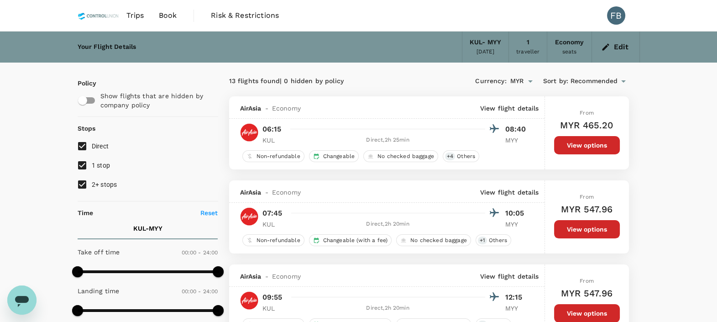
click at [140, 16] on span "Trips" at bounding box center [135, 15] width 18 height 11
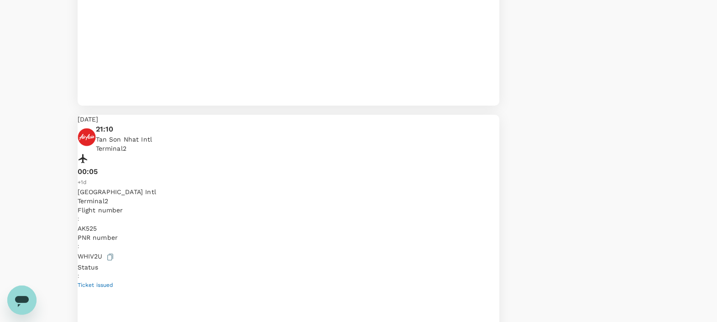
scroll to position [628, 0]
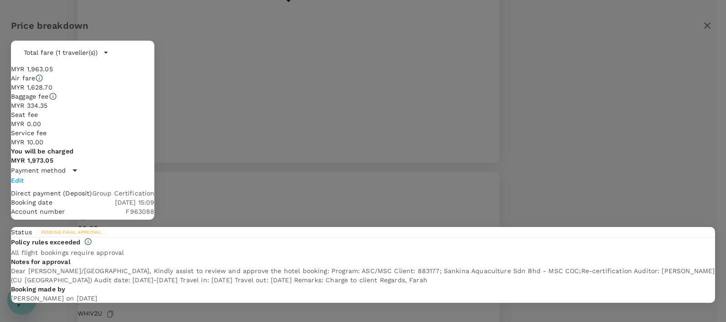
click at [111, 57] on icon "button" at bounding box center [105, 52] width 9 height 9
click at [688, 29] on icon "button" at bounding box center [707, 25] width 6 height 6
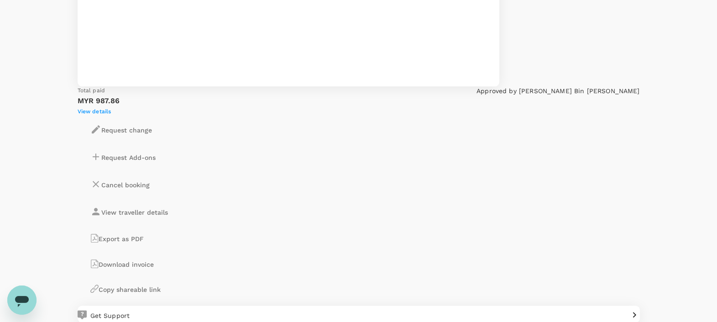
scroll to position [1256, 0]
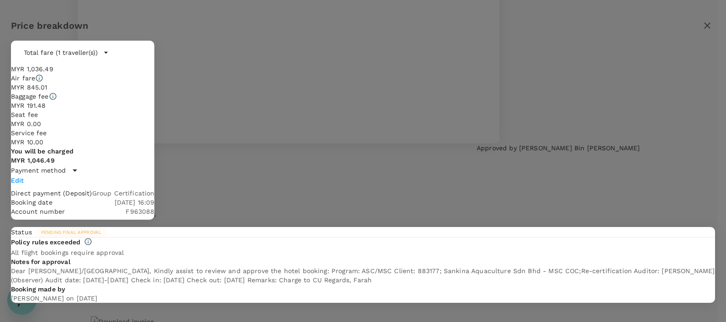
click at [111, 57] on icon "button" at bounding box center [105, 52] width 9 height 9
click at [688, 29] on icon "button" at bounding box center [707, 25] width 6 height 6
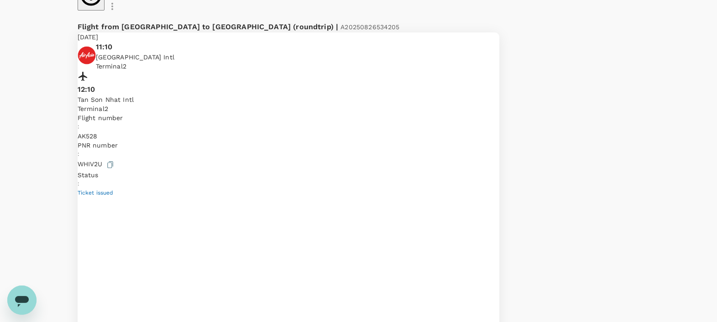
scroll to position [0, 0]
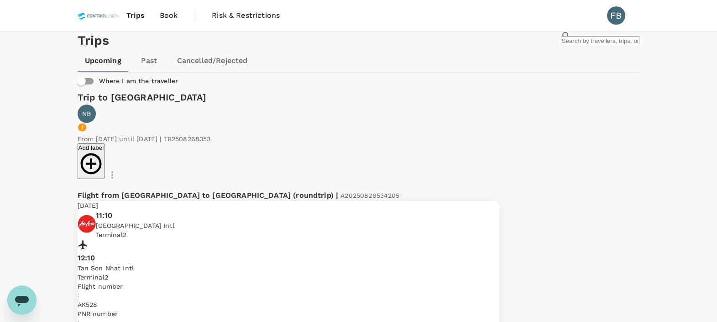
click at [103, 19] on img at bounding box center [99, 15] width 42 height 20
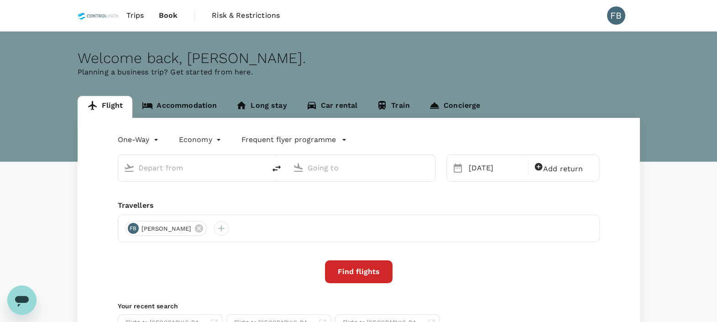
type input "Kuala Lumpur Intl ([GEOGRAPHIC_DATA])"
type input "Miri Intl (MYY)"
type input "Kuala Lumpur Intl ([GEOGRAPHIC_DATA])"
type input "Miri Intl (MYY)"
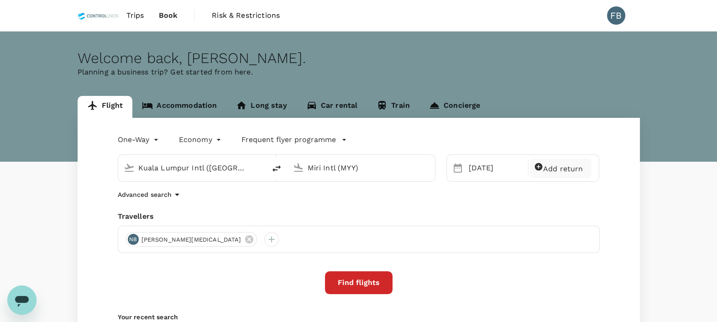
click at [541, 169] on icon at bounding box center [539, 167] width 8 height 8
type input "roundtrip"
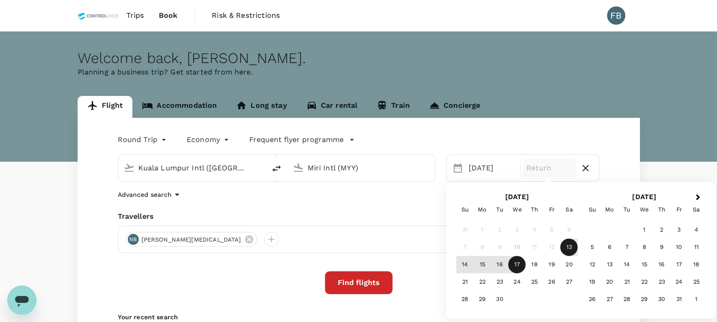
click at [521, 265] on div "17" at bounding box center [517, 264] width 17 height 17
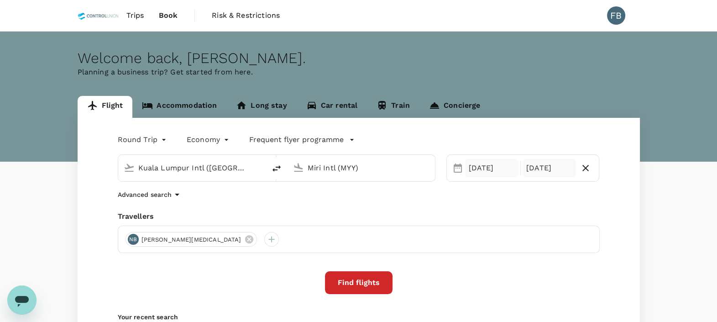
click at [487, 171] on div "[DATE]" at bounding box center [491, 168] width 53 height 18
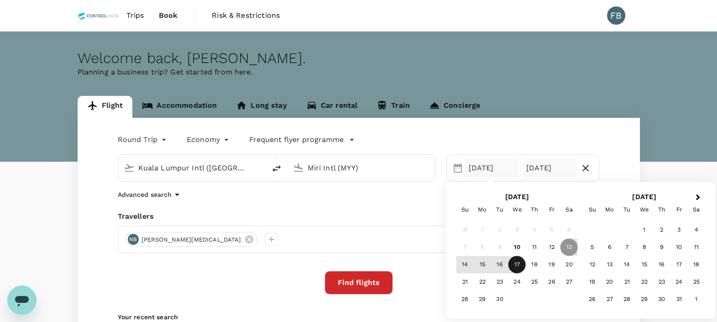
click at [518, 267] on div "17" at bounding box center [517, 264] width 17 height 17
click at [570, 265] on div "20" at bounding box center [569, 264] width 17 height 17
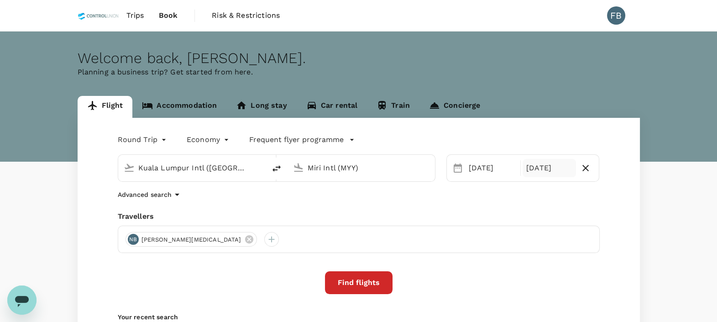
click at [293, 203] on div "Round Trip roundtrip Economy economy Frequent flyer programme [GEOGRAPHIC_DATA]…" at bounding box center [359, 247] width 563 height 258
click at [344, 170] on input "Miri Intl (MYY)" at bounding box center [362, 168] width 108 height 14
click at [367, 200] on p "Brunei Intl" at bounding box center [374, 203] width 158 height 9
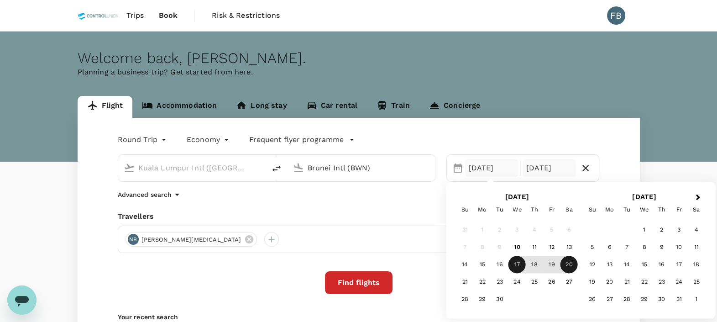
type input "Brunei Intl (BWN)"
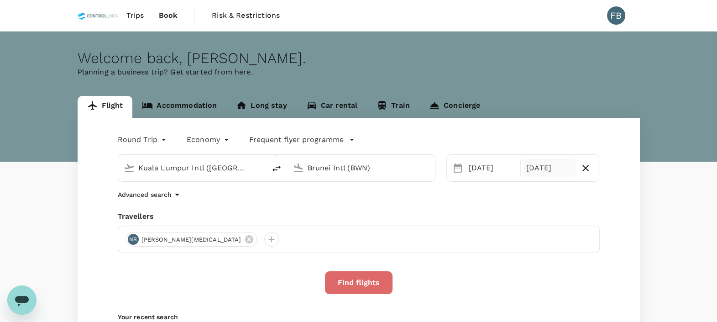
click at [371, 286] on button "Find flights" at bounding box center [359, 282] width 68 height 23
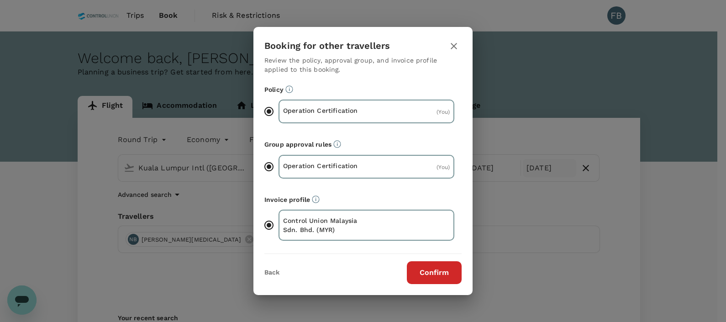
click at [428, 267] on button "Confirm" at bounding box center [434, 272] width 55 height 23
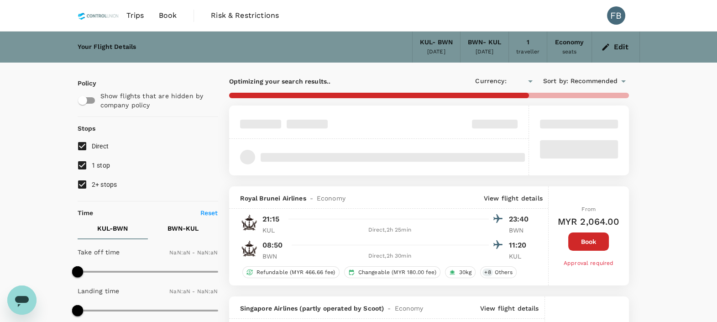
type input "MYR"
type input "1440"
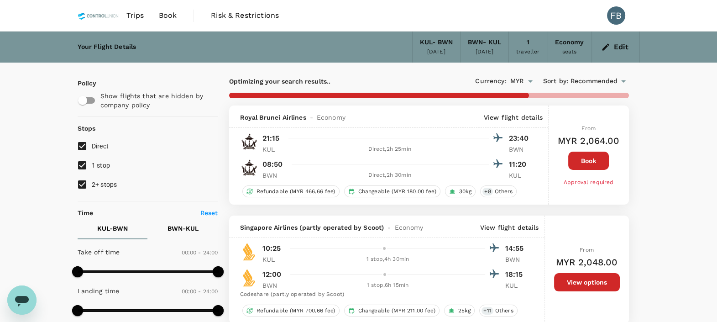
type input "1095"
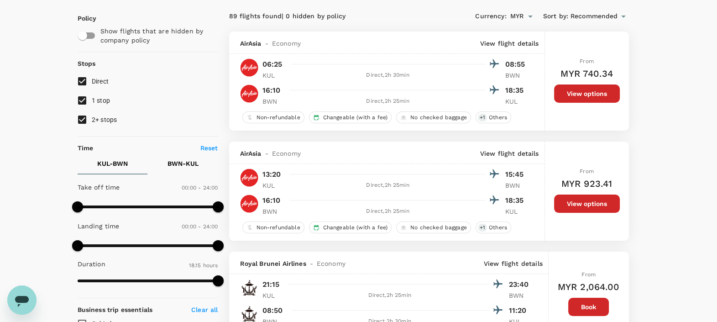
scroll to position [57, 0]
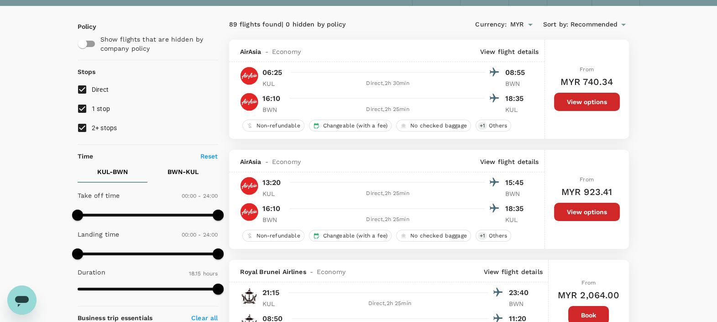
click at [582, 211] on button "View options" at bounding box center [587, 212] width 66 height 18
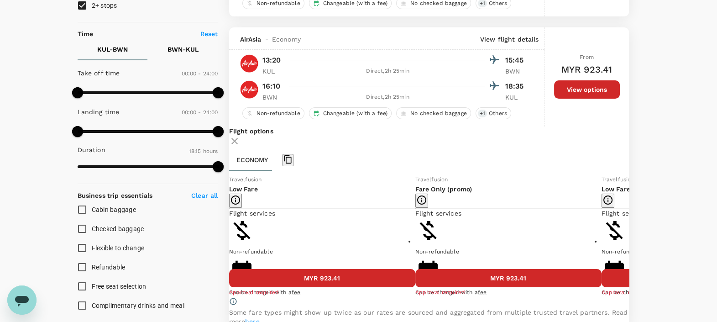
scroll to position [206, 0]
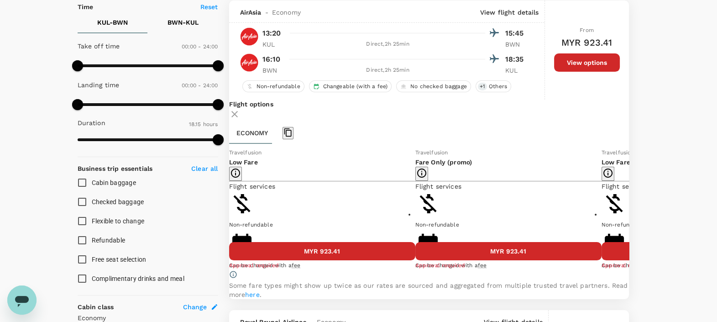
click at [632, 214] on icon at bounding box center [636, 209] width 9 height 9
click at [602, 259] on button "MYR 1,130.25" at bounding box center [695, 251] width 186 height 18
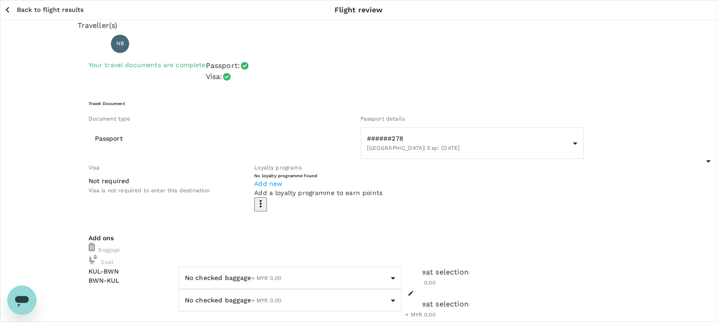
scroll to position [57, 0]
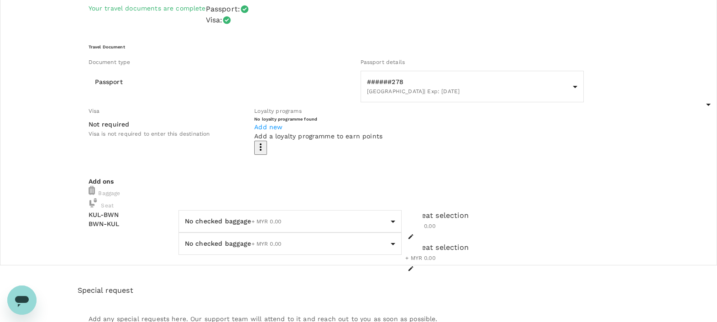
click at [238, 205] on body "Back to flight results Flight review Traveller(s) Traveller 1 : NB NUR [MEDICAL…" at bounding box center [358, 307] width 717 height 728
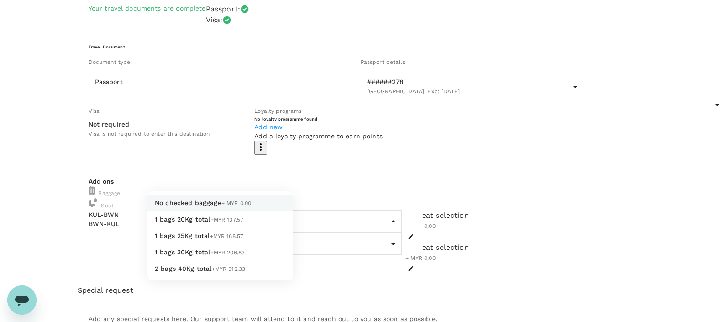
click at [228, 227] on li "1 bags 20Kg total +MYR 137.57" at bounding box center [220, 219] width 146 height 16
type input "1 - 137.57"
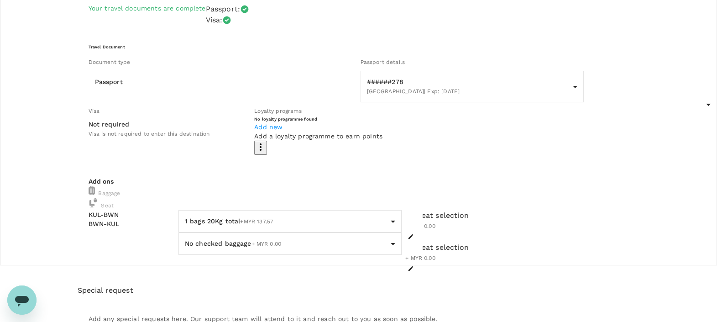
click at [228, 233] on body "Back to flight results Flight review Traveller(s) Traveller 1 : NB NUR [MEDICAL…" at bounding box center [358, 307] width 717 height 728
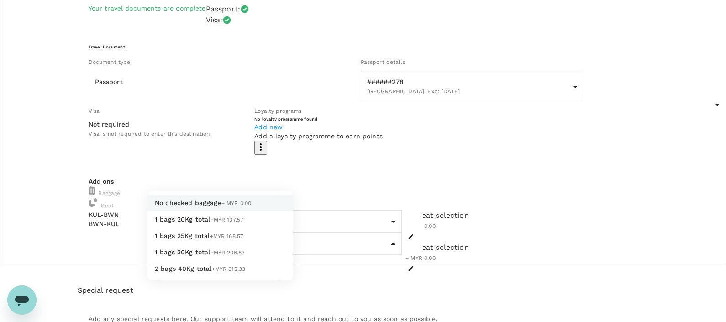
click at [230, 227] on li "1 bags 20Kg total +MYR 137.57" at bounding box center [220, 219] width 146 height 16
type input "1 - 137.57"
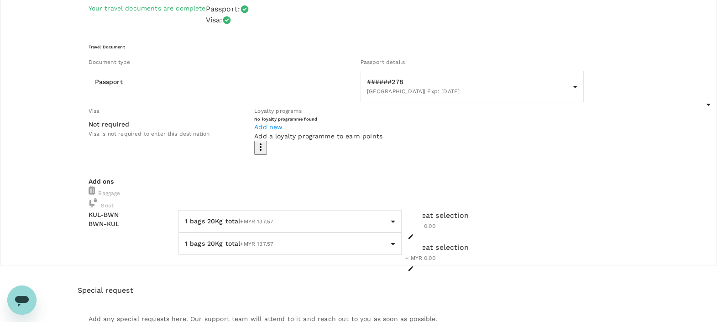
click at [229, 201] on body "Back to flight results Flight review Traveller(s) Traveller 1 : NB NUR [MEDICAL…" at bounding box center [358, 307] width 717 height 728
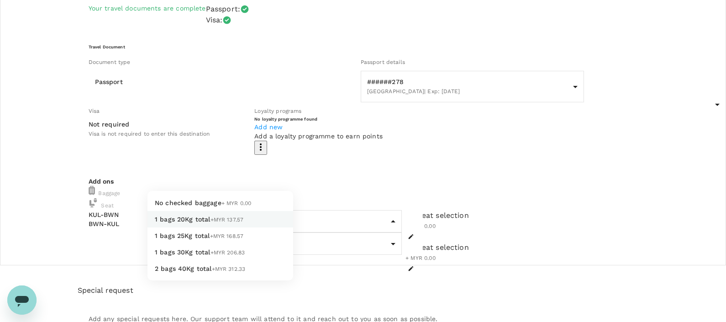
click at [230, 174] on div at bounding box center [363, 161] width 726 height 322
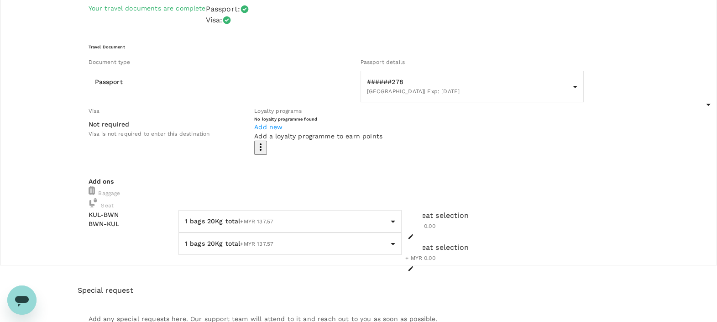
scroll to position [0, 0]
